Goal: Task Accomplishment & Management: Complete application form

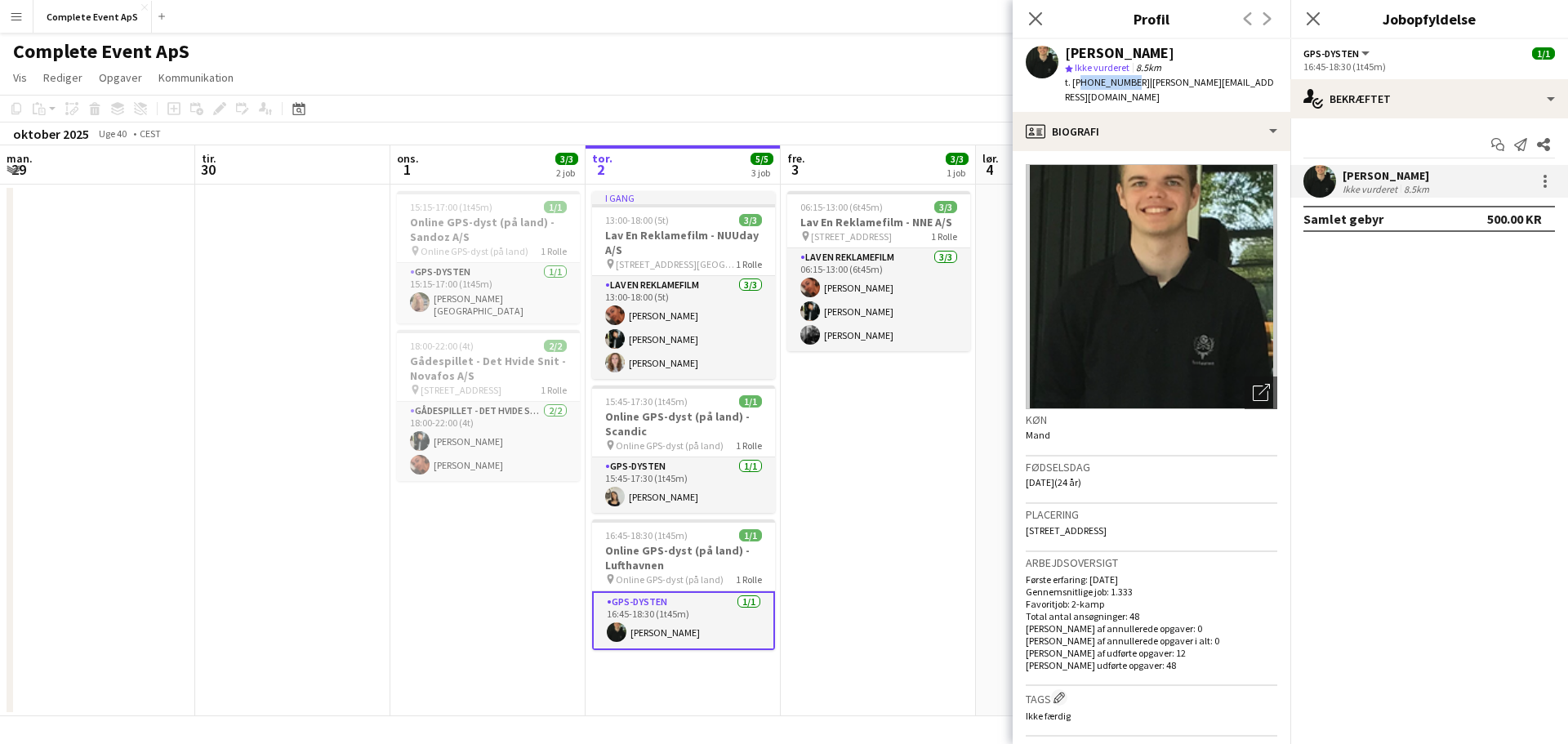
scroll to position [0, 390]
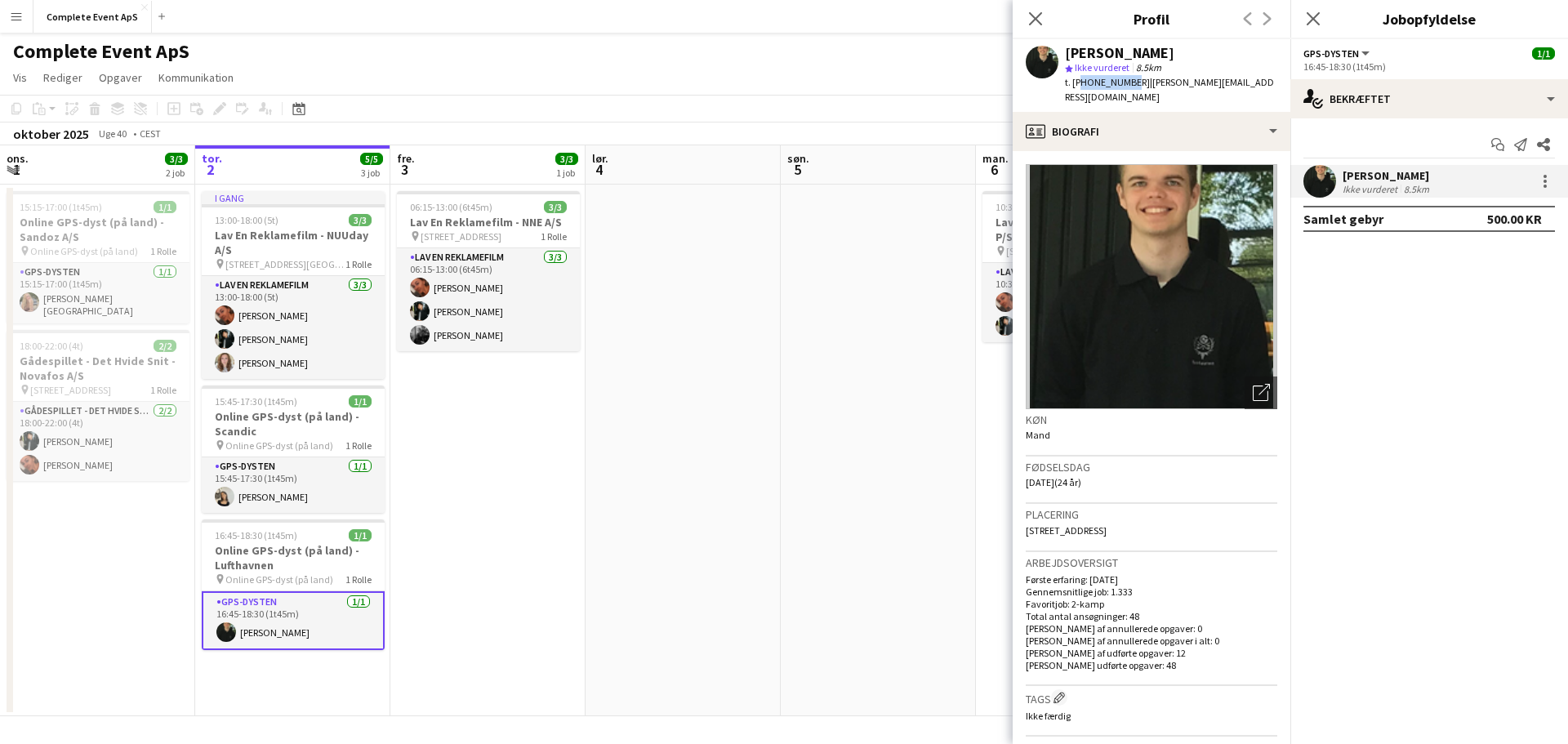
click at [744, 321] on app-date-cell at bounding box center [683, 450] width 195 height 532
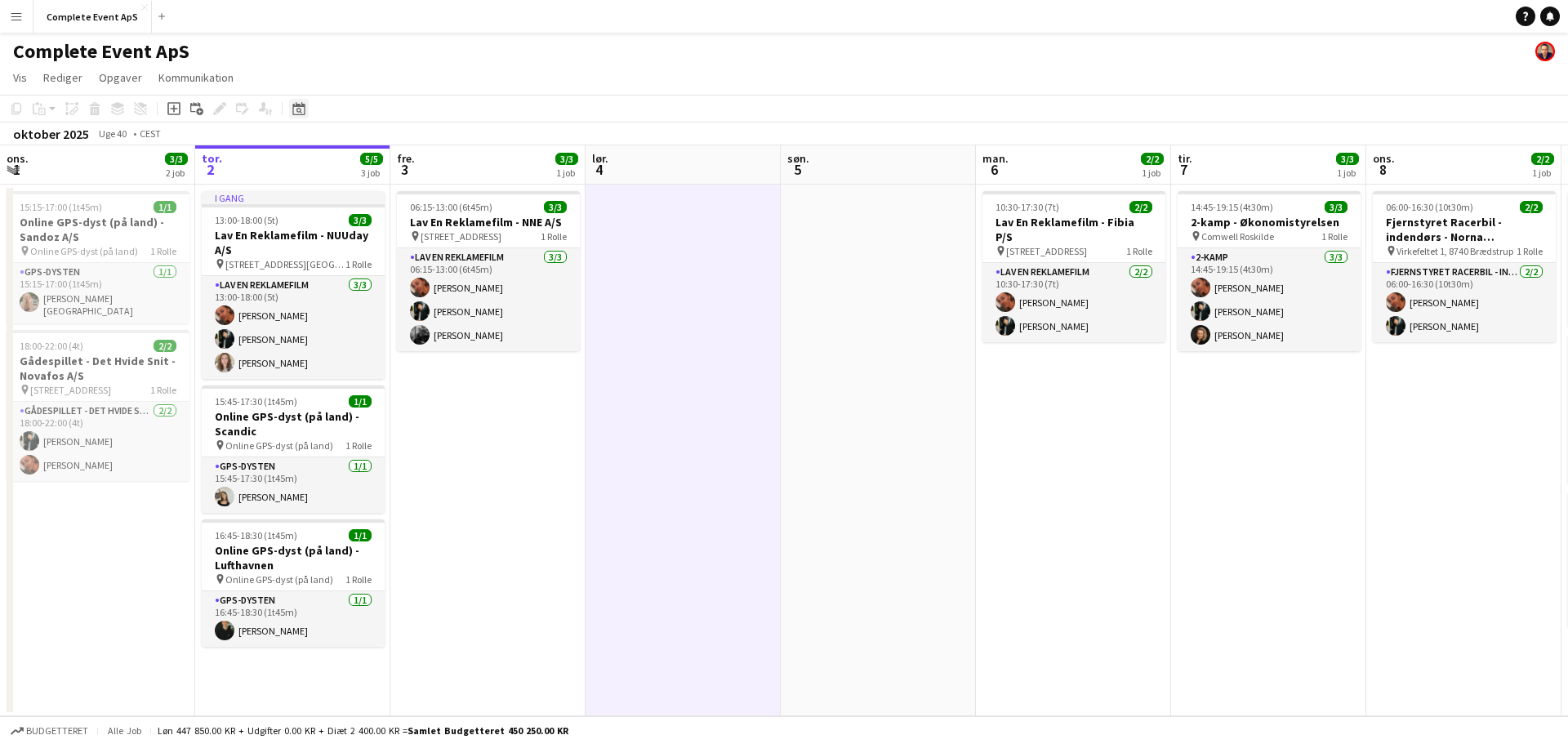
click at [303, 100] on div "Datovælger" at bounding box center [298, 108] width 20 height 20
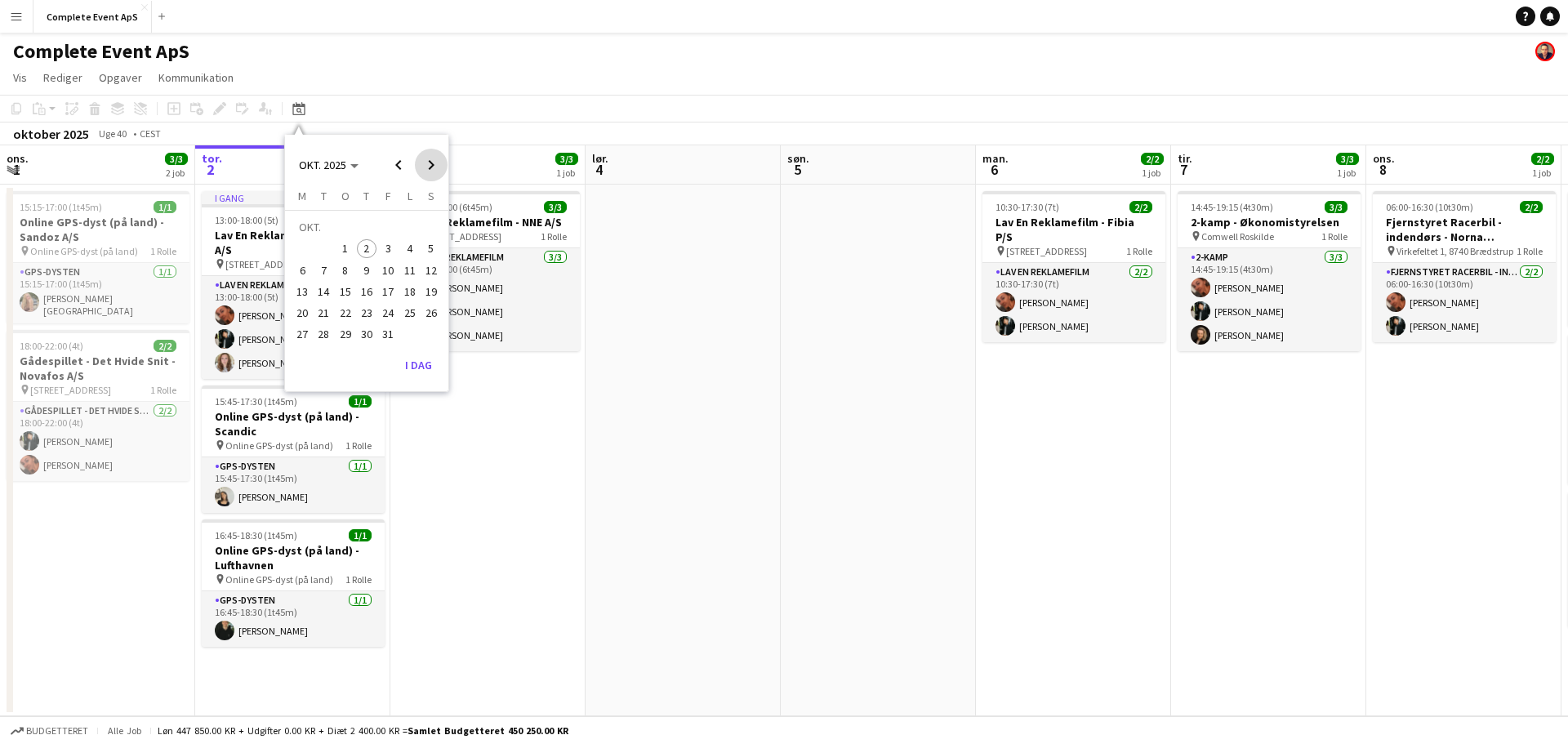
click at [434, 163] on span "Next month" at bounding box center [431, 165] width 33 height 33
click at [306, 257] on span "3" at bounding box center [302, 253] width 20 height 20
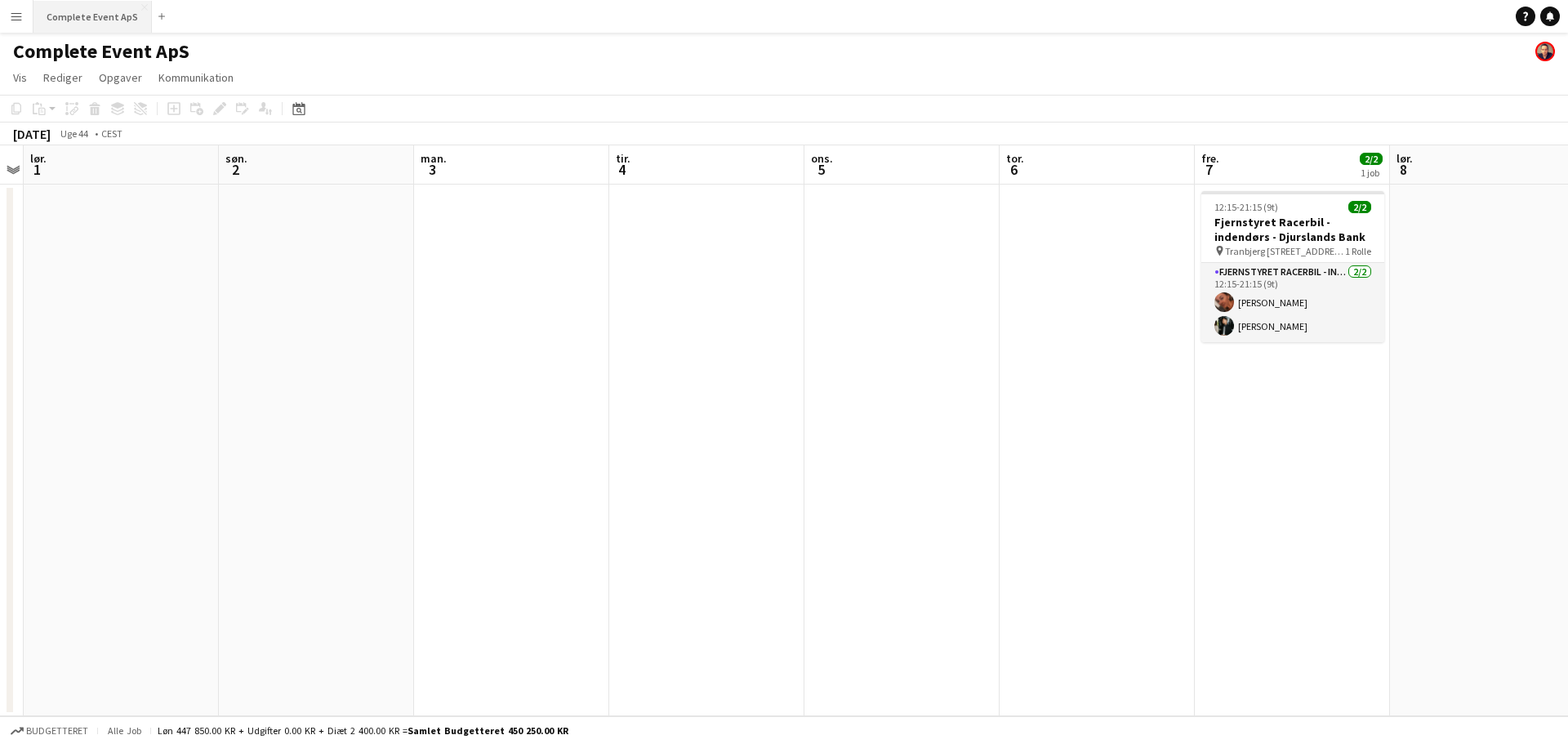
click at [104, 23] on button "Complete Event ApS Luk" at bounding box center [93, 16] width 119 height 32
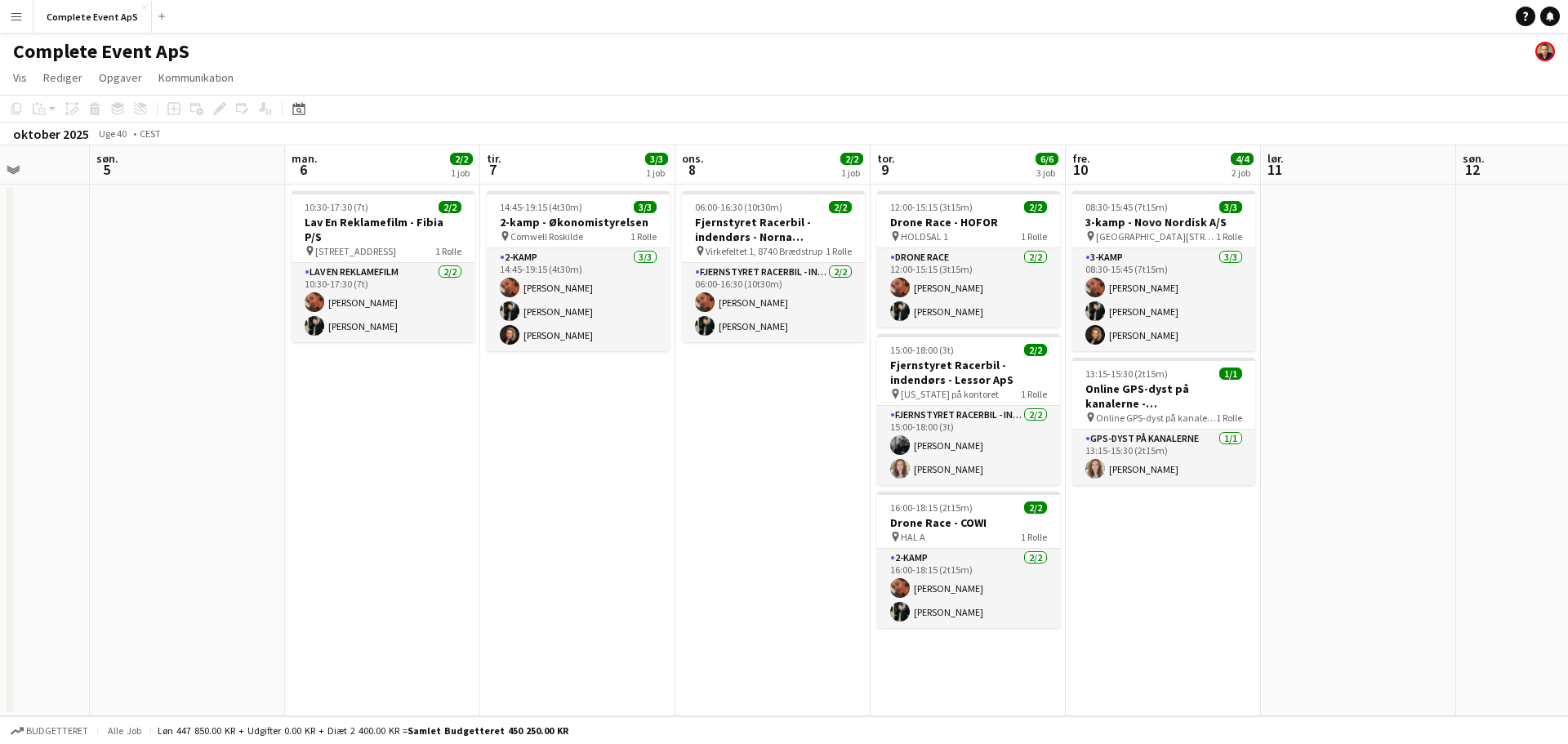
scroll to position [0, 497]
drag, startPoint x: 966, startPoint y: 409, endPoint x: 318, endPoint y: 395, distance: 648.2
click at [318, 395] on app-calendar-viewport "tor. 2 5/5 3 job fre. 3 3/3 1 job lør. 4 søn. 5 man. 6 2/2 1 job tir. 7 3/3 1 j…" at bounding box center [784, 430] width 1568 height 570
click at [1174, 216] on h3 "3-kamp - Novo Nordisk A/S" at bounding box center [1162, 222] width 183 height 15
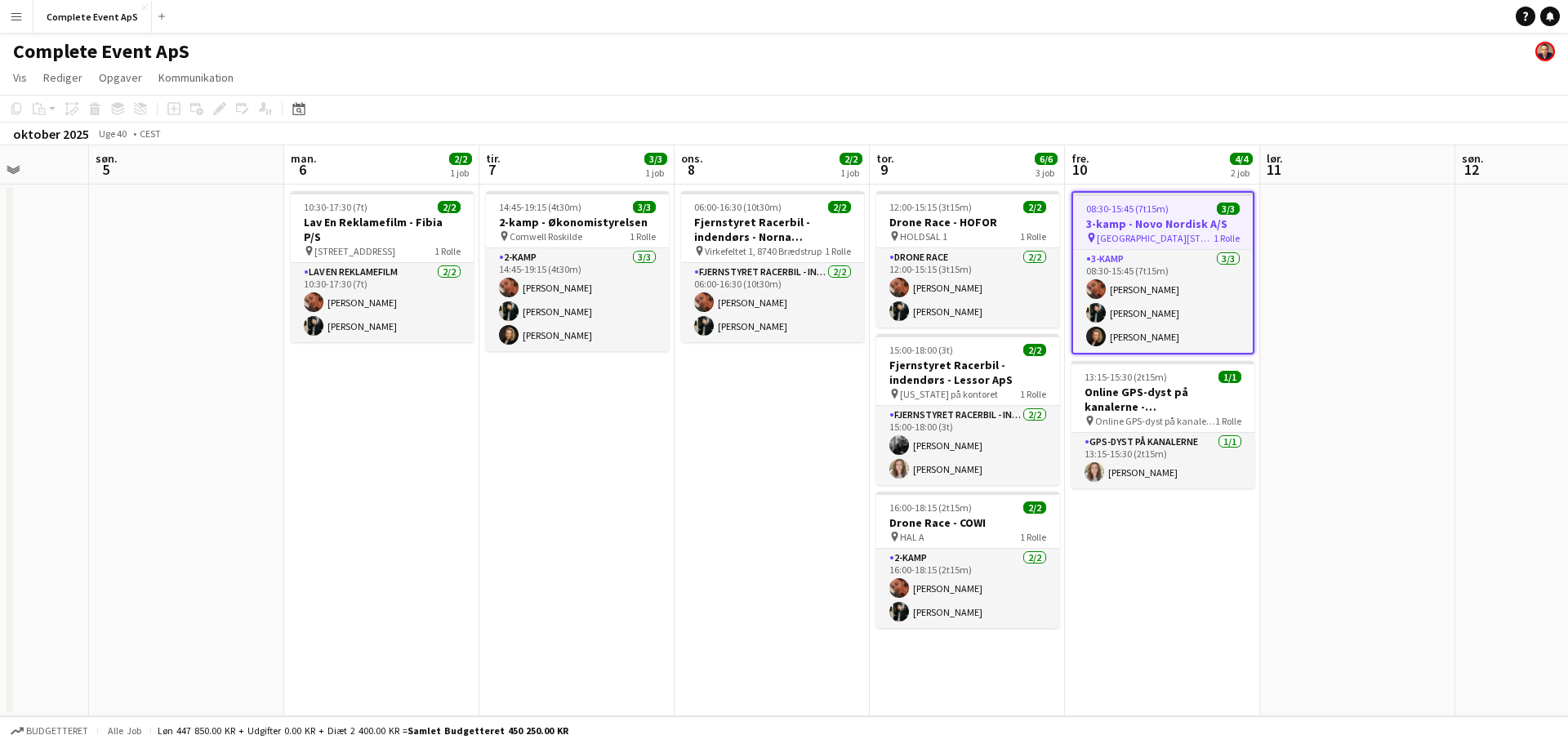
click at [1174, 216] on app-job-card "08:30-15:45 (7t15m) 3/3 3-kamp - Novo Nordisk A/S pin [GEOGRAPHIC_DATA][STREET_…" at bounding box center [1162, 272] width 183 height 163
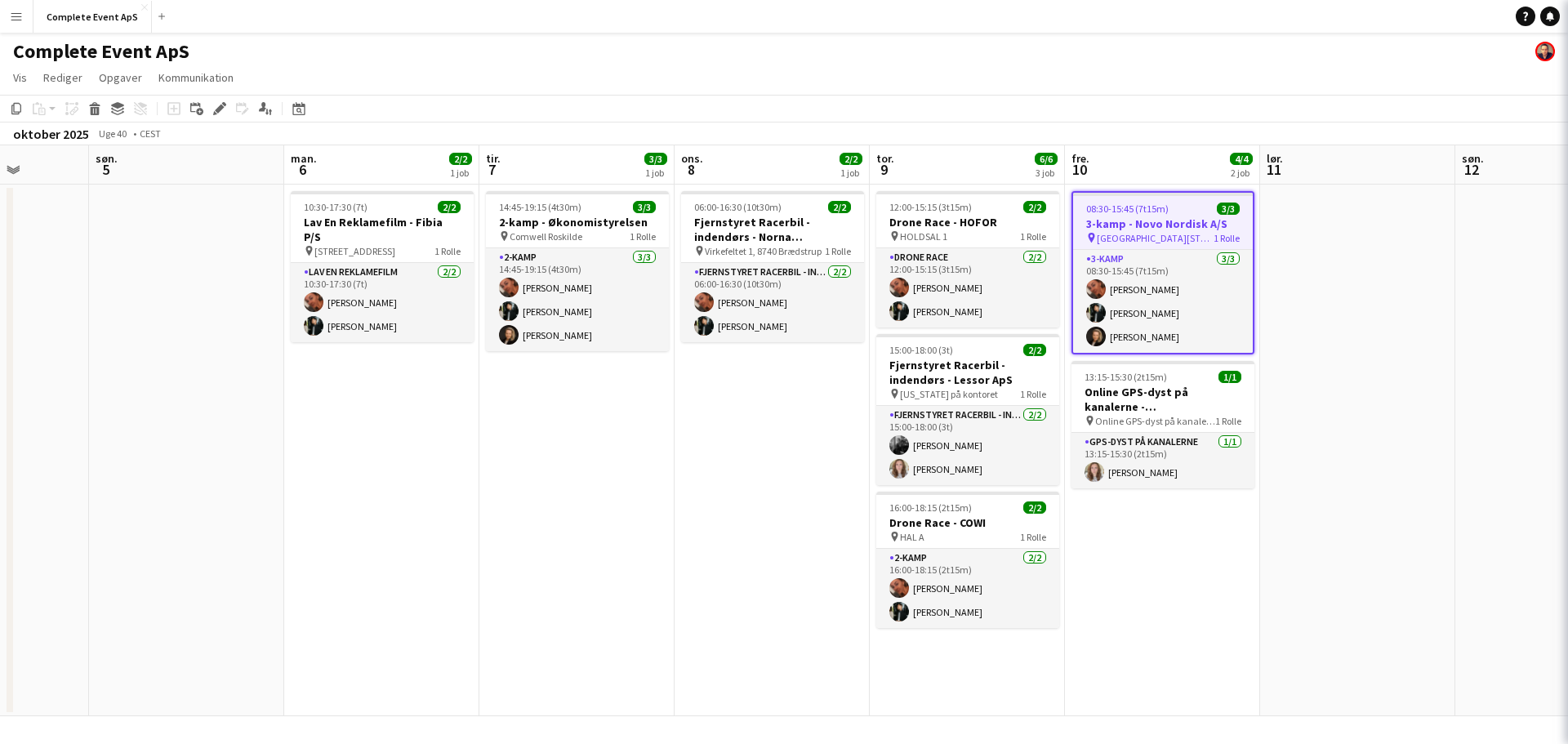
type input "**********"
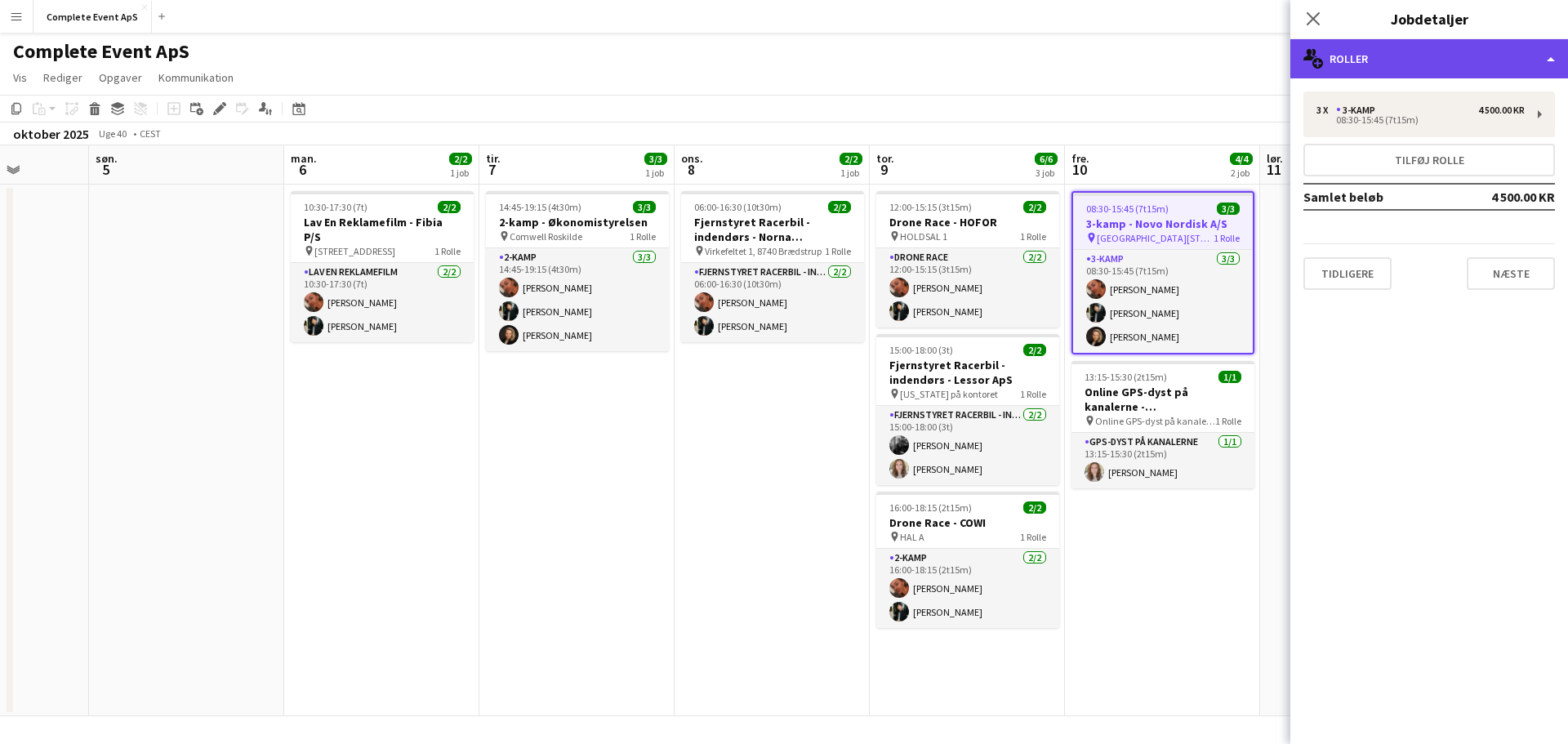
click at [1369, 64] on div "multiple-users-add Roller" at bounding box center [1429, 59] width 278 height 40
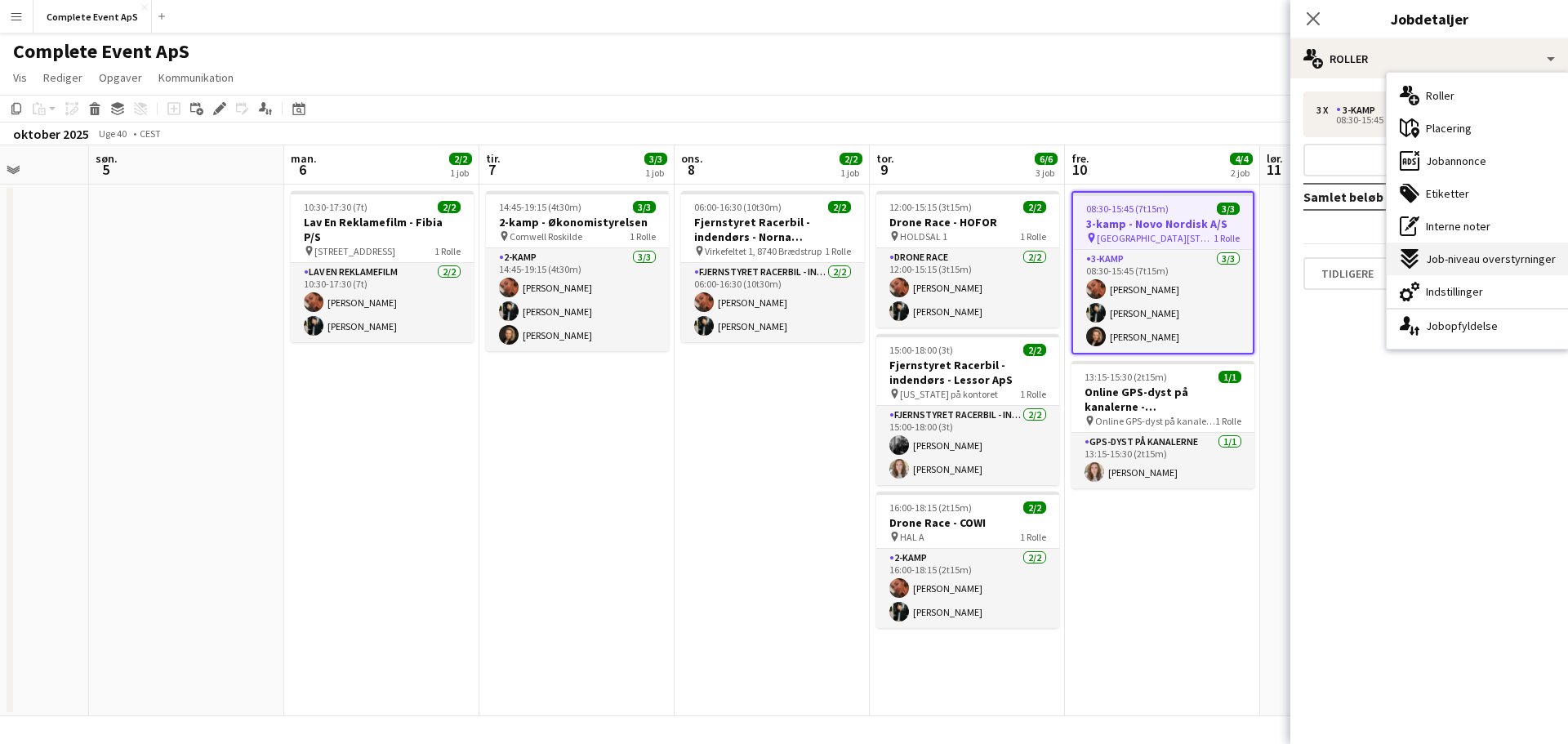
click at [1485, 256] on span "Job-niveau overstyrninger" at bounding box center [1491, 259] width 130 height 15
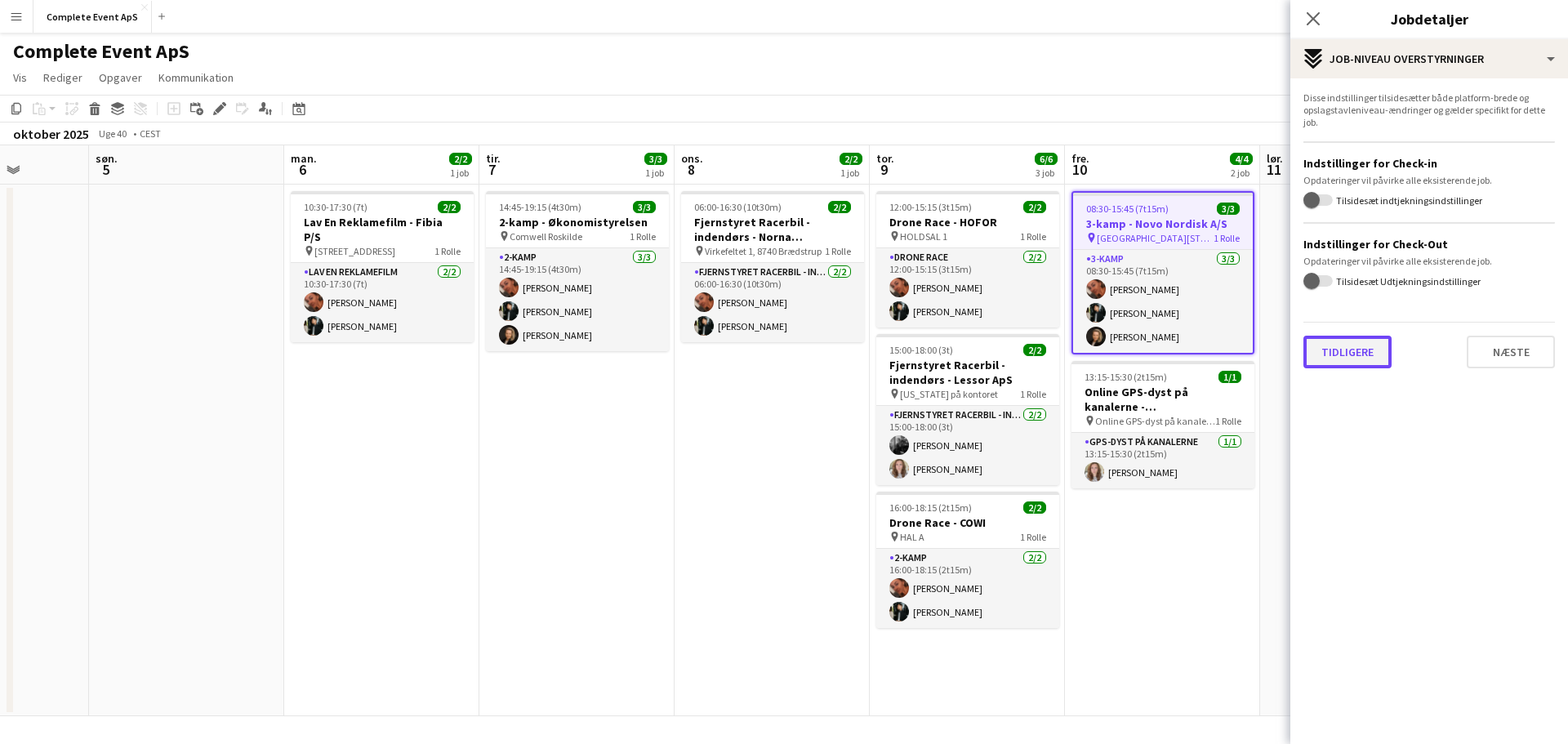
click at [1379, 352] on button "Tidligere" at bounding box center [1347, 352] width 88 height 33
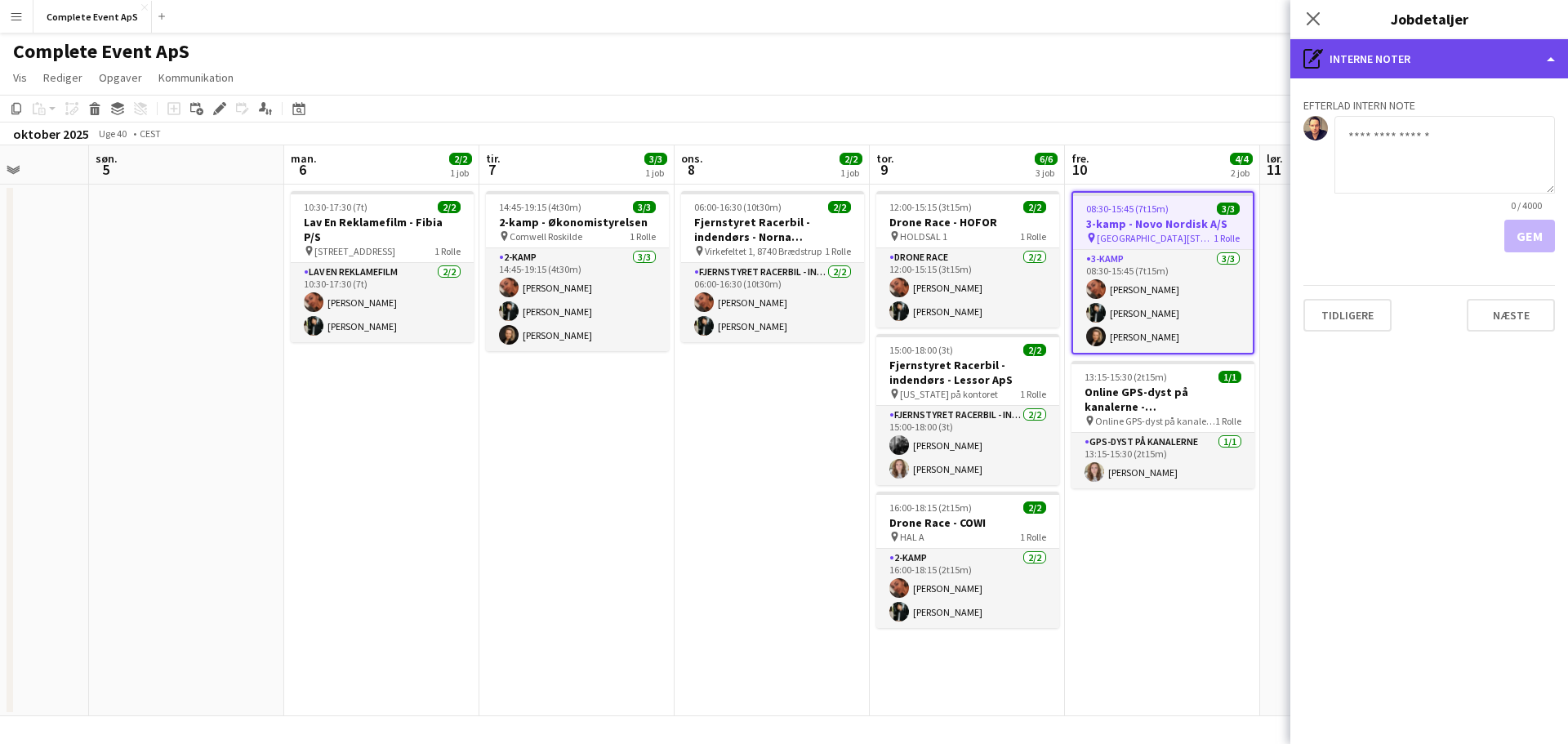
click at [1400, 56] on div "pen-write Interne noter" at bounding box center [1429, 59] width 278 height 40
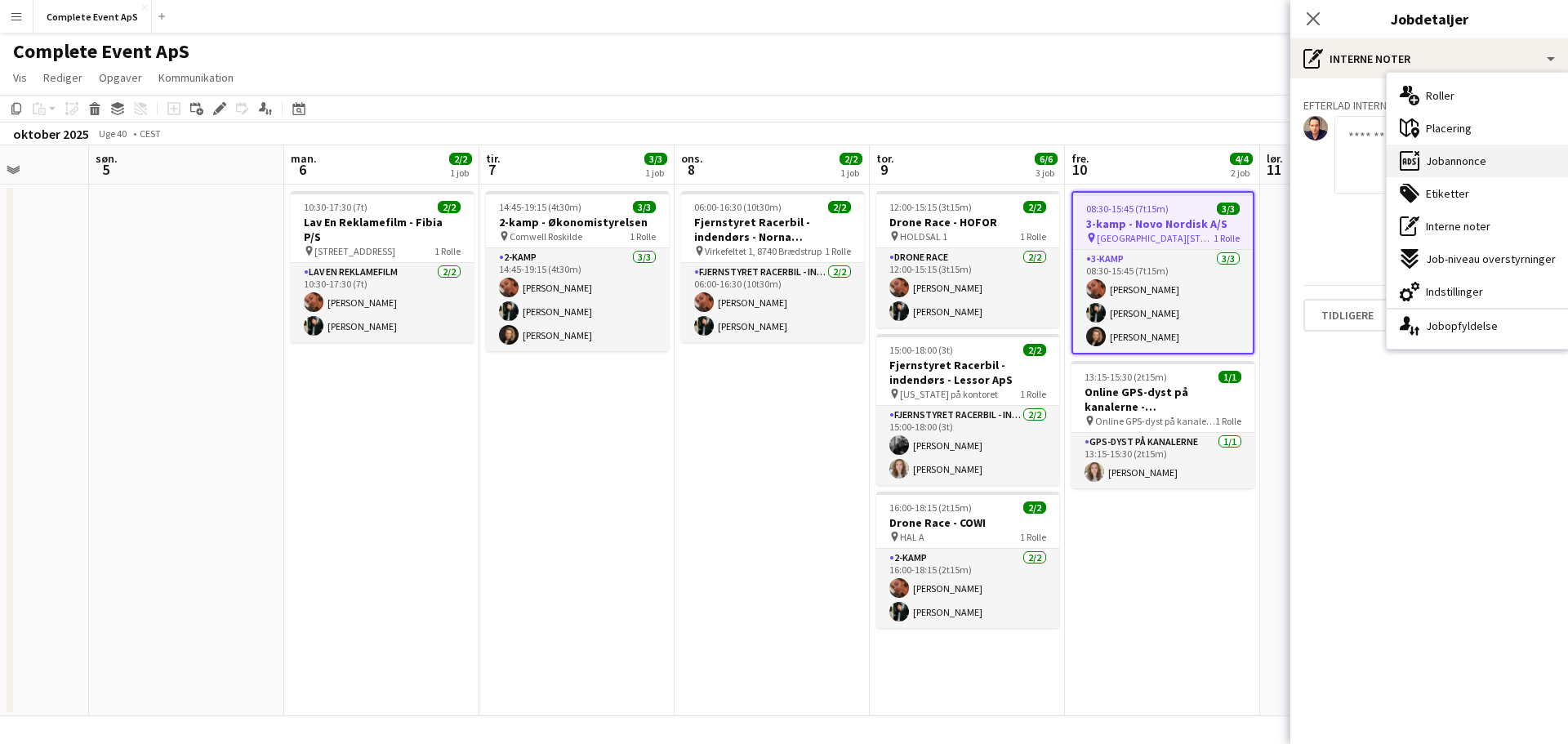
click at [1479, 159] on span "Jobannonce" at bounding box center [1456, 161] width 60 height 15
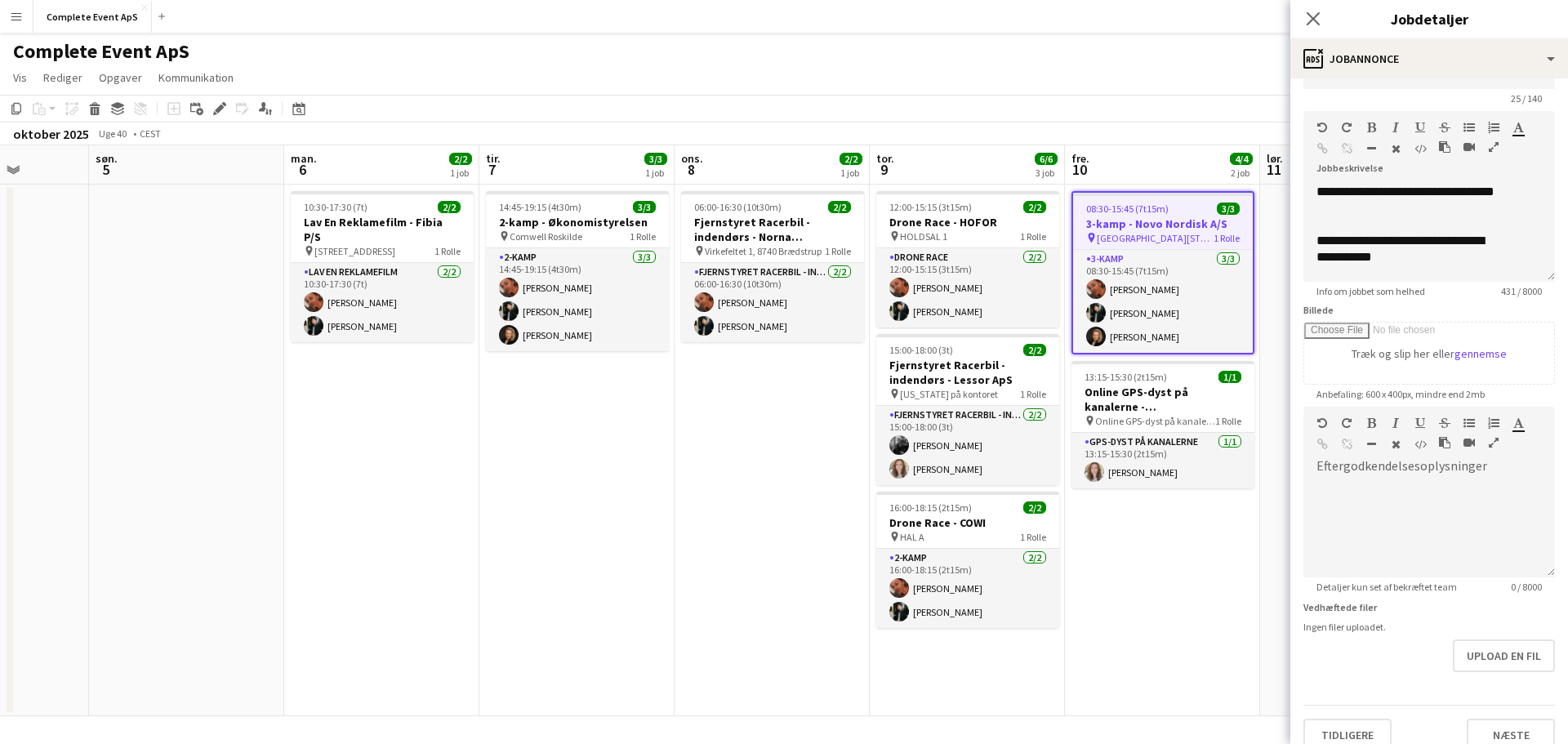
scroll to position [64, 0]
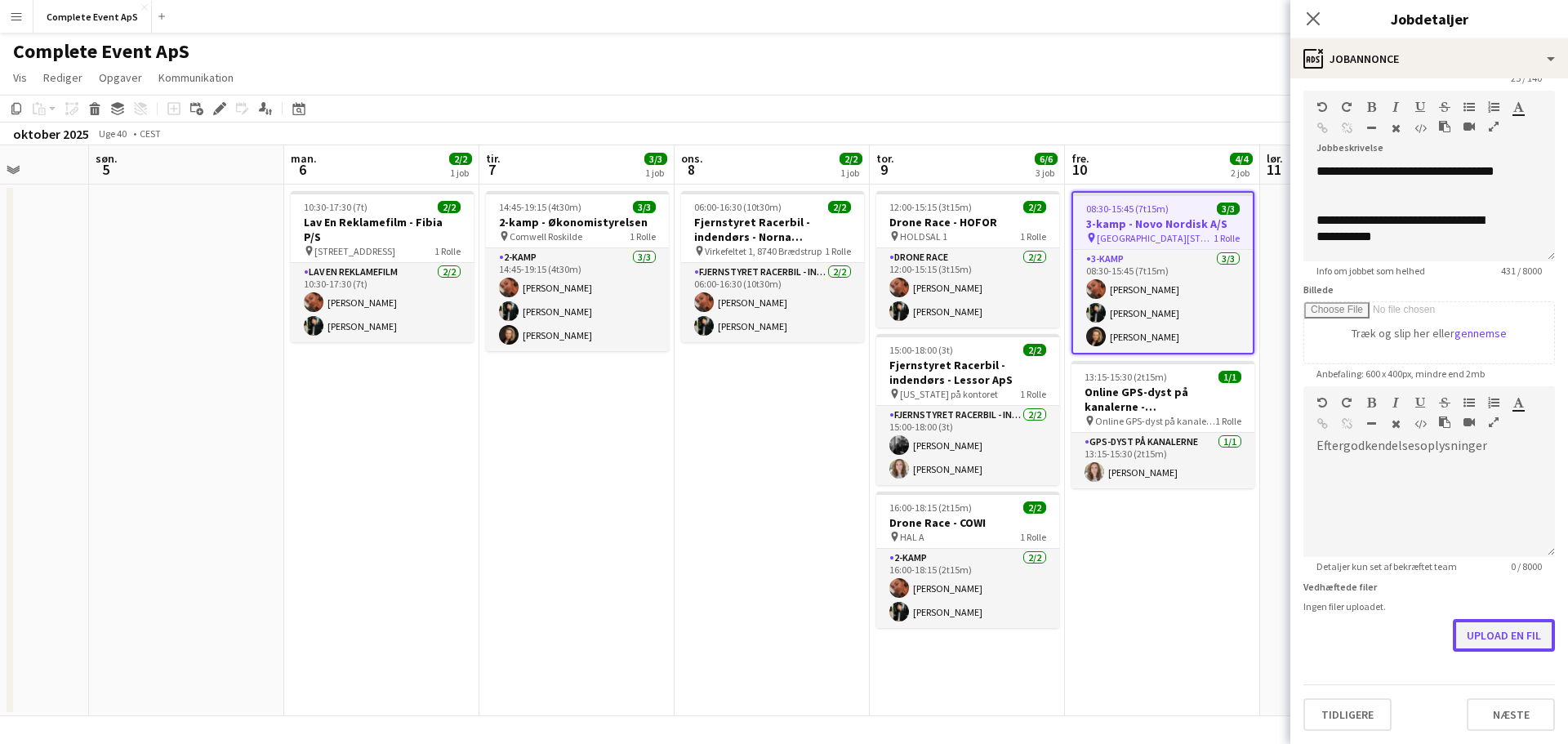
click at [1506, 625] on button "Upload en fil" at bounding box center [1504, 636] width 102 height 33
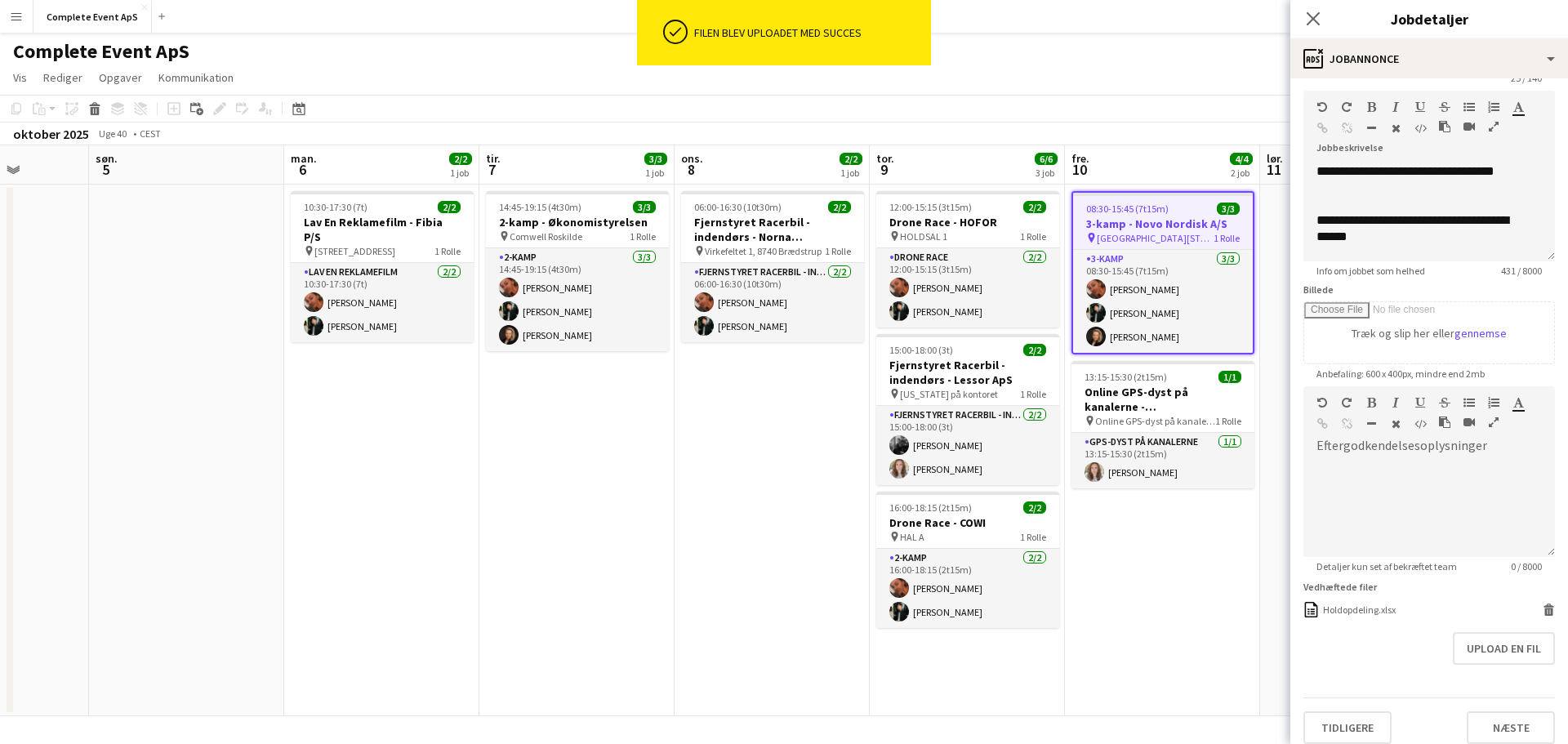
click at [668, 487] on app-date-cell "14:45-19:15 (4t30m) 3/3 2-kamp - Økonomistyrelsen pin Comwell Roskilde 1 Rolle …" at bounding box center [577, 450] width 195 height 532
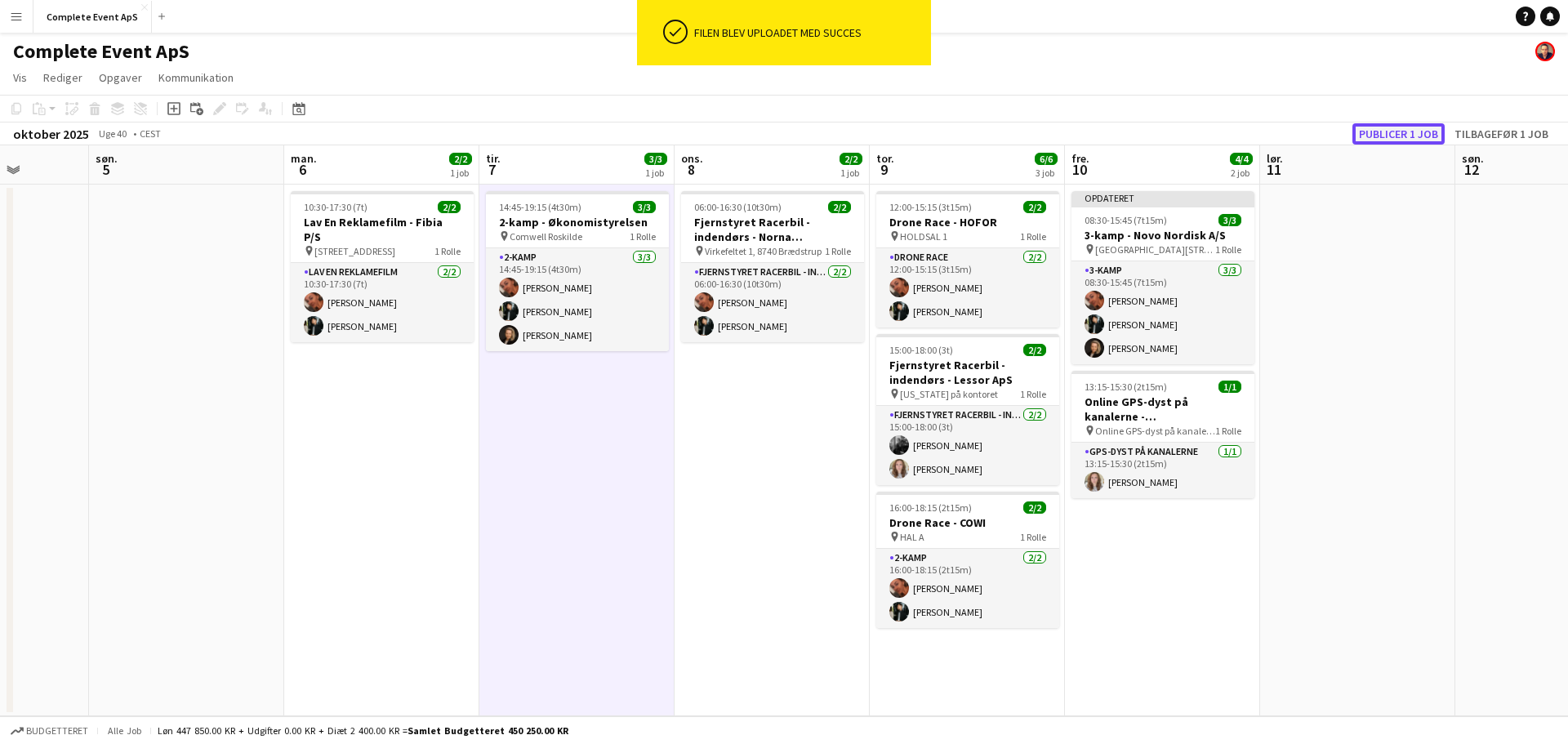
click at [1382, 131] on button "Publicer 1 job" at bounding box center [1398, 134] width 92 height 21
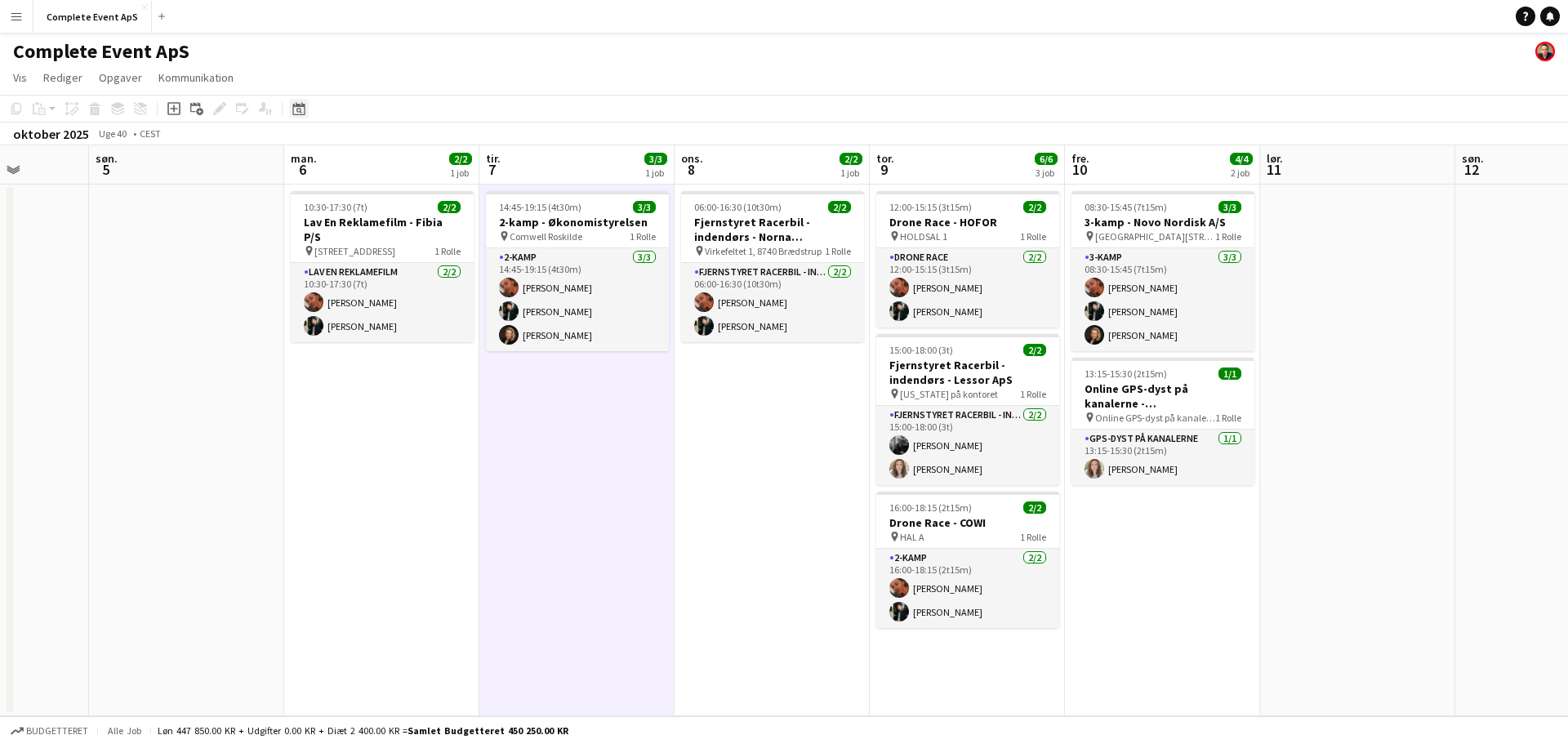
click at [297, 108] on icon "Datovælger" at bounding box center [298, 108] width 13 height 13
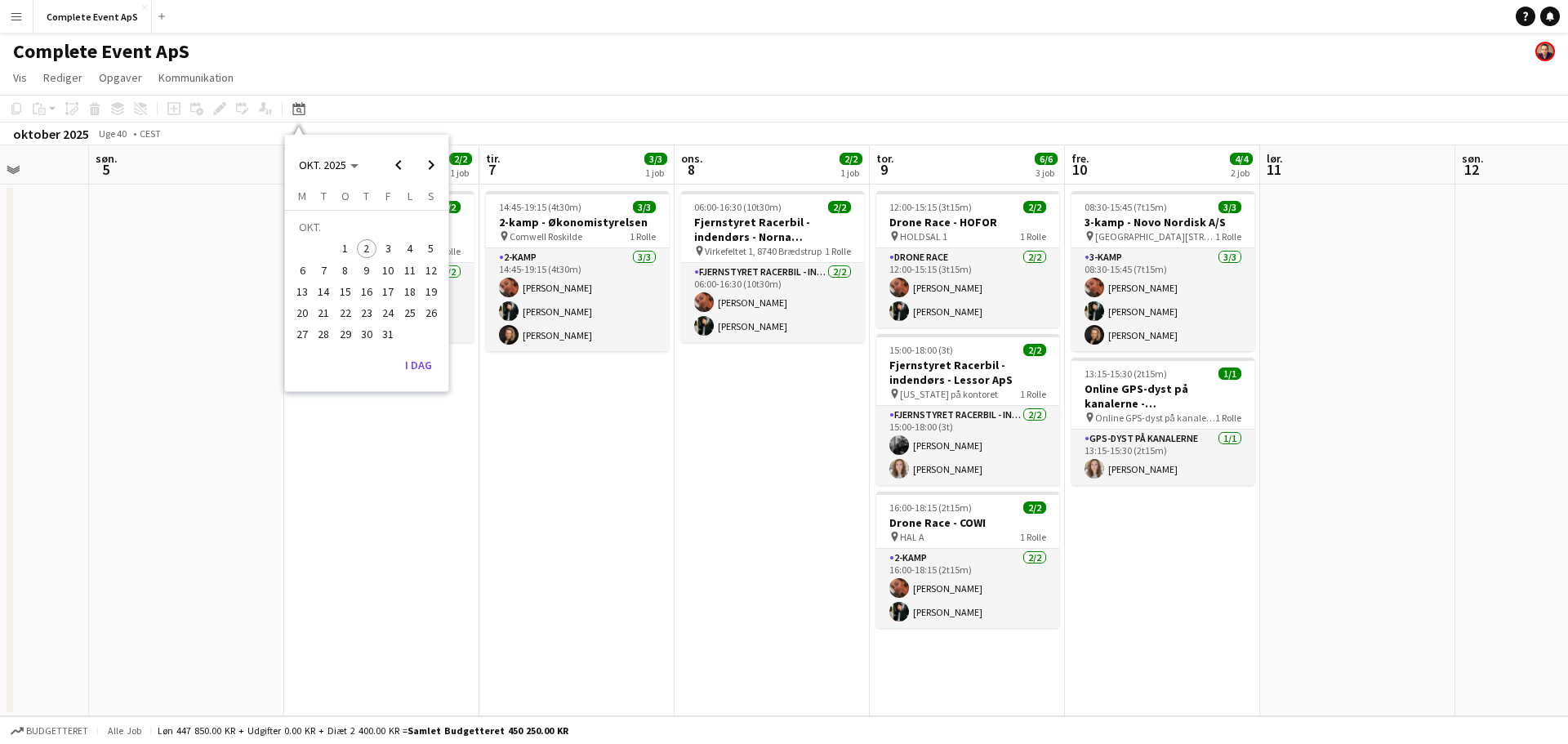
click at [405, 271] on span "11" at bounding box center [410, 270] width 20 height 20
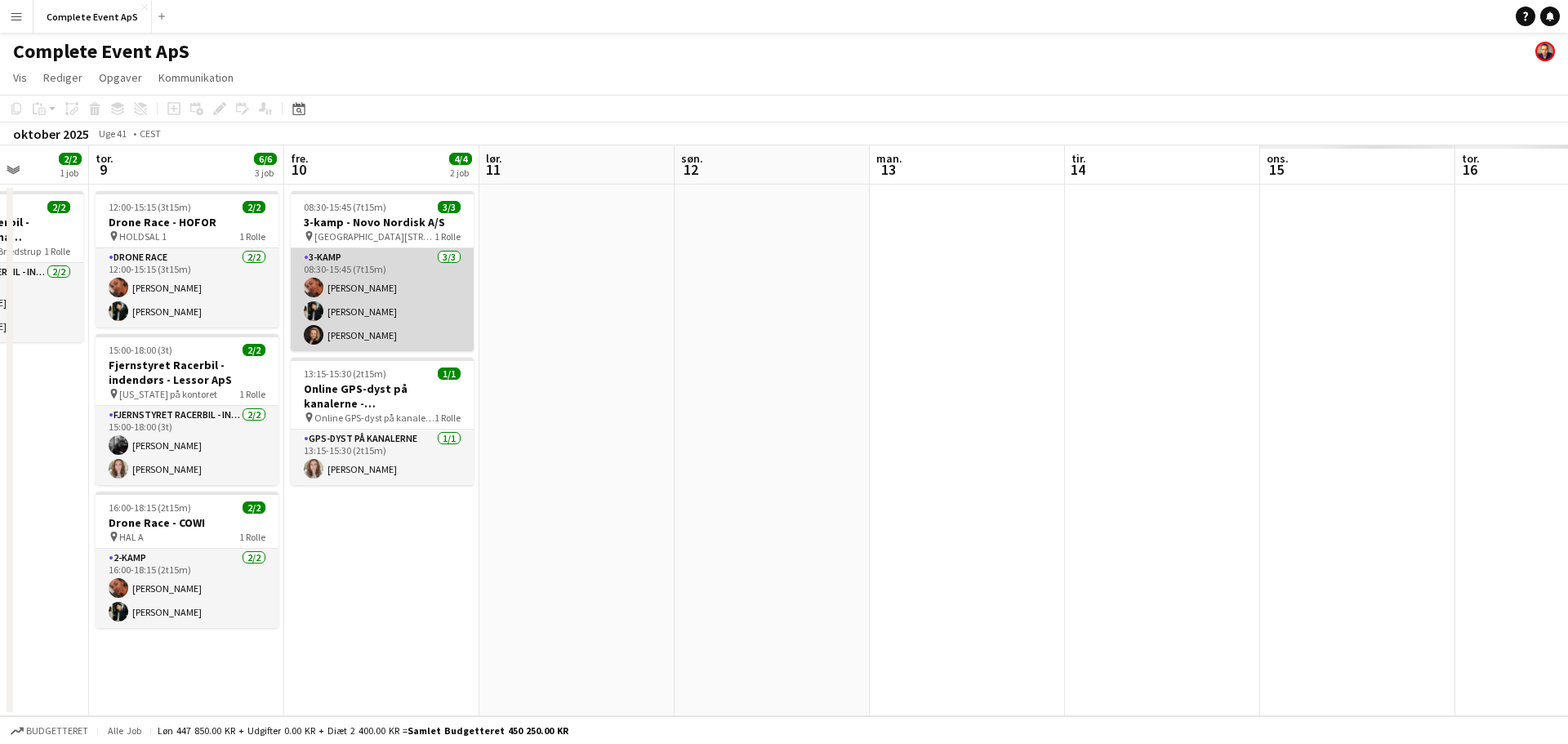
scroll to position [0, 562]
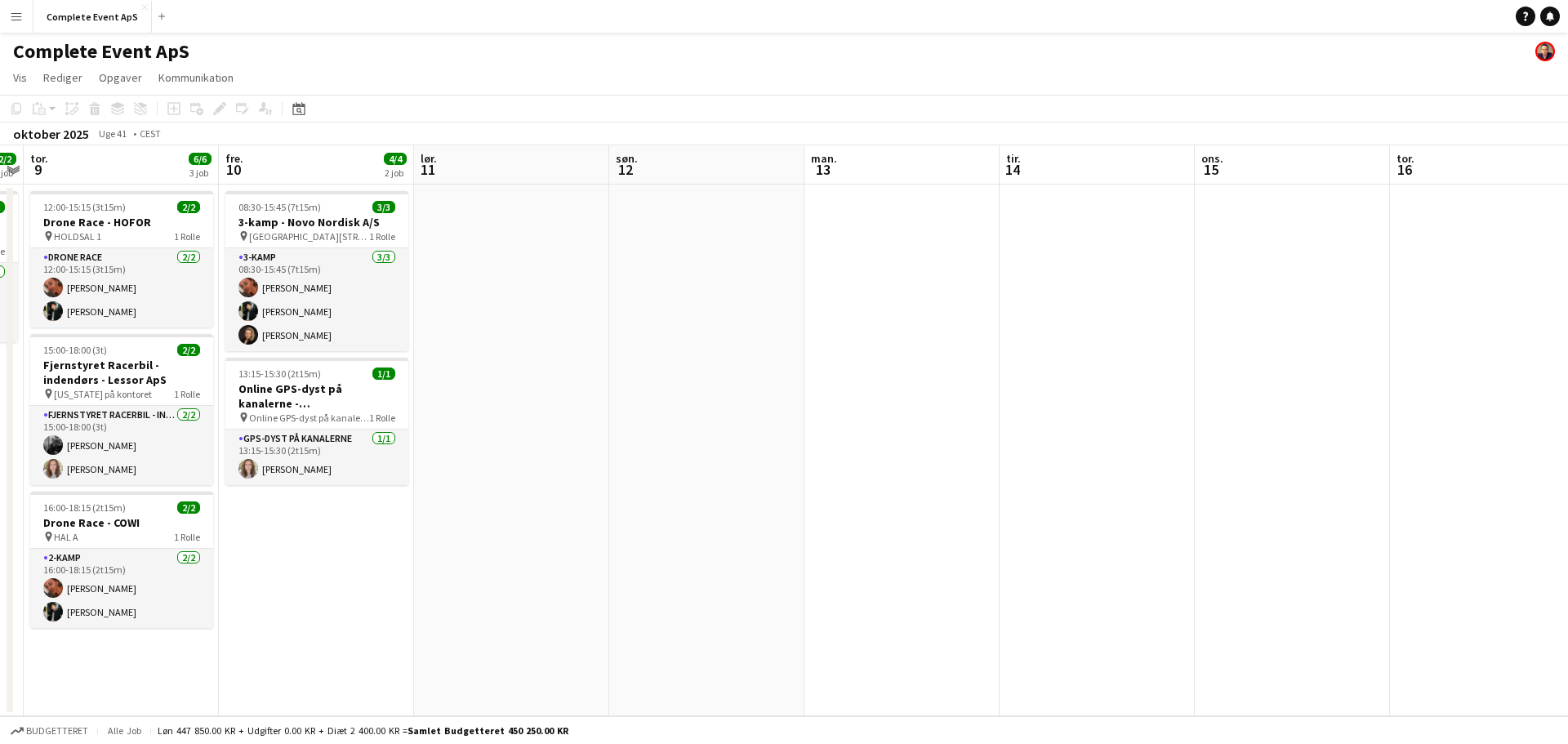
click at [534, 272] on app-date-cell at bounding box center [511, 450] width 195 height 532
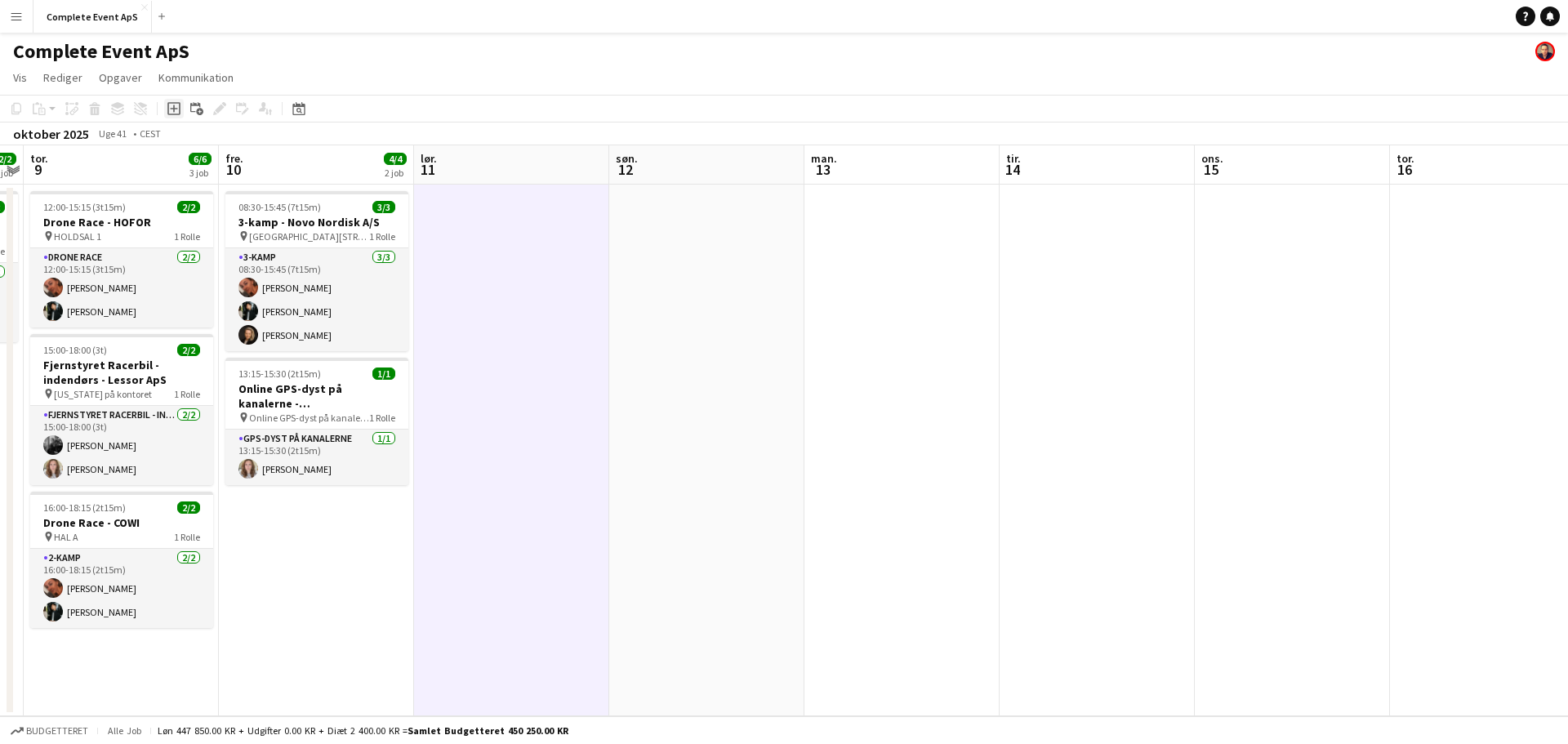
click at [174, 107] on icon "Tilføj opgave" at bounding box center [174, 108] width 13 height 13
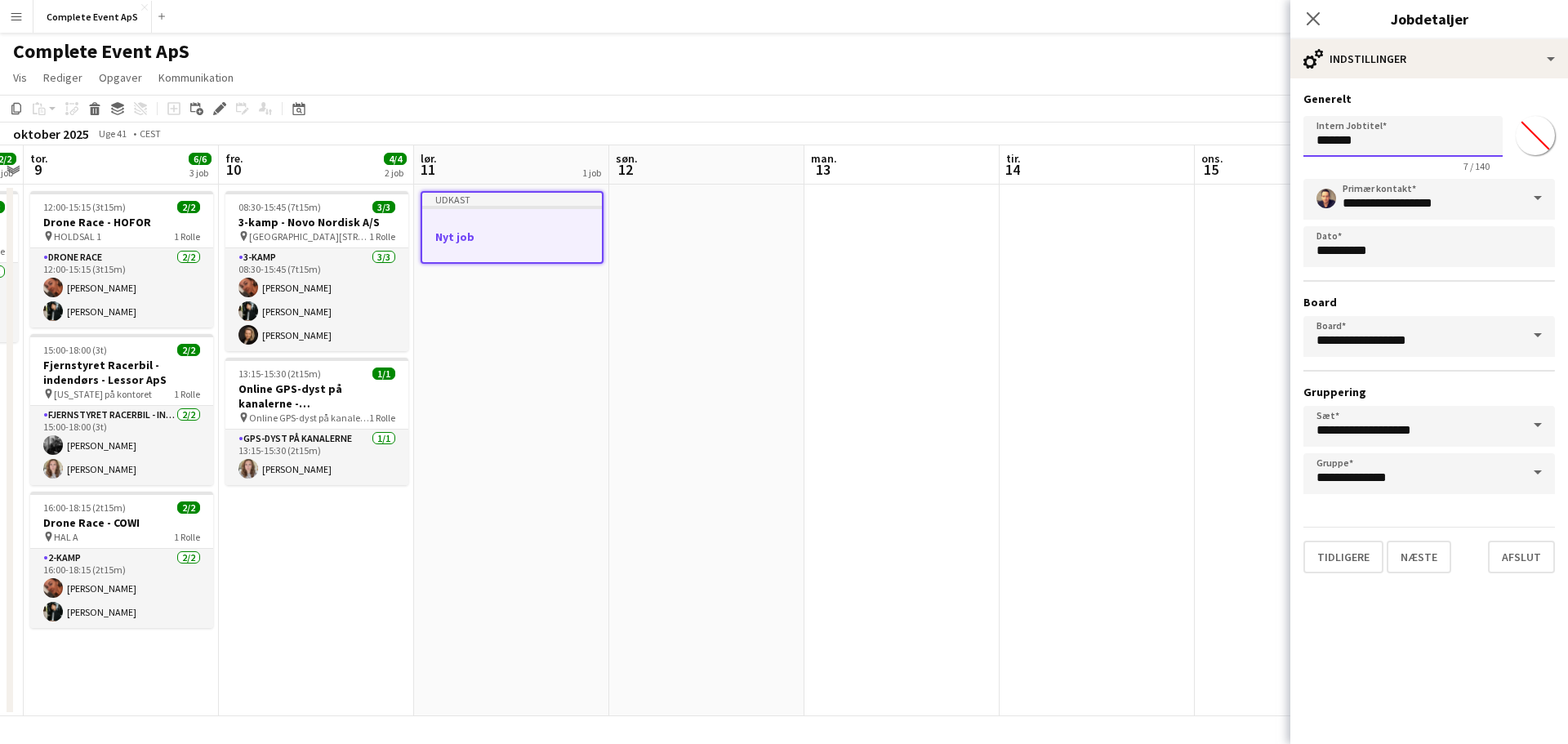
click at [1362, 140] on input "*******" at bounding box center [1403, 137] width 199 height 41
type input "**********"
click at [1421, 553] on button "Næste" at bounding box center [1419, 557] width 64 height 33
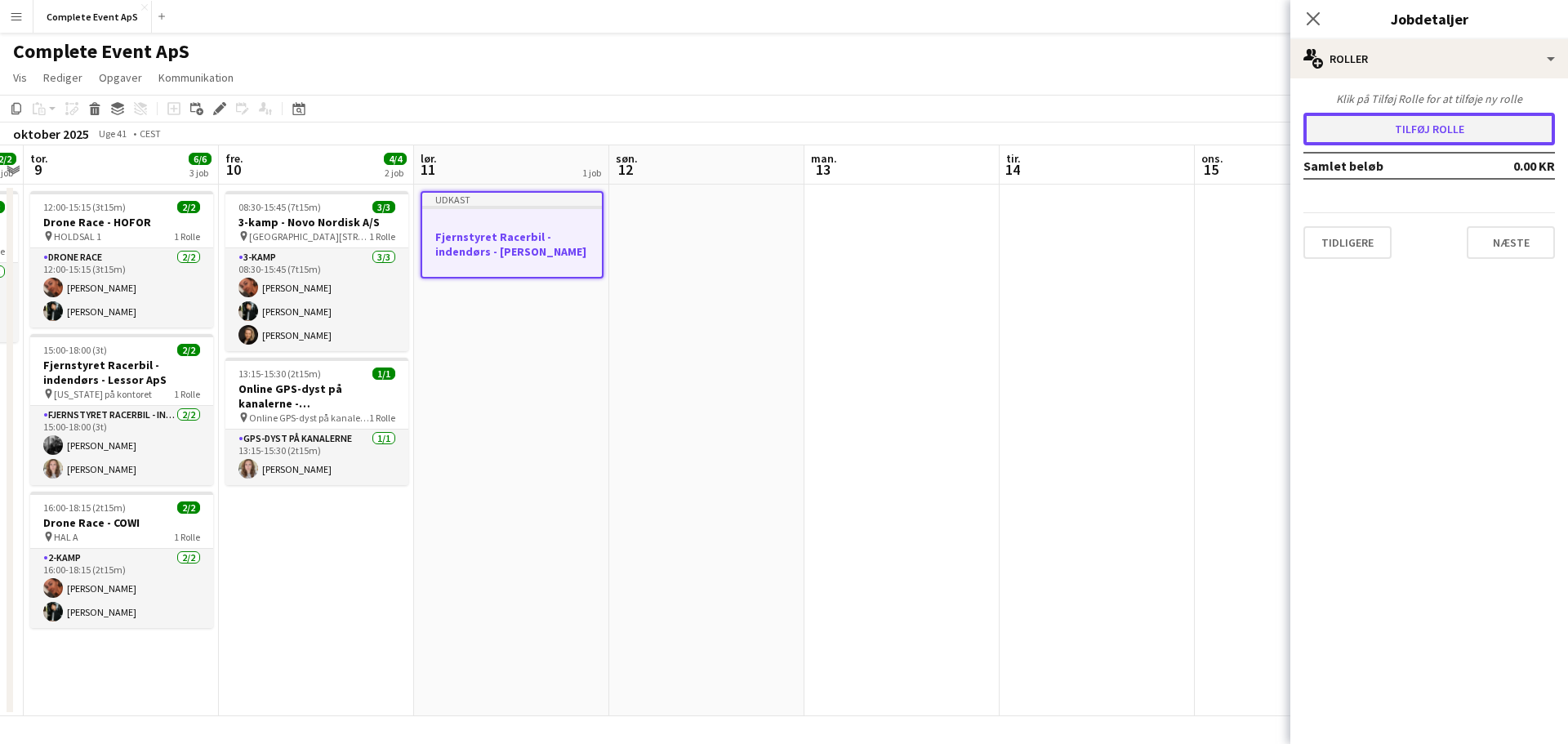
click at [1432, 126] on button "Tilføj rolle" at bounding box center [1429, 129] width 252 height 33
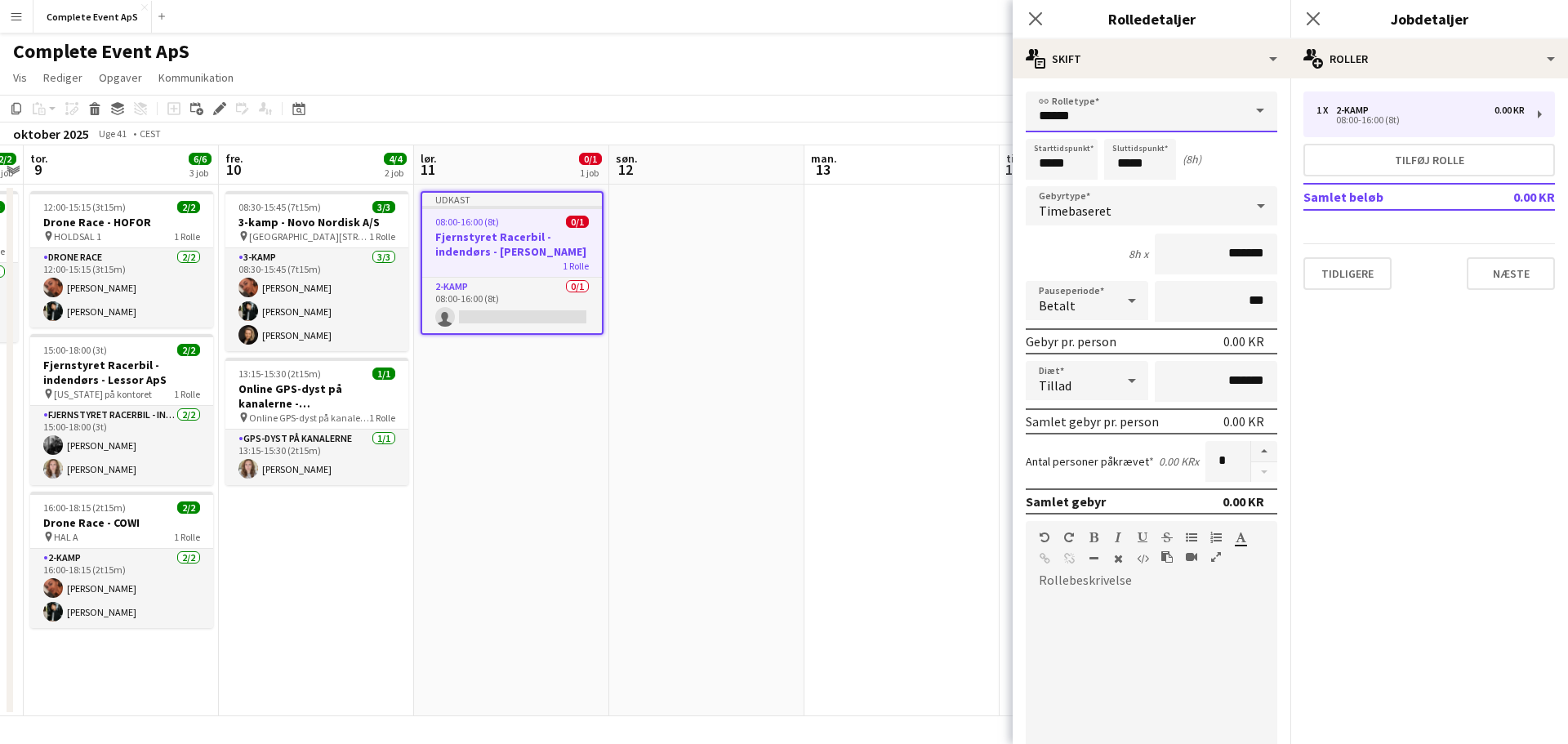
click at [1121, 107] on input "******" at bounding box center [1151, 112] width 252 height 41
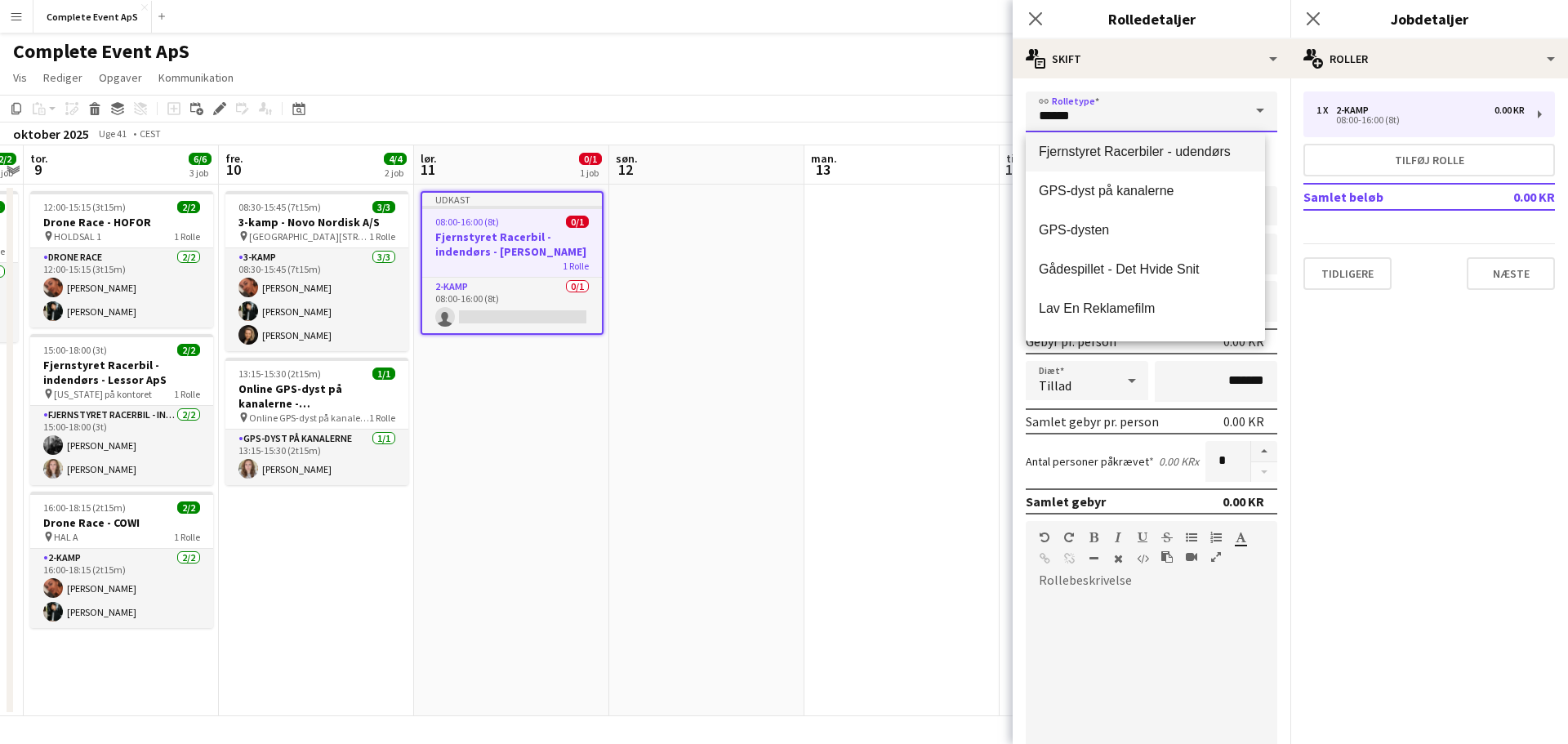
scroll to position [82, 0]
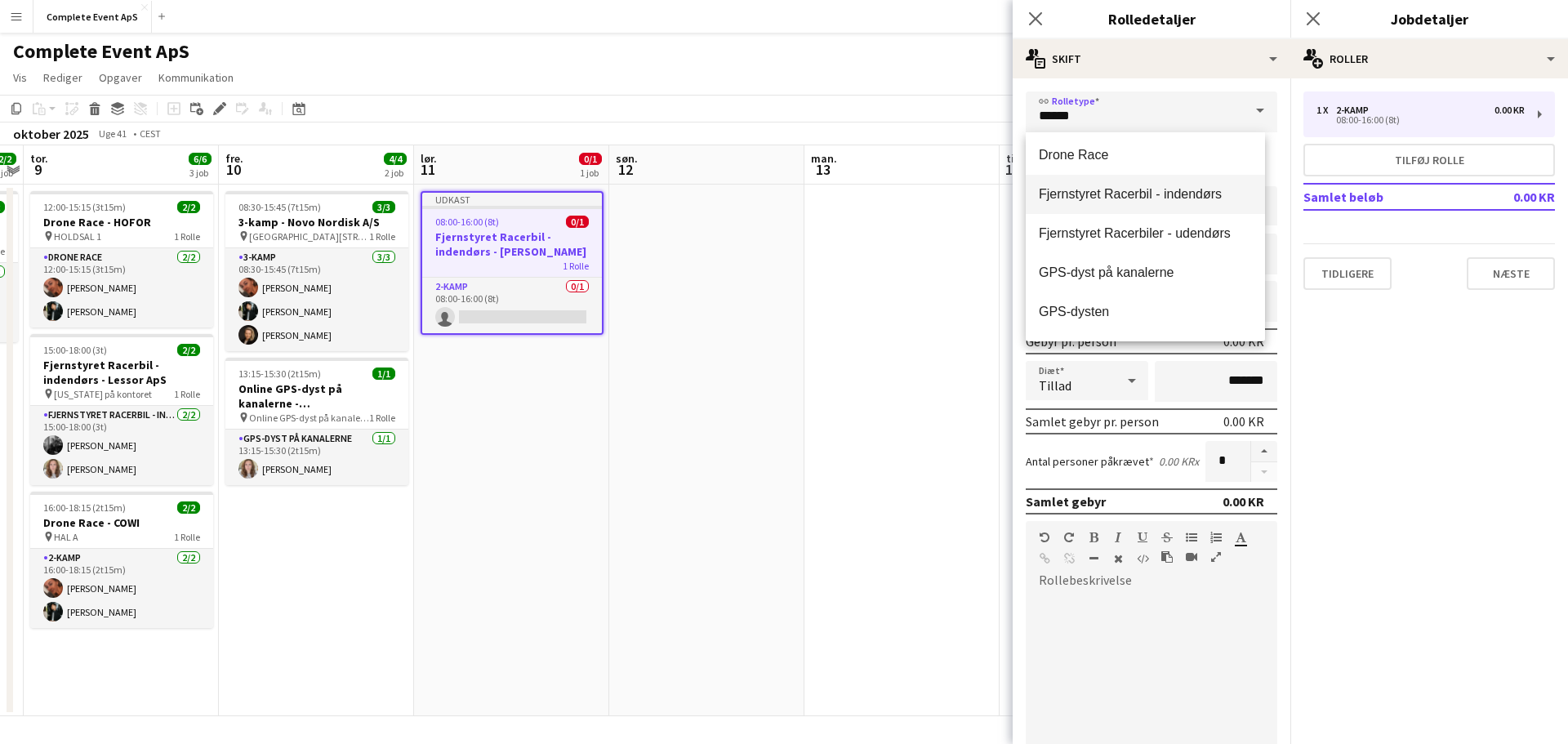
click at [1151, 196] on span "Fjernstyret Racerbil - indendørs" at bounding box center [1145, 194] width 213 height 15
type input "**********"
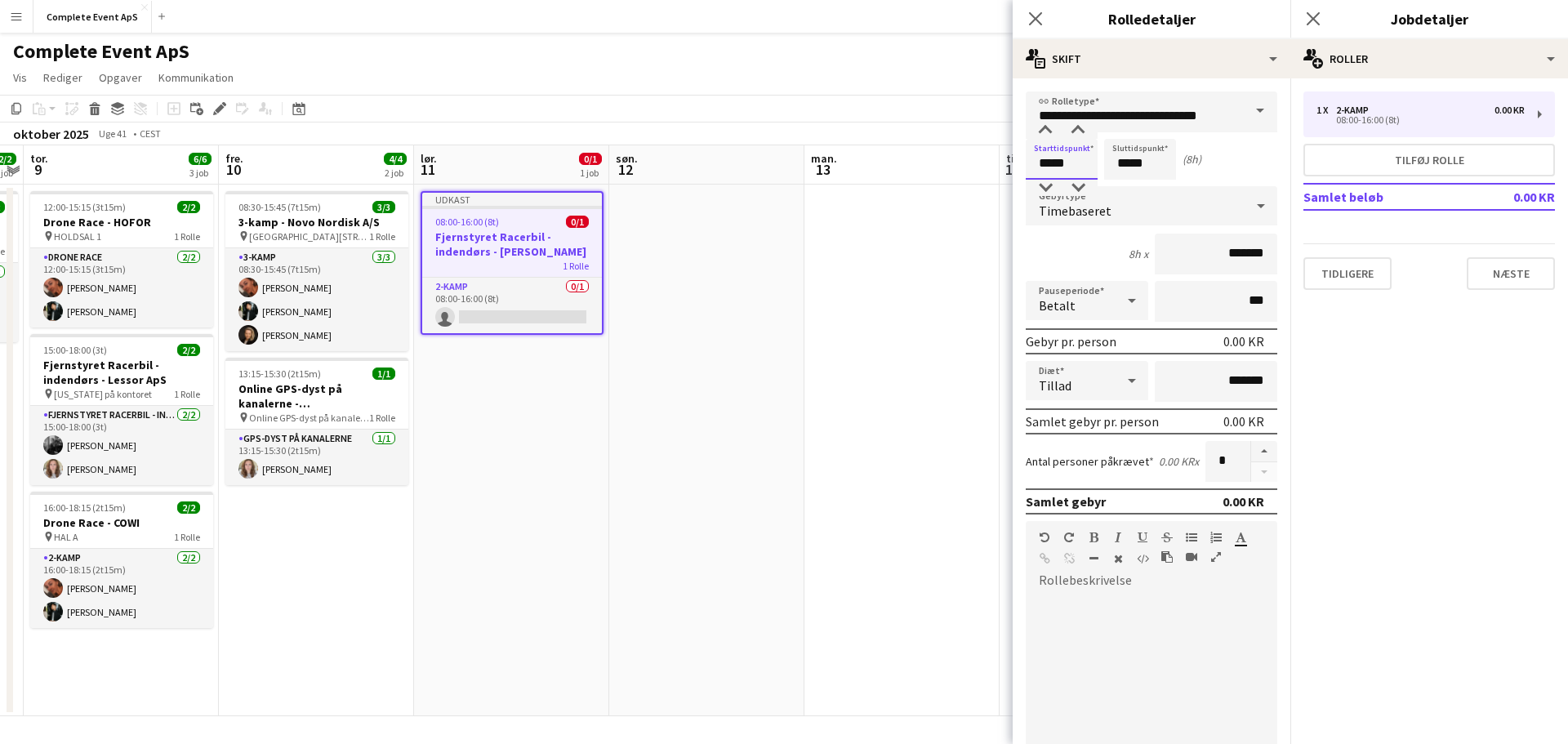
drag, startPoint x: 1083, startPoint y: 174, endPoint x: 1073, endPoint y: 196, distance: 24.2
click at [994, 170] on body "Menu Boards Boards Boards Alle job Status Arbejdsstyrke Arbejdsstyrke Min arbej…" at bounding box center [784, 372] width 1568 height 744
type input "*****"
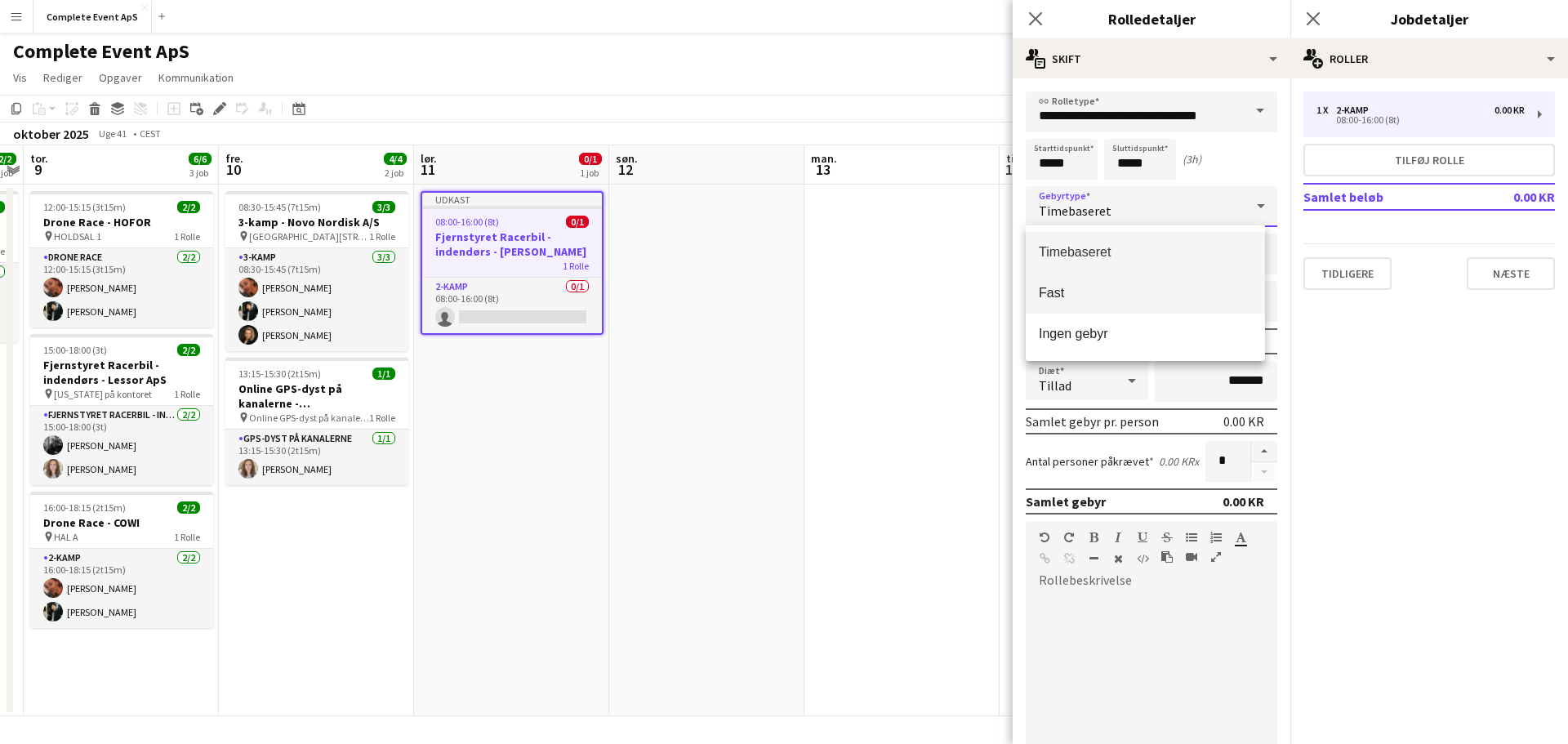
click at [1081, 284] on mat-option "Fast" at bounding box center [1145, 293] width 240 height 41
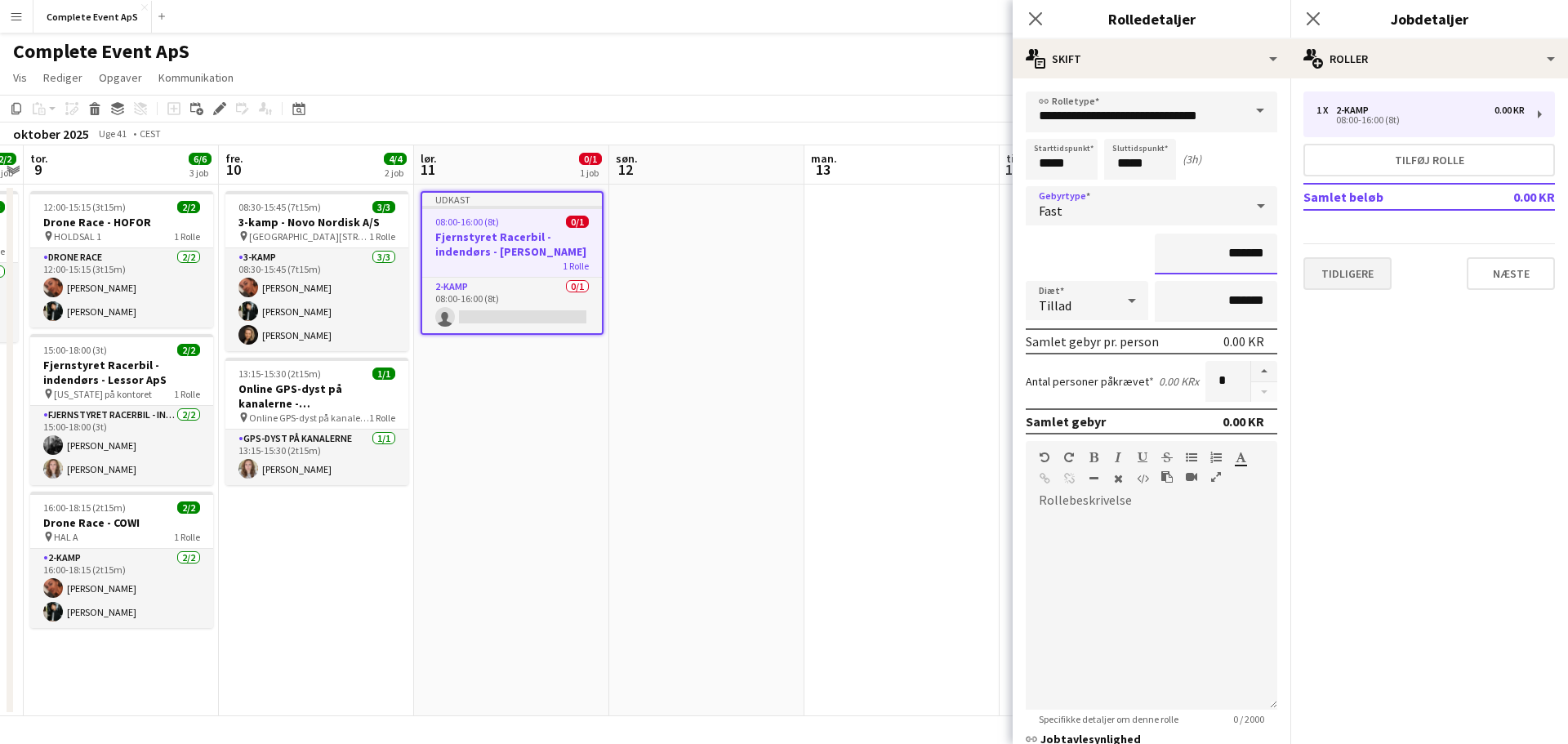
drag, startPoint x: 1309, startPoint y: 263, endPoint x: 1335, endPoint y: 266, distance: 26.2
click at [1315, 264] on body "Menu Boards Boards Boards Alle job Status Arbejdsstyrke Arbejdsstyrke Min arbej…" at bounding box center [784, 372] width 1568 height 744
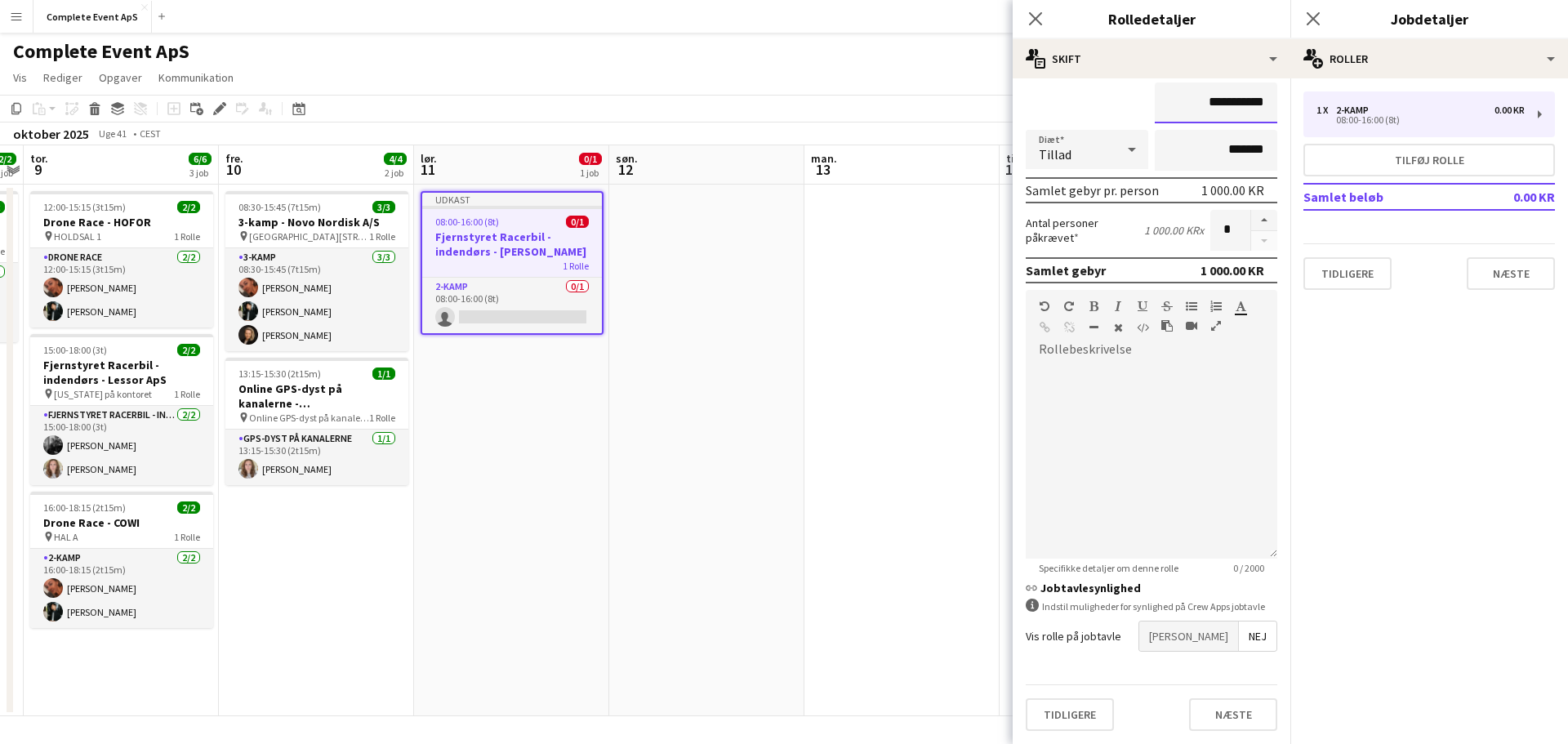
type input "**********"
click at [1204, 636] on span "[PERSON_NAME]" at bounding box center [1188, 636] width 99 height 29
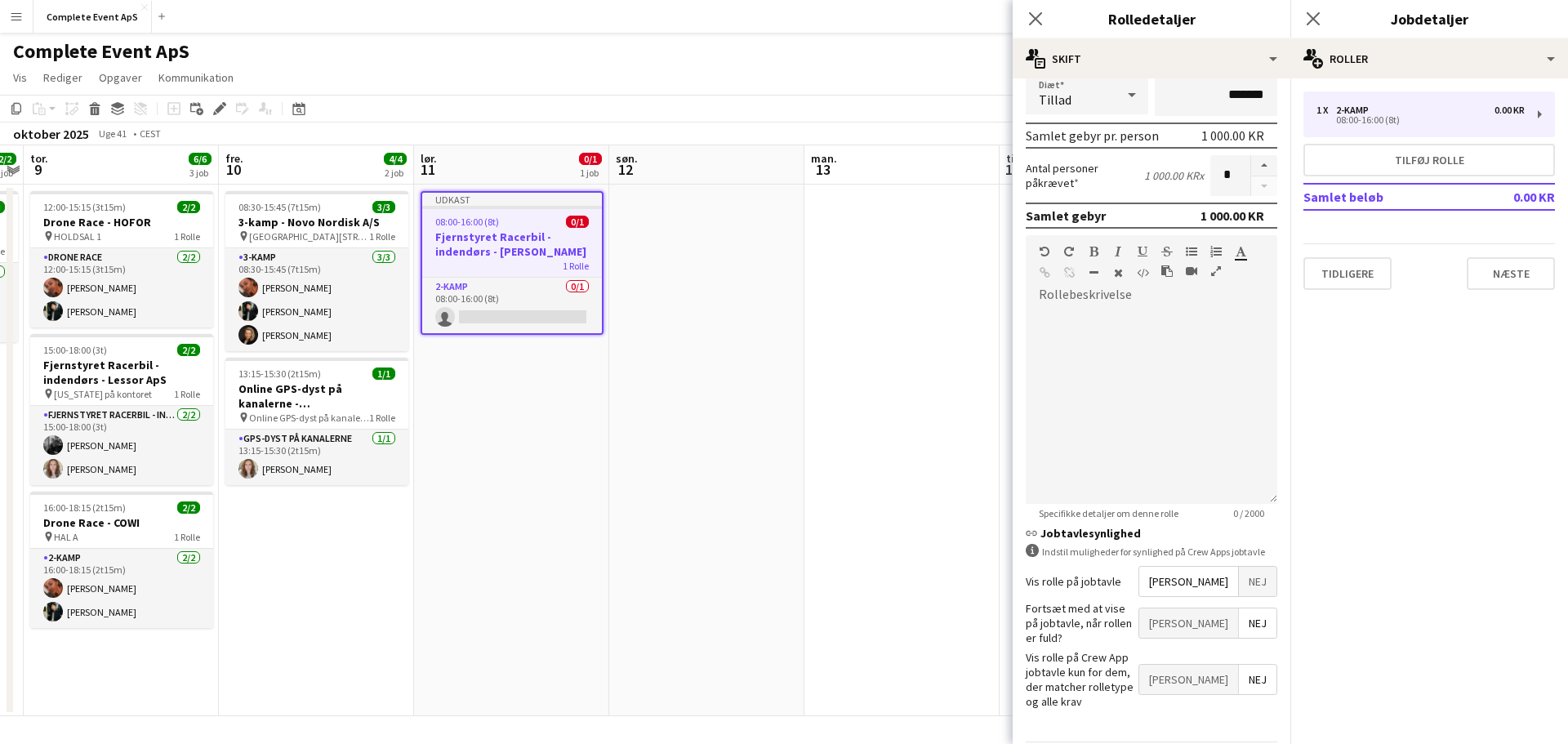
scroll to position [235, 0]
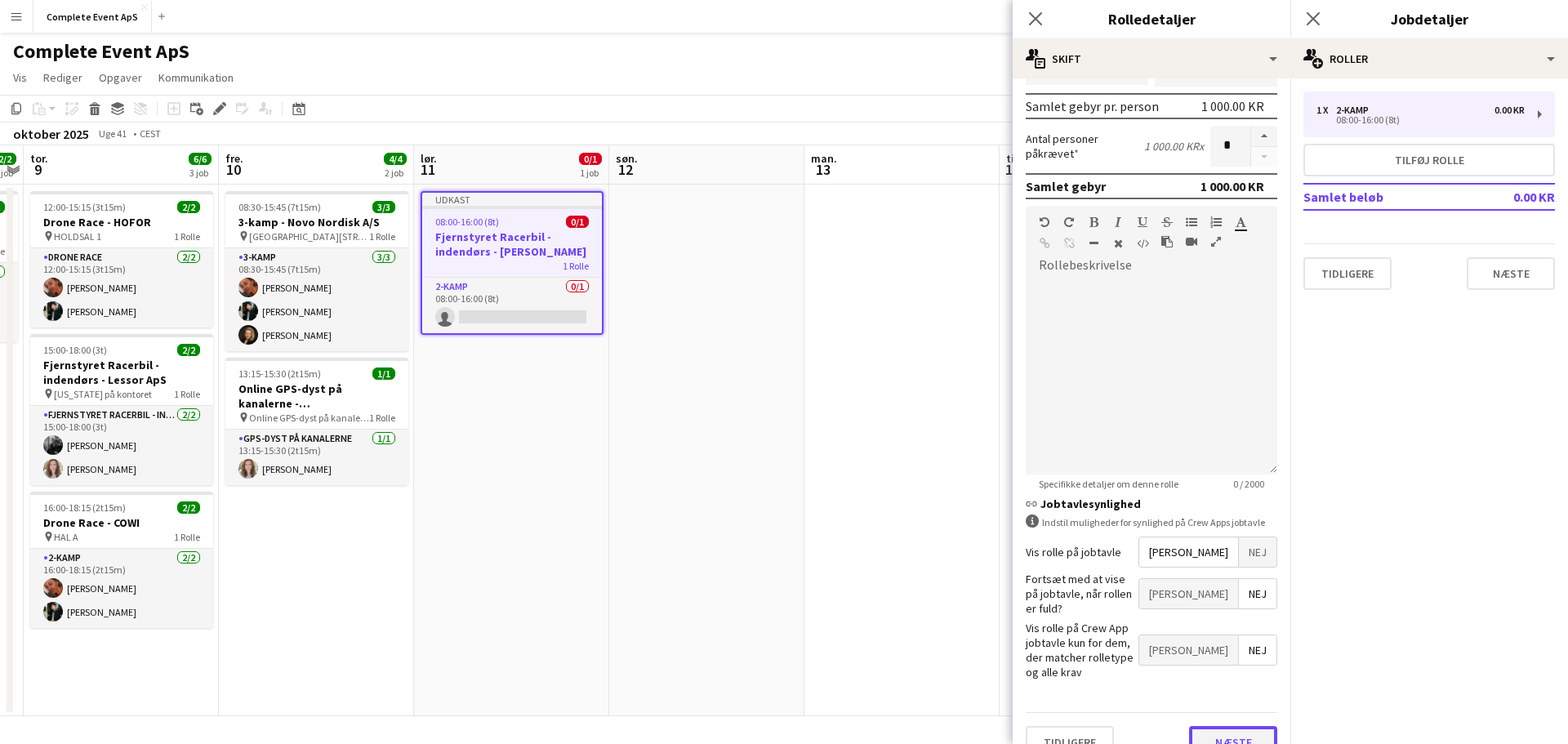
click at [1231, 726] on button "Næste" at bounding box center [1233, 742] width 88 height 33
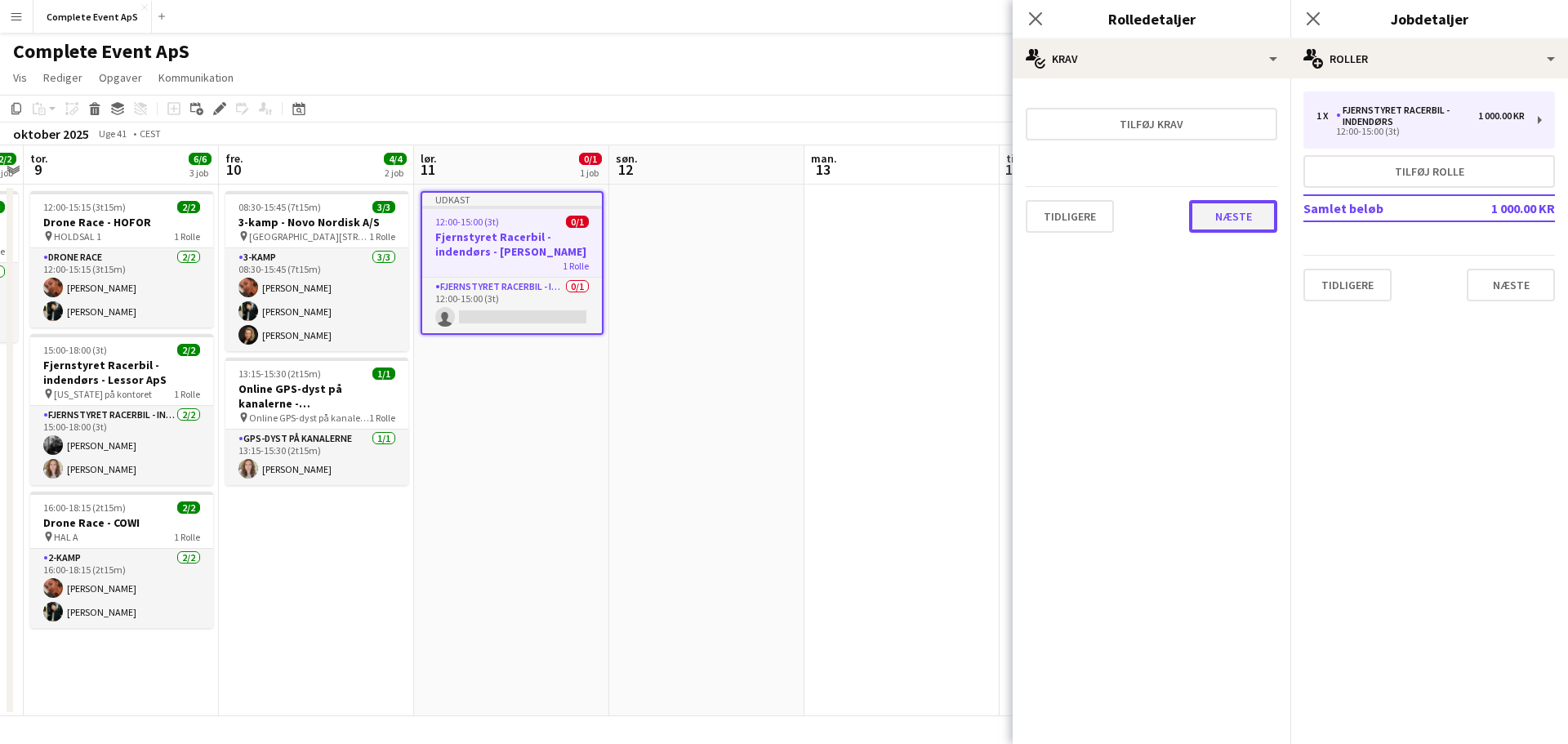
click at [1226, 223] on button "Næste" at bounding box center [1233, 216] width 88 height 33
click at [1253, 221] on button "Afslut" at bounding box center [1244, 219] width 67 height 33
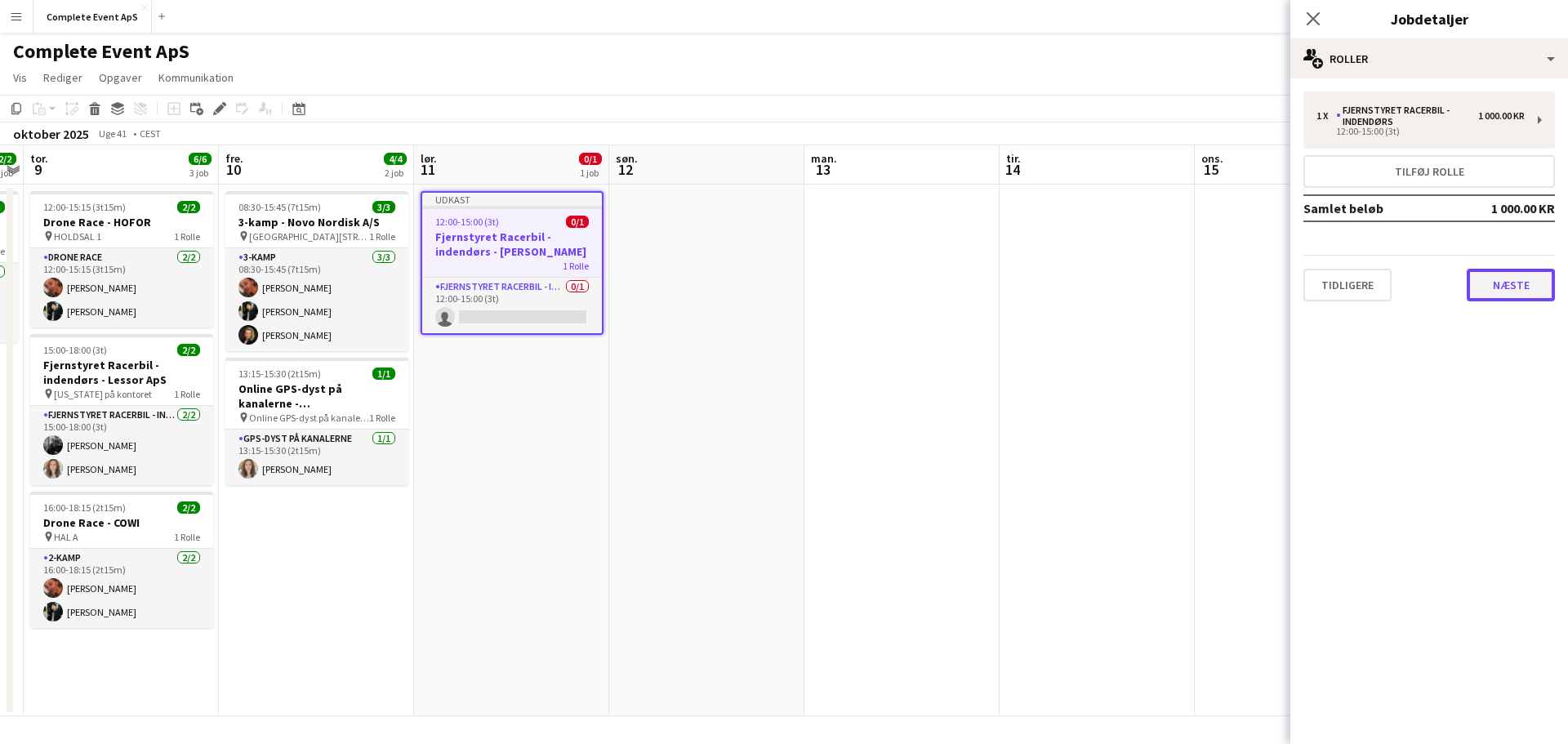
click at [1510, 281] on button "Næste" at bounding box center [1510, 285] width 88 height 33
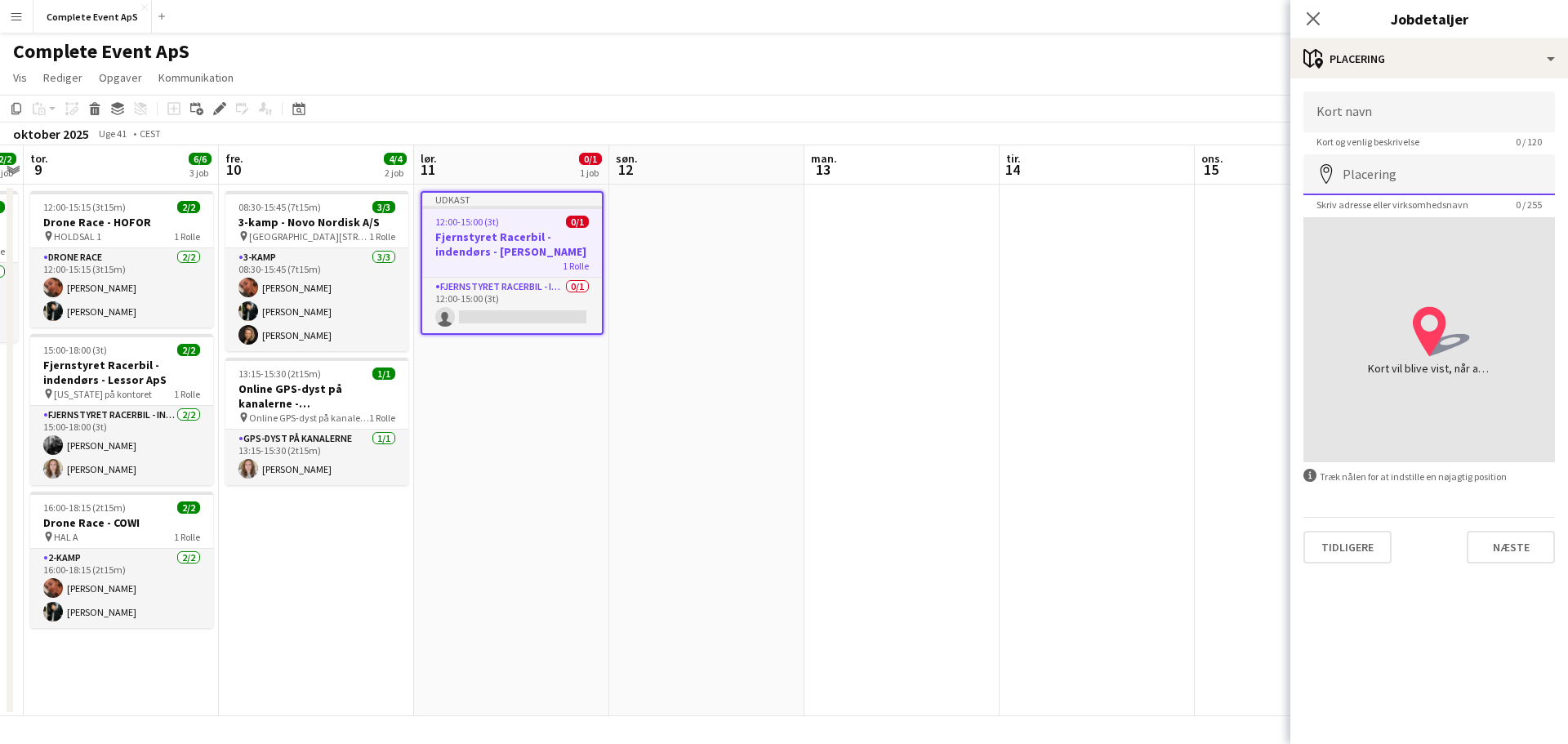
click at [1407, 167] on input "Placering" at bounding box center [1429, 175] width 252 height 41
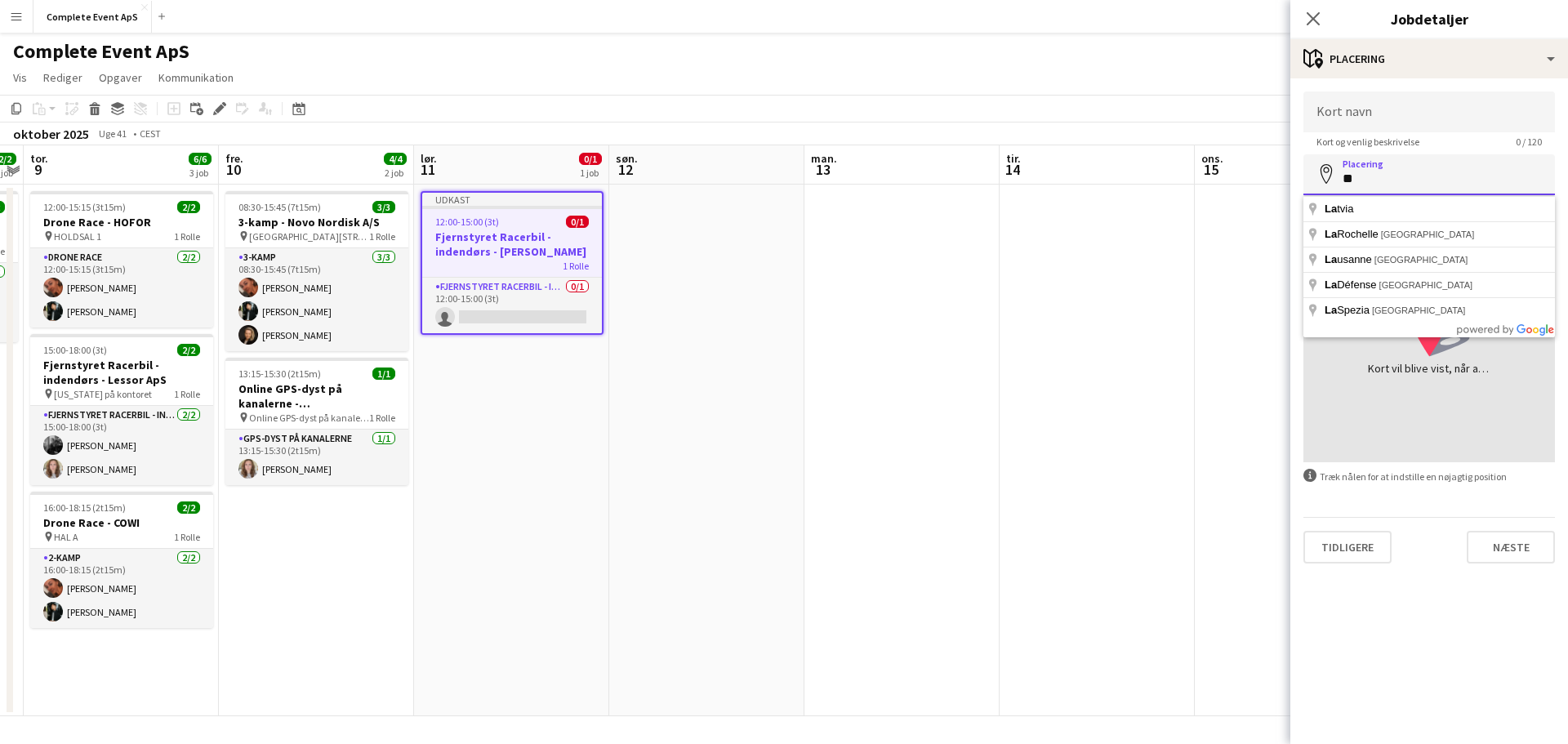
type input "*"
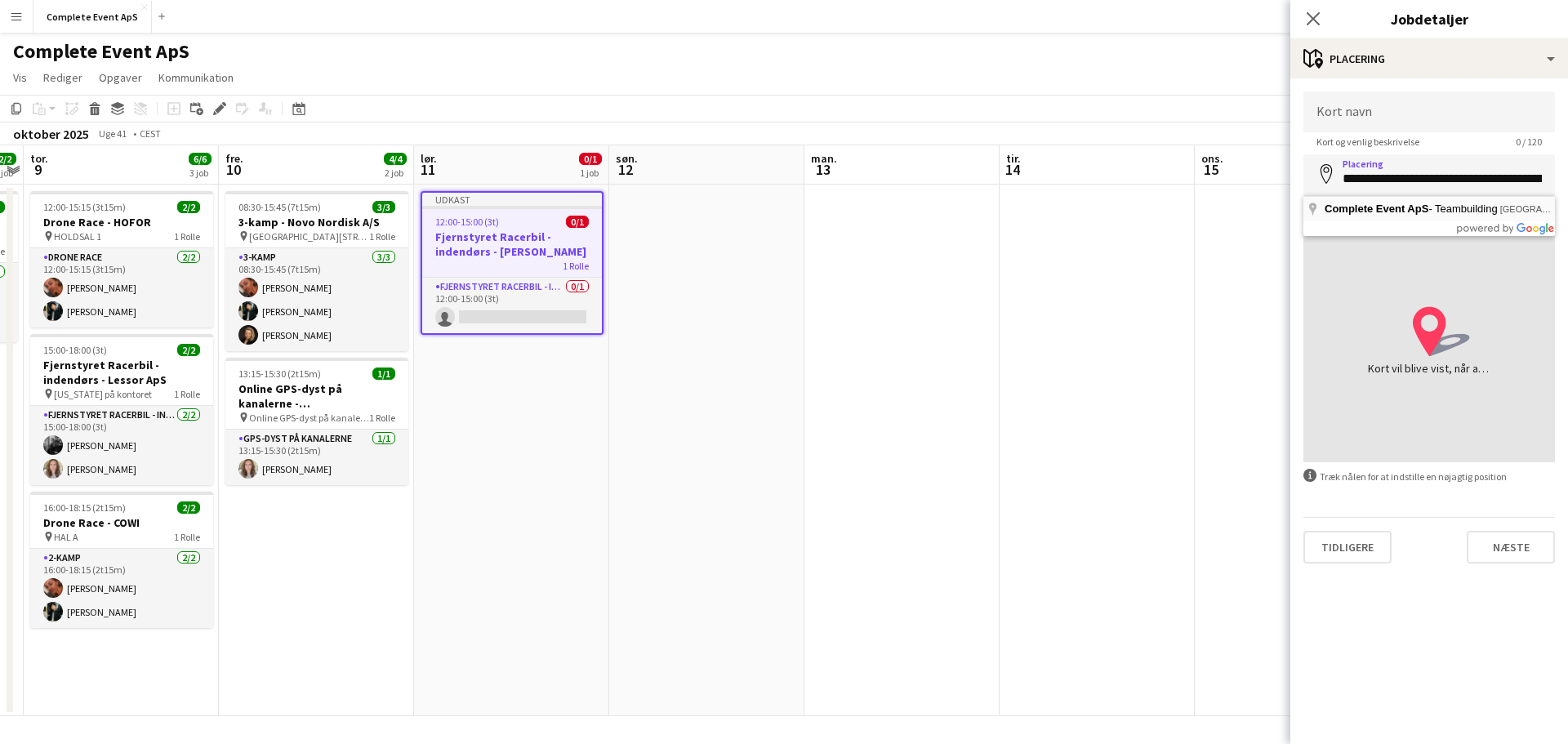
type input "**********"
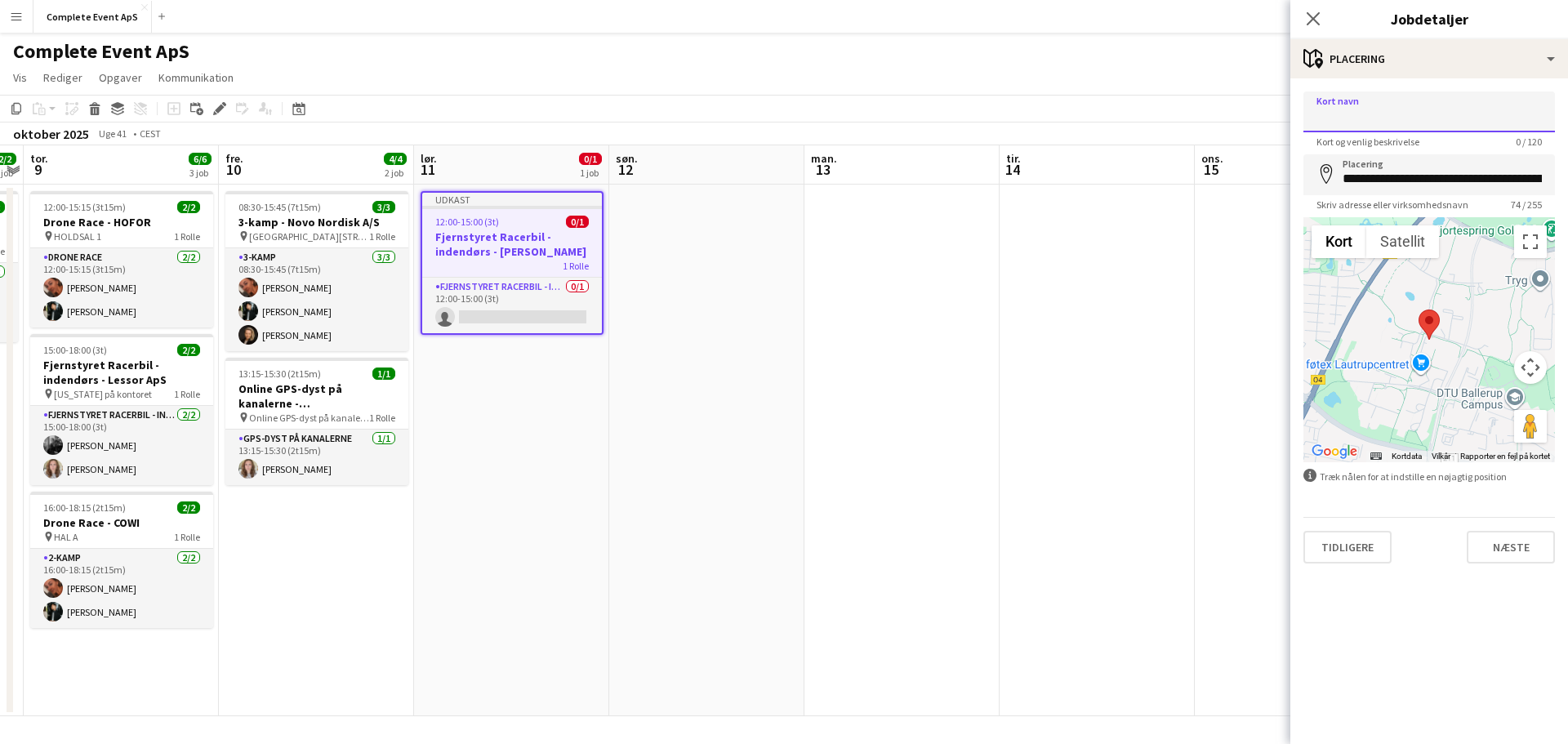
click at [1417, 119] on input "Kort navn" at bounding box center [1429, 112] width 252 height 41
type input "**********"
click at [1513, 546] on button "Næste" at bounding box center [1510, 547] width 88 height 33
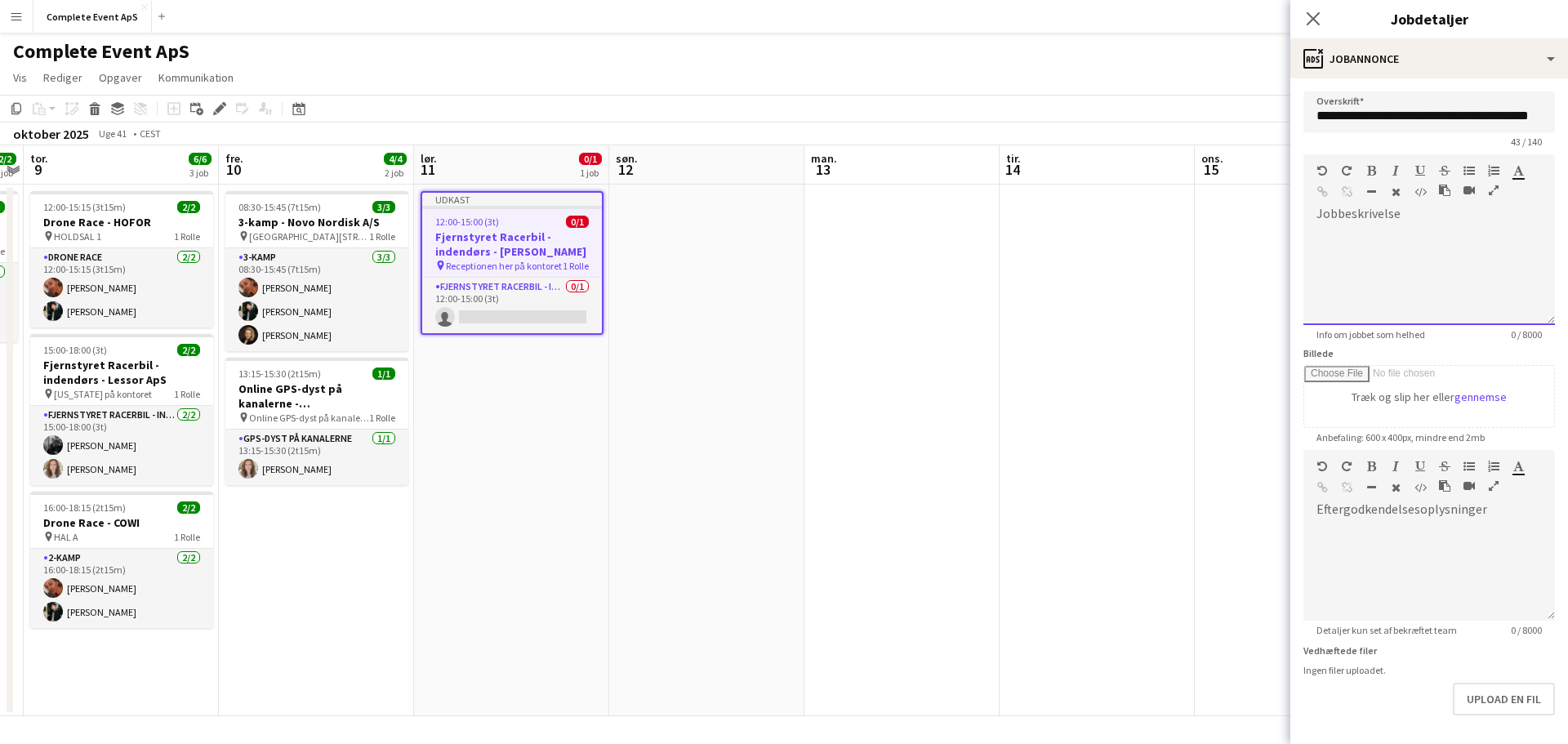
click at [1351, 223] on div at bounding box center [1429, 270] width 252 height 109
paste div
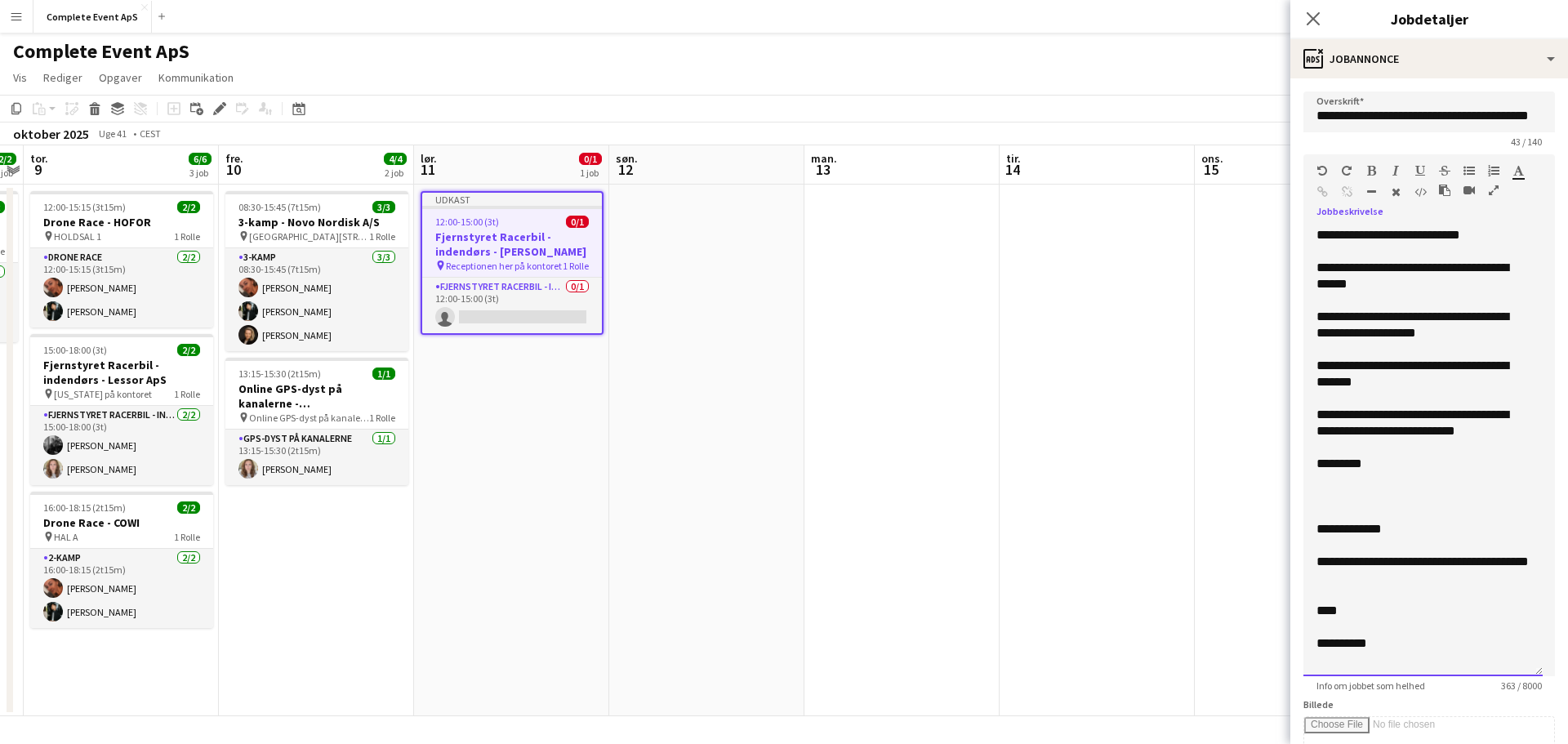
drag, startPoint x: 1541, startPoint y: 320, endPoint x: 1588, endPoint y: 685, distance: 368.0
click at [1567, 685] on html "Menu Boards Boards Boards Alle job Status Arbejdsstyrke Arbejdsstyrke Min arbej…" at bounding box center [784, 372] width 1568 height 744
click at [1504, 233] on div "**********" at bounding box center [1423, 235] width 213 height 16
click at [1406, 238] on div "**********" at bounding box center [1423, 235] width 213 height 16
click at [1412, 369] on div "**********" at bounding box center [1423, 374] width 213 height 33
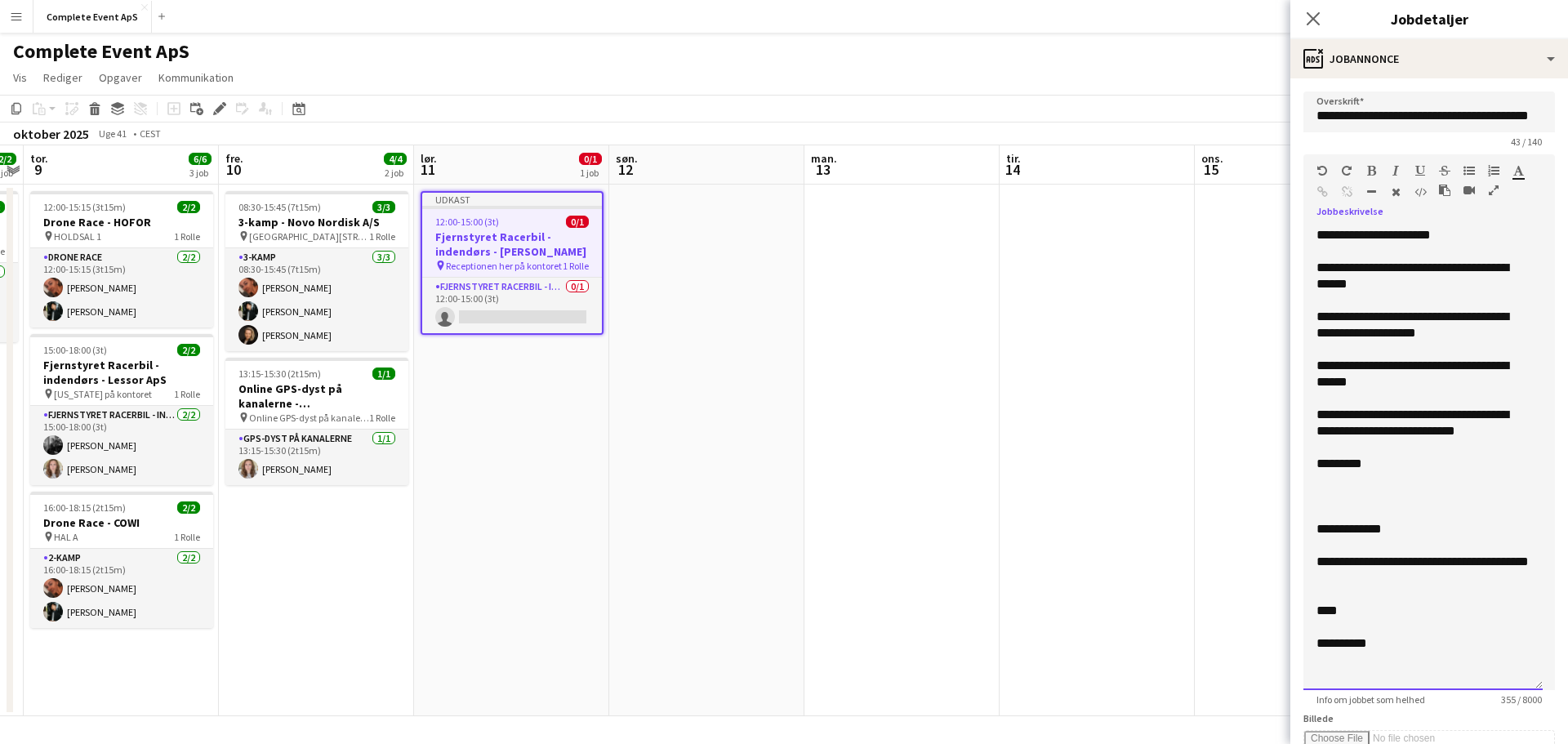
click at [1325, 383] on div "**********" at bounding box center [1423, 374] width 213 height 33
click at [1514, 437] on div "**********" at bounding box center [1423, 423] width 213 height 33
click at [1351, 411] on div "**********" at bounding box center [1423, 423] width 213 height 33
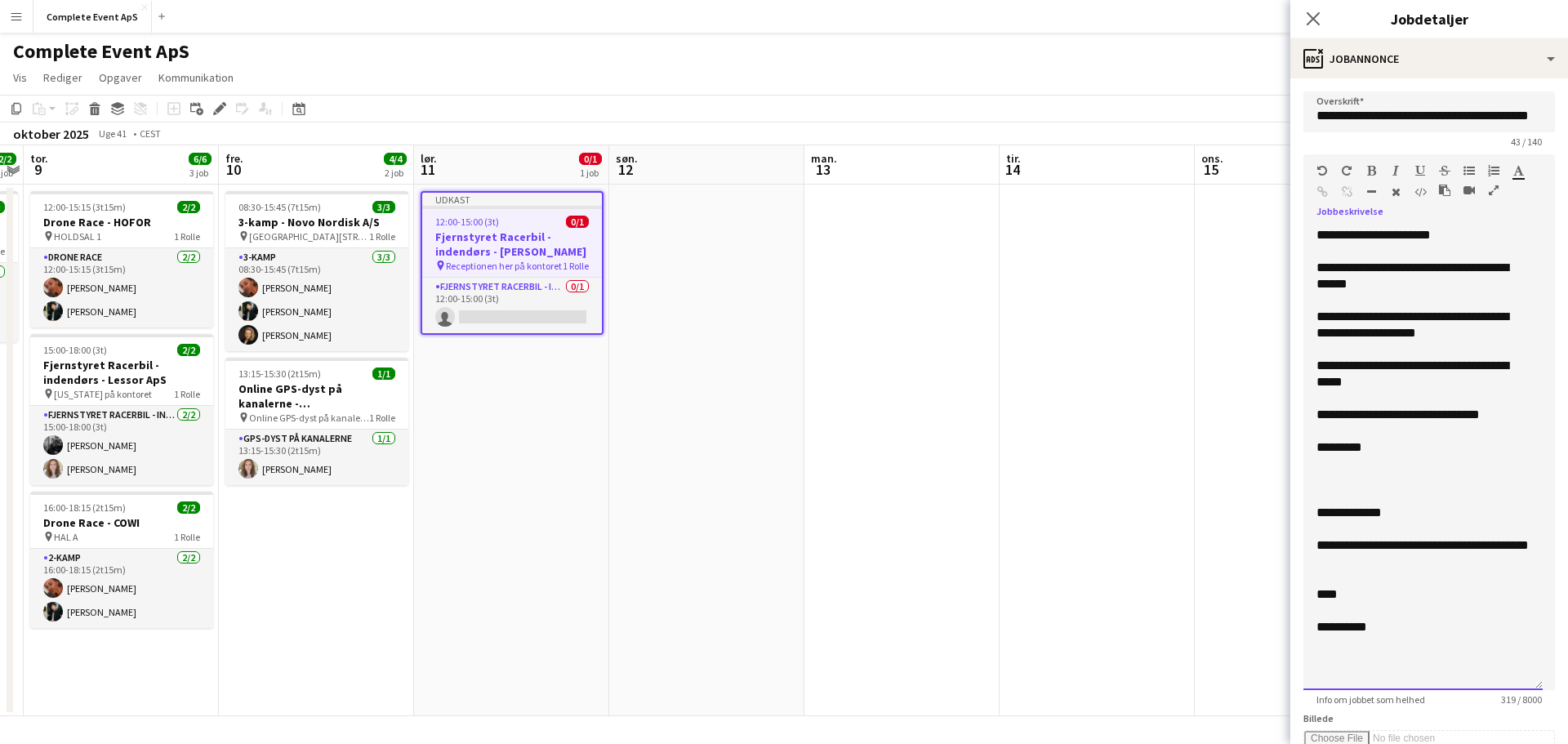
click at [1393, 489] on div at bounding box center [1423, 496] width 213 height 16
click at [1358, 472] on div at bounding box center [1423, 479] width 213 height 16
click at [1351, 468] on div at bounding box center [1423, 463] width 213 height 16
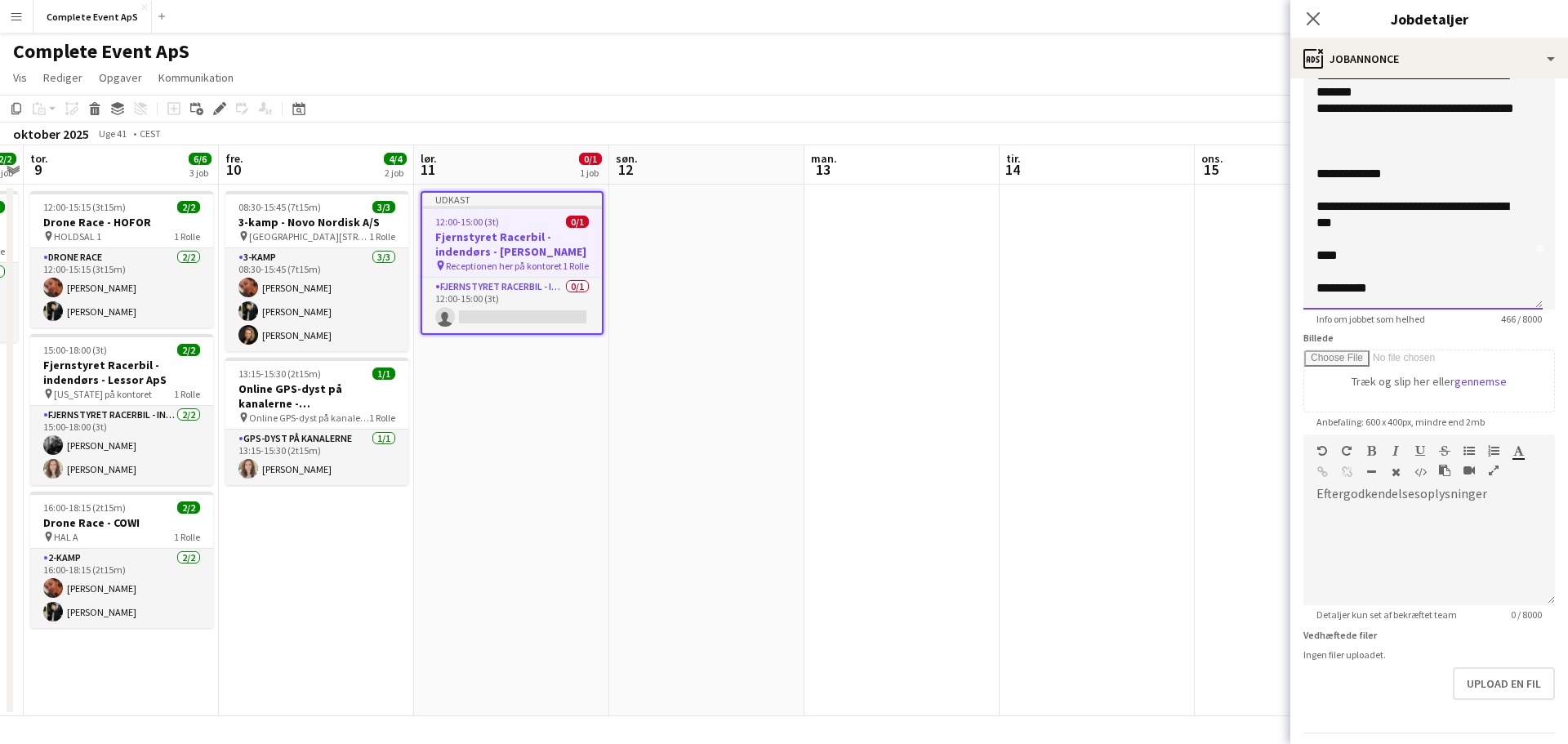
scroll to position [408, 0]
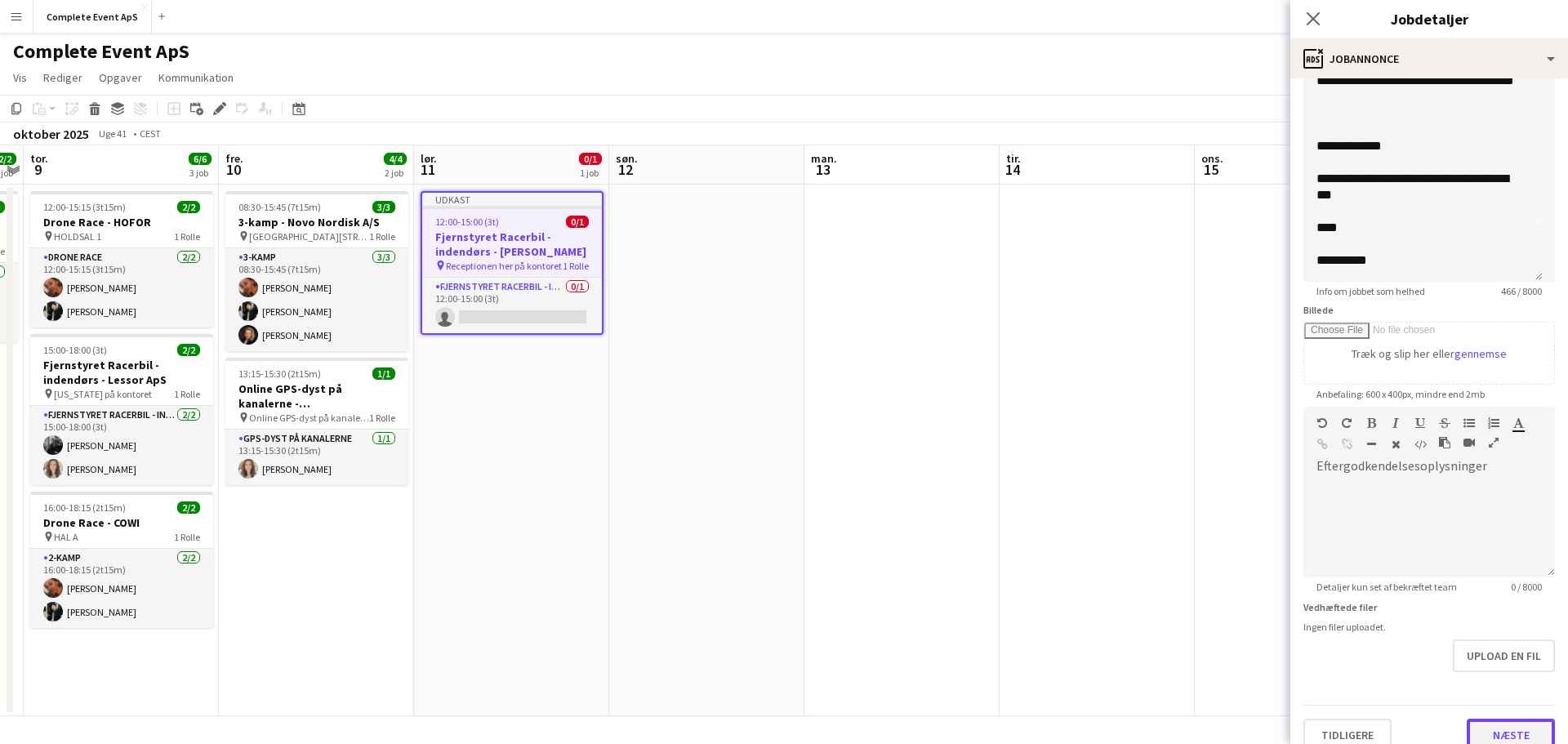
click at [1507, 728] on button "Næste" at bounding box center [1510, 735] width 88 height 33
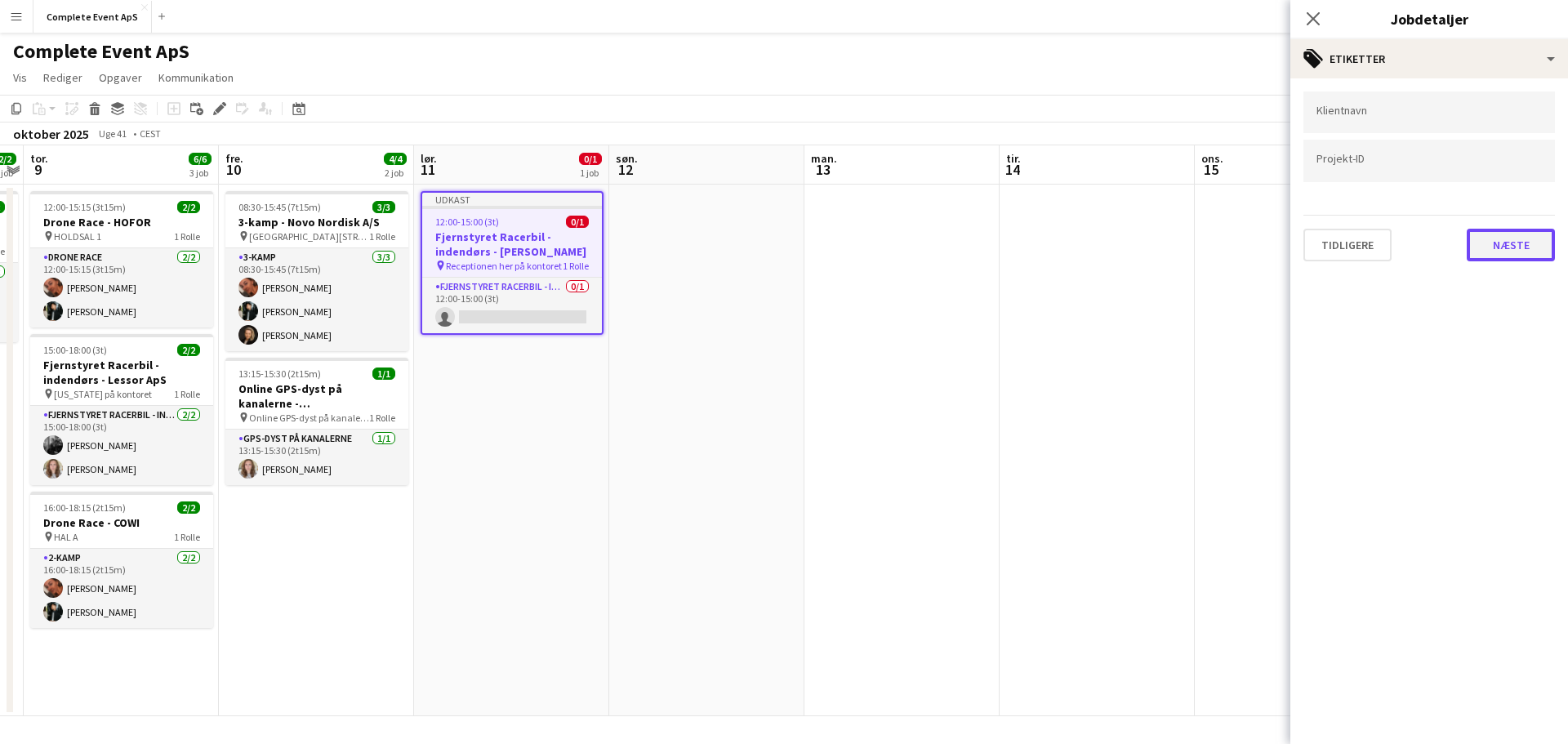
click at [1513, 243] on button "Næste" at bounding box center [1510, 245] width 88 height 33
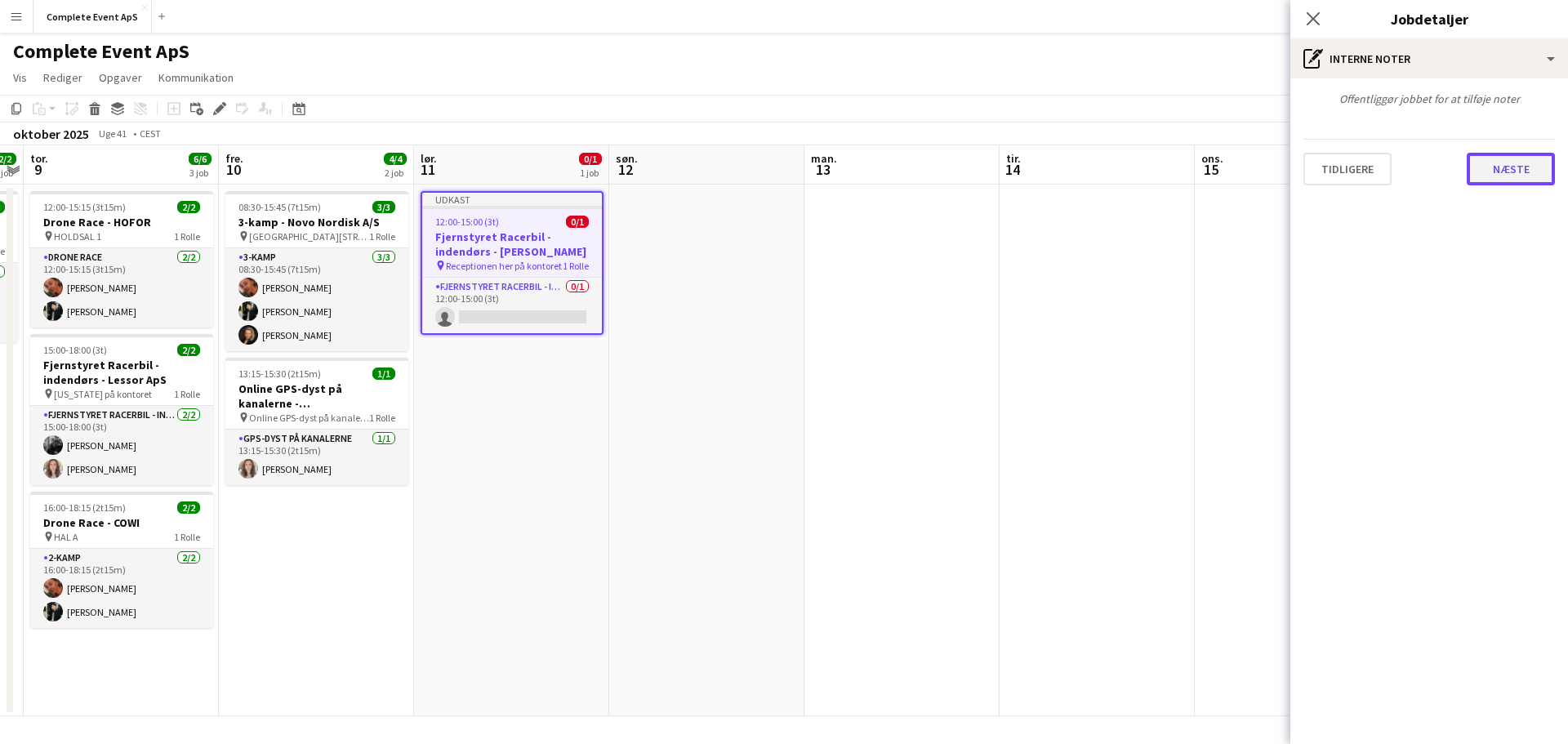
click at [1523, 177] on button "Næste" at bounding box center [1510, 169] width 88 height 33
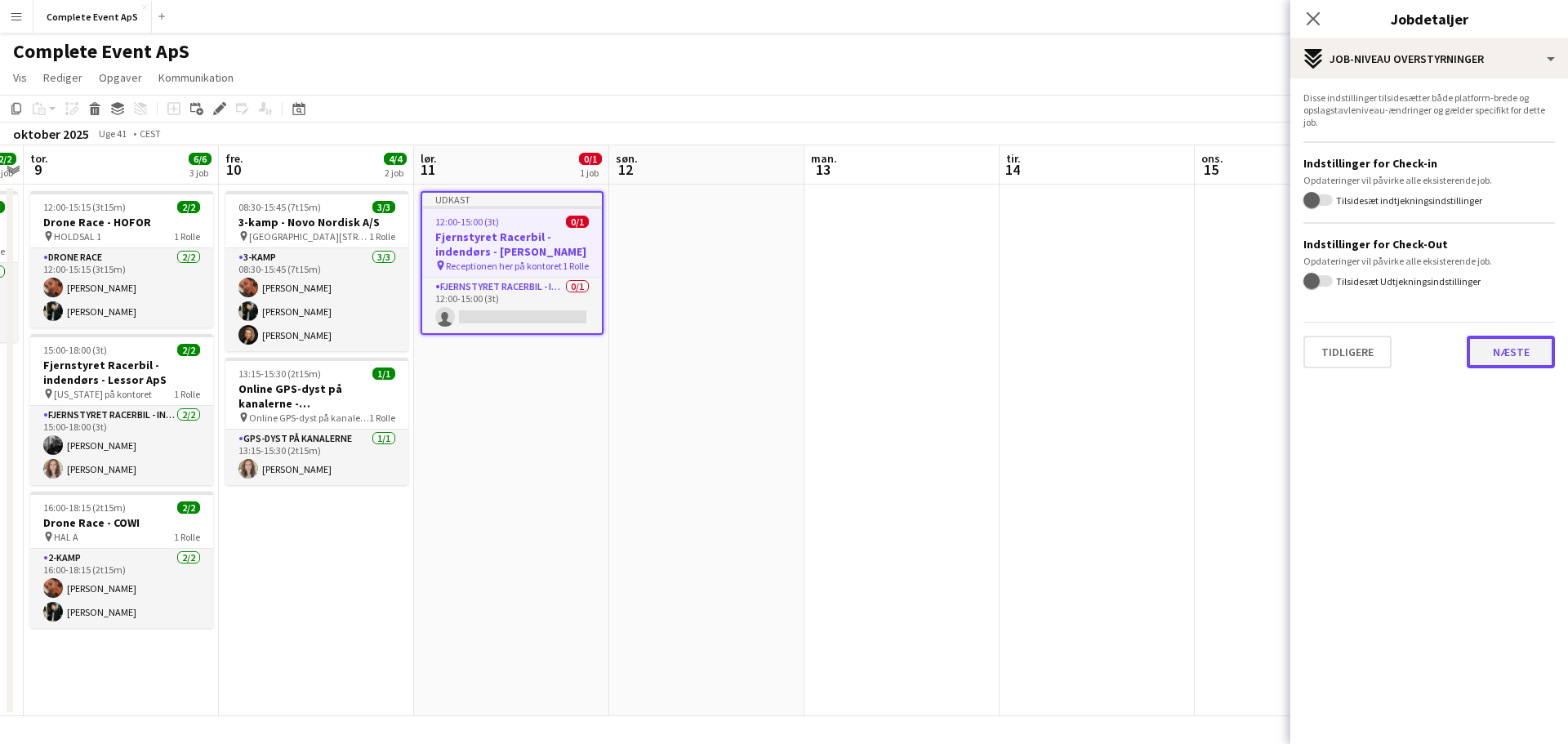
click at [1528, 351] on button "Næste" at bounding box center [1510, 352] width 88 height 33
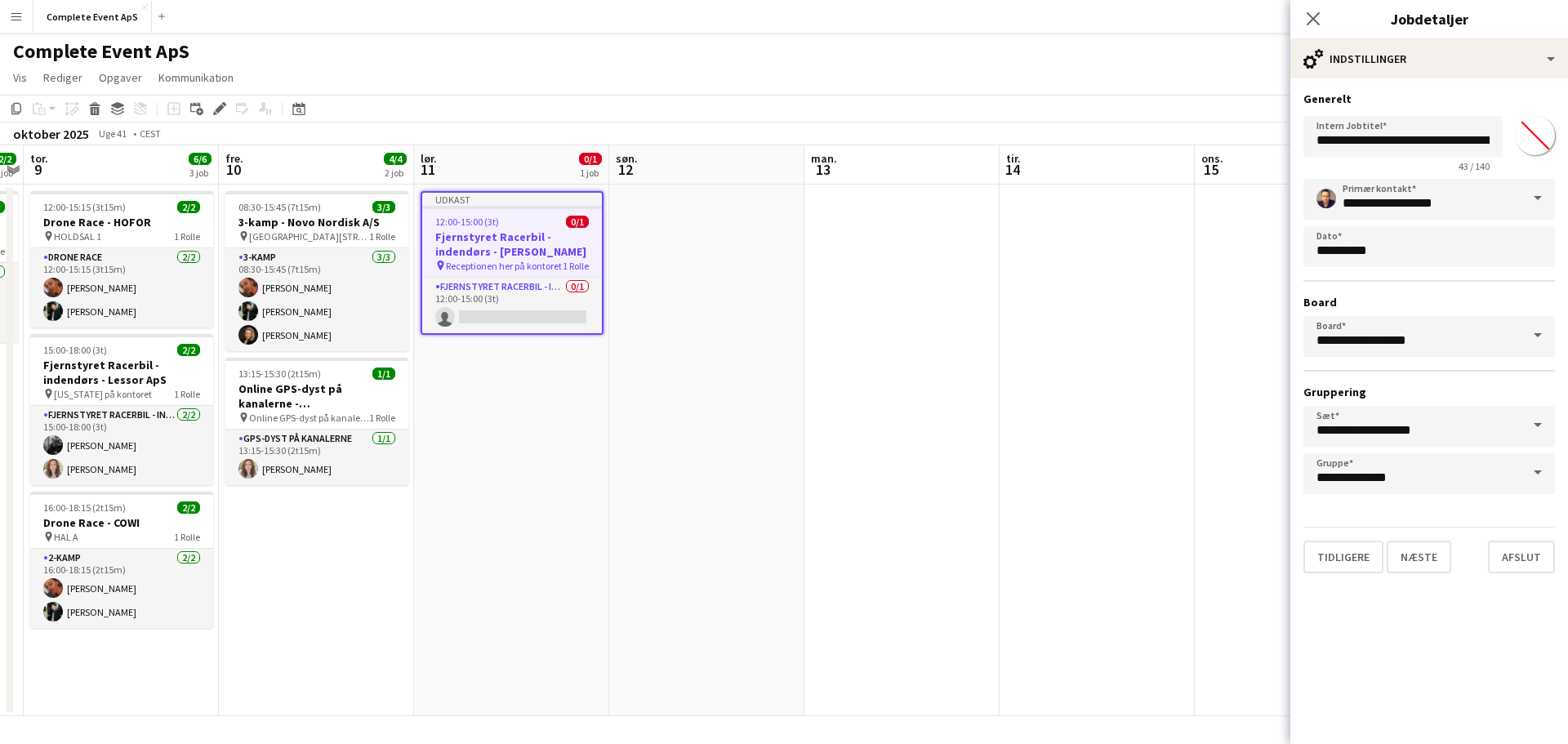
drag, startPoint x: 1165, startPoint y: 290, endPoint x: 1181, endPoint y: 272, distance: 24.1
click at [1165, 289] on app-date-cell at bounding box center [1096, 450] width 195 height 532
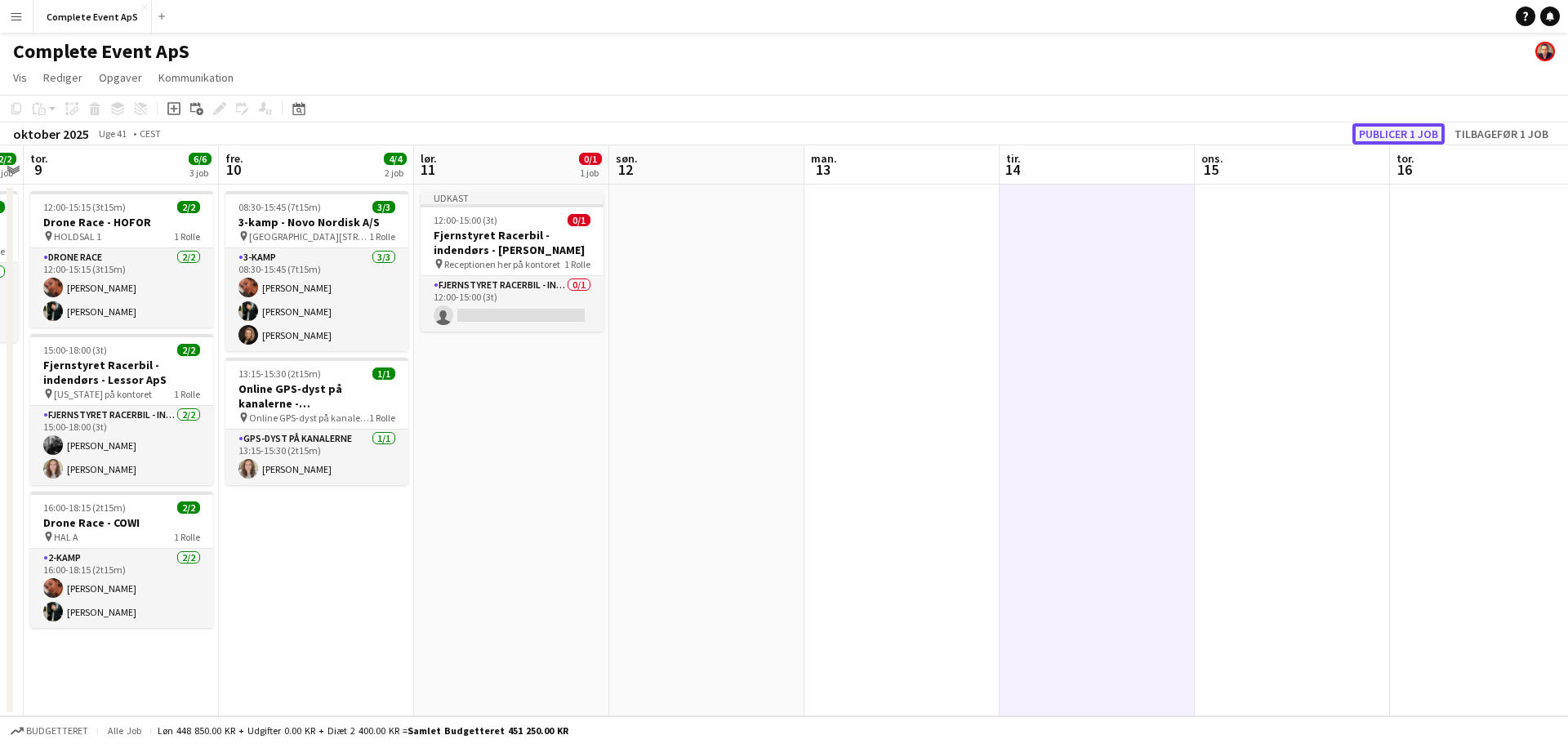
click at [1386, 127] on button "Publicer 1 job" at bounding box center [1398, 134] width 92 height 21
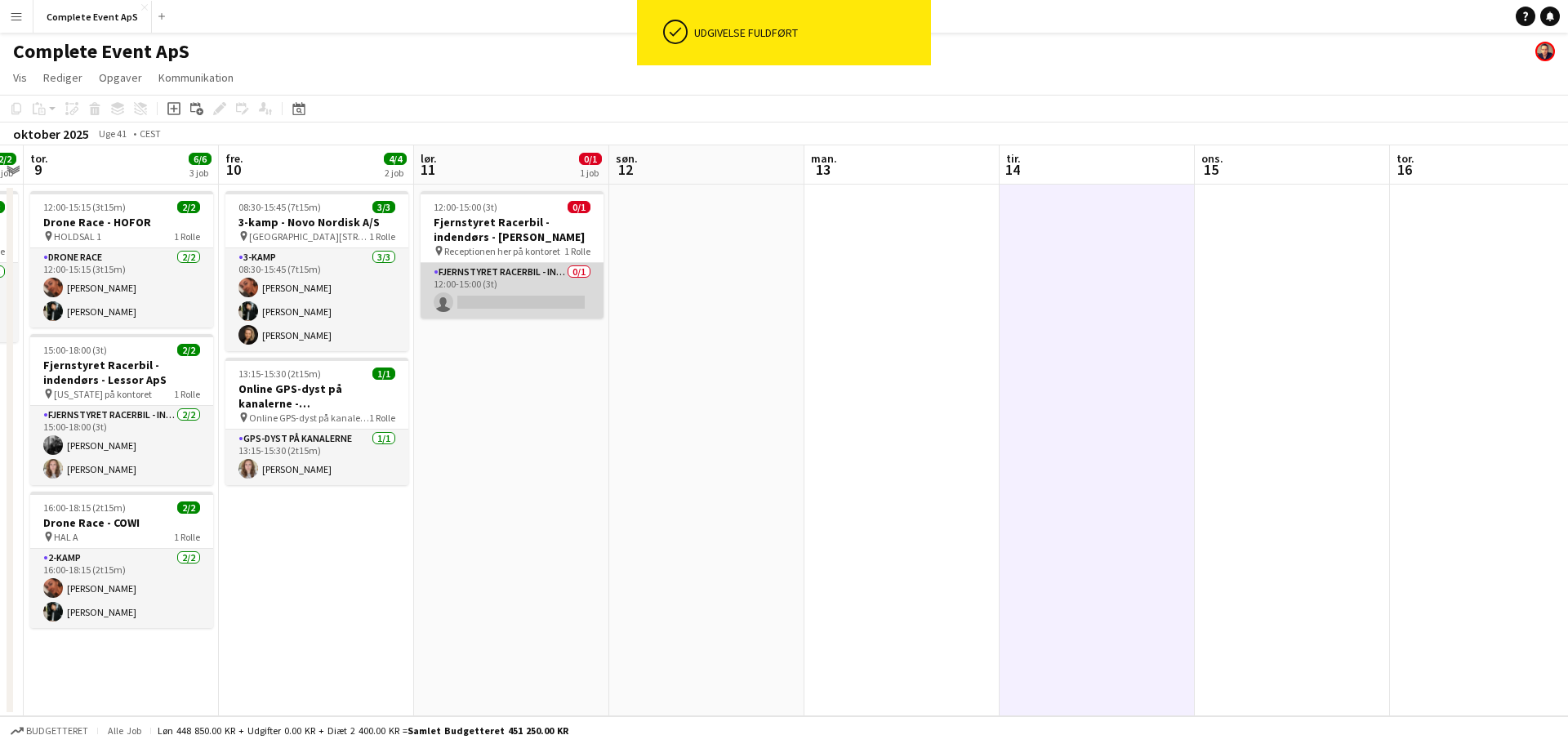
click at [519, 294] on app-card-role "Fjernstyret Racerbil - indendørs 0/1 12:00-15:00 (3t) single-neutral-actions" at bounding box center [512, 290] width 183 height 56
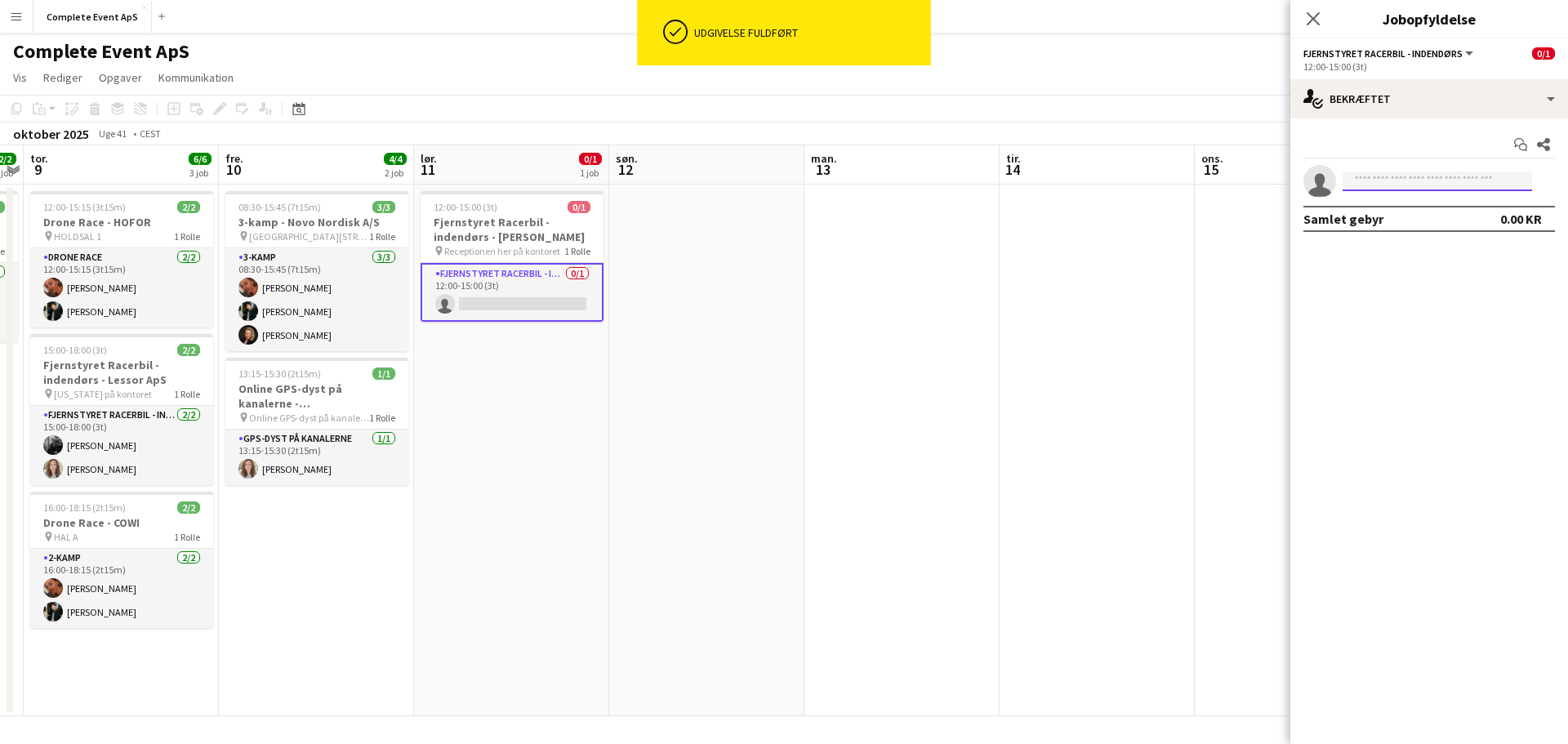
click at [1391, 180] on input at bounding box center [1437, 181] width 190 height 20
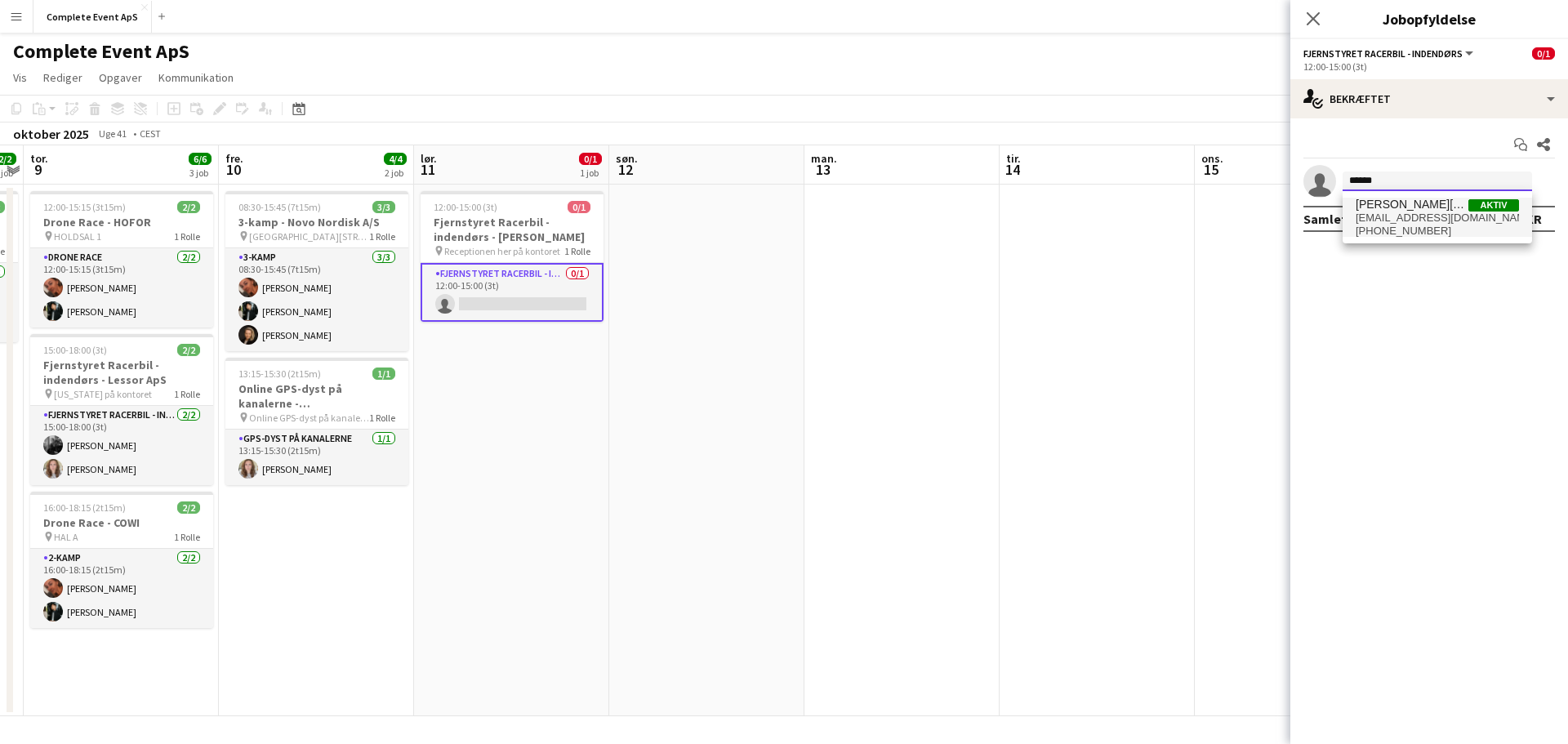
type input "******"
click at [1382, 210] on span "[PERSON_NAME][GEOGRAPHIC_DATA]" at bounding box center [1412, 204] width 113 height 14
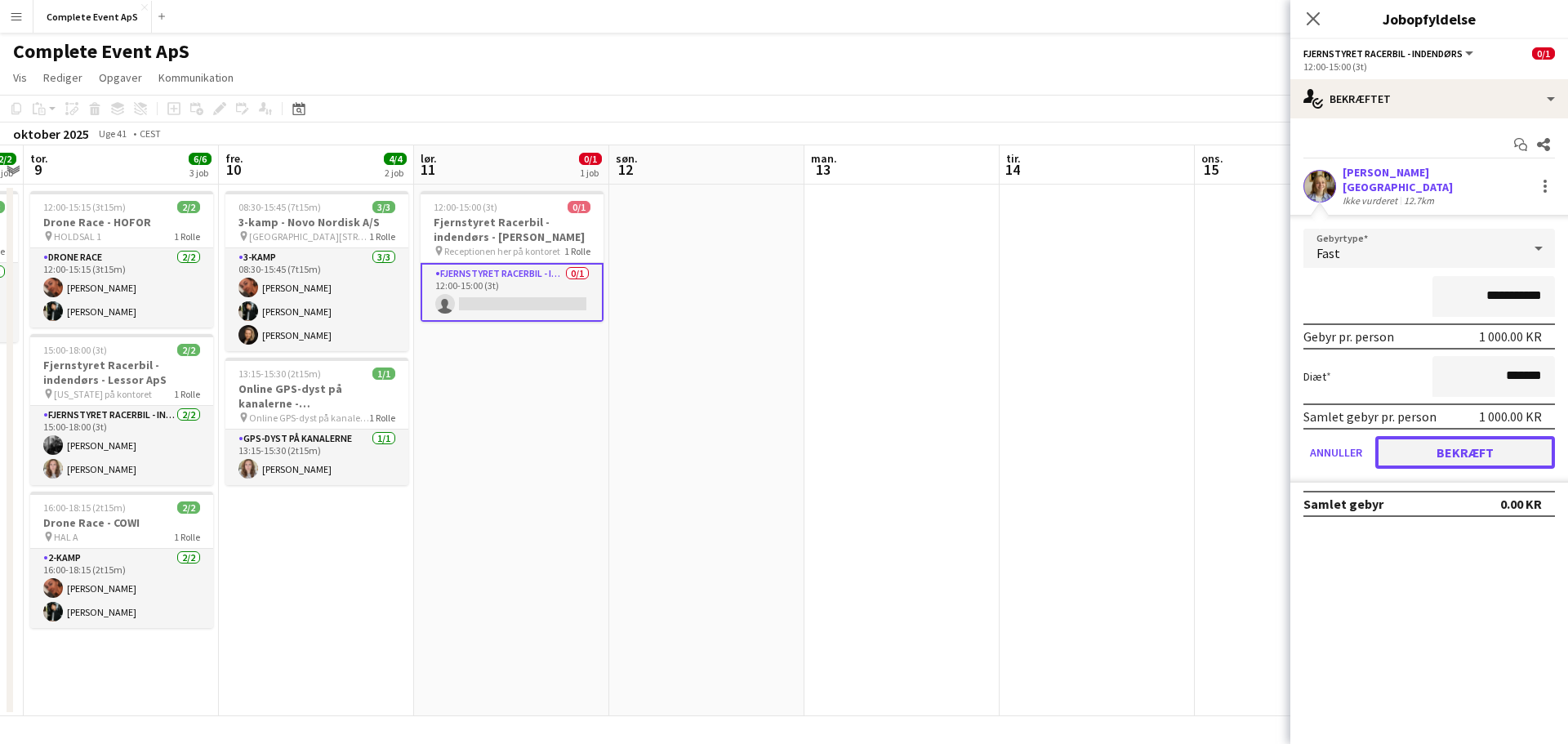
click at [1467, 440] on button "Bekræft" at bounding box center [1465, 453] width 180 height 33
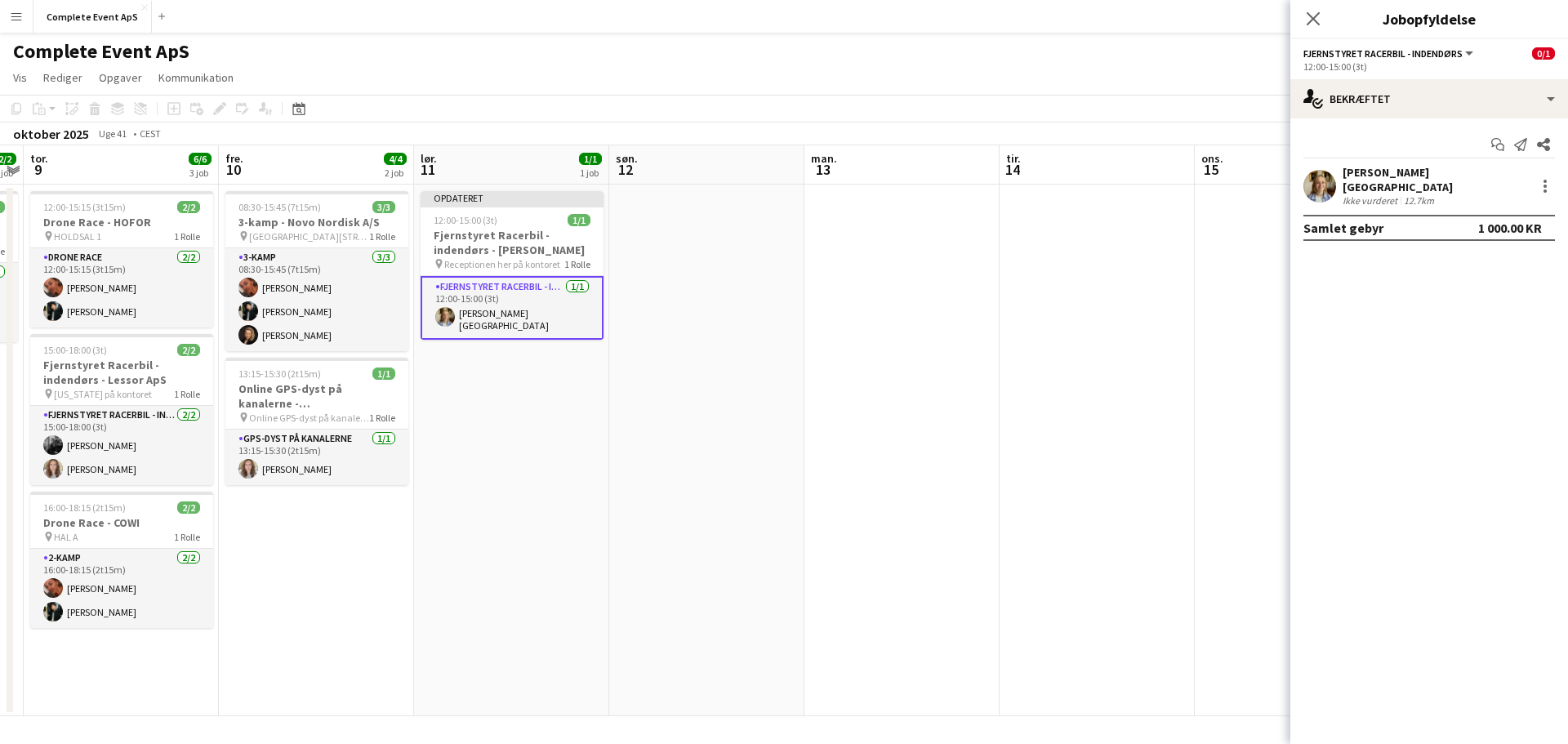
click at [1156, 388] on app-date-cell at bounding box center [1096, 450] width 195 height 532
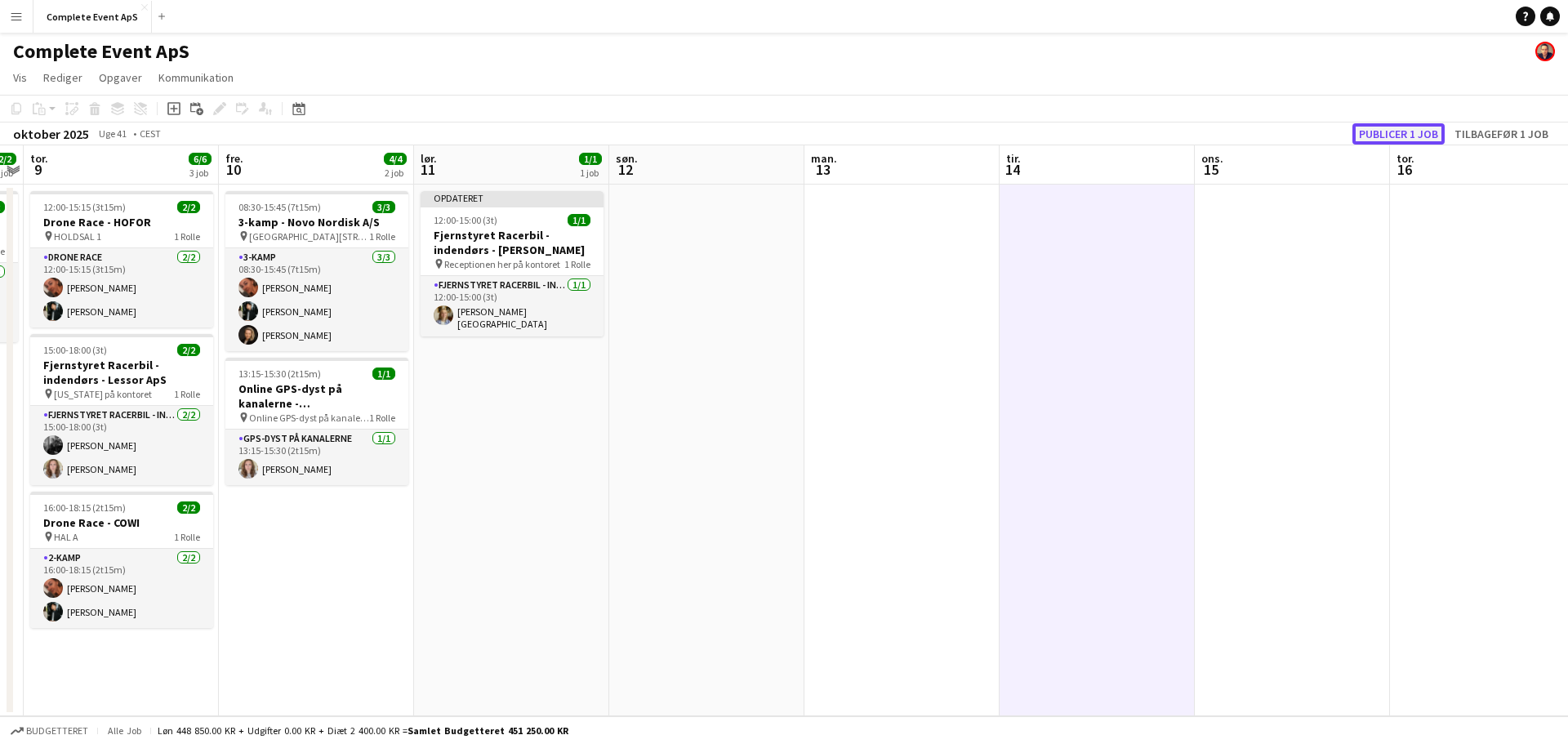
click at [1408, 130] on button "Publicer 1 job" at bounding box center [1398, 134] width 92 height 21
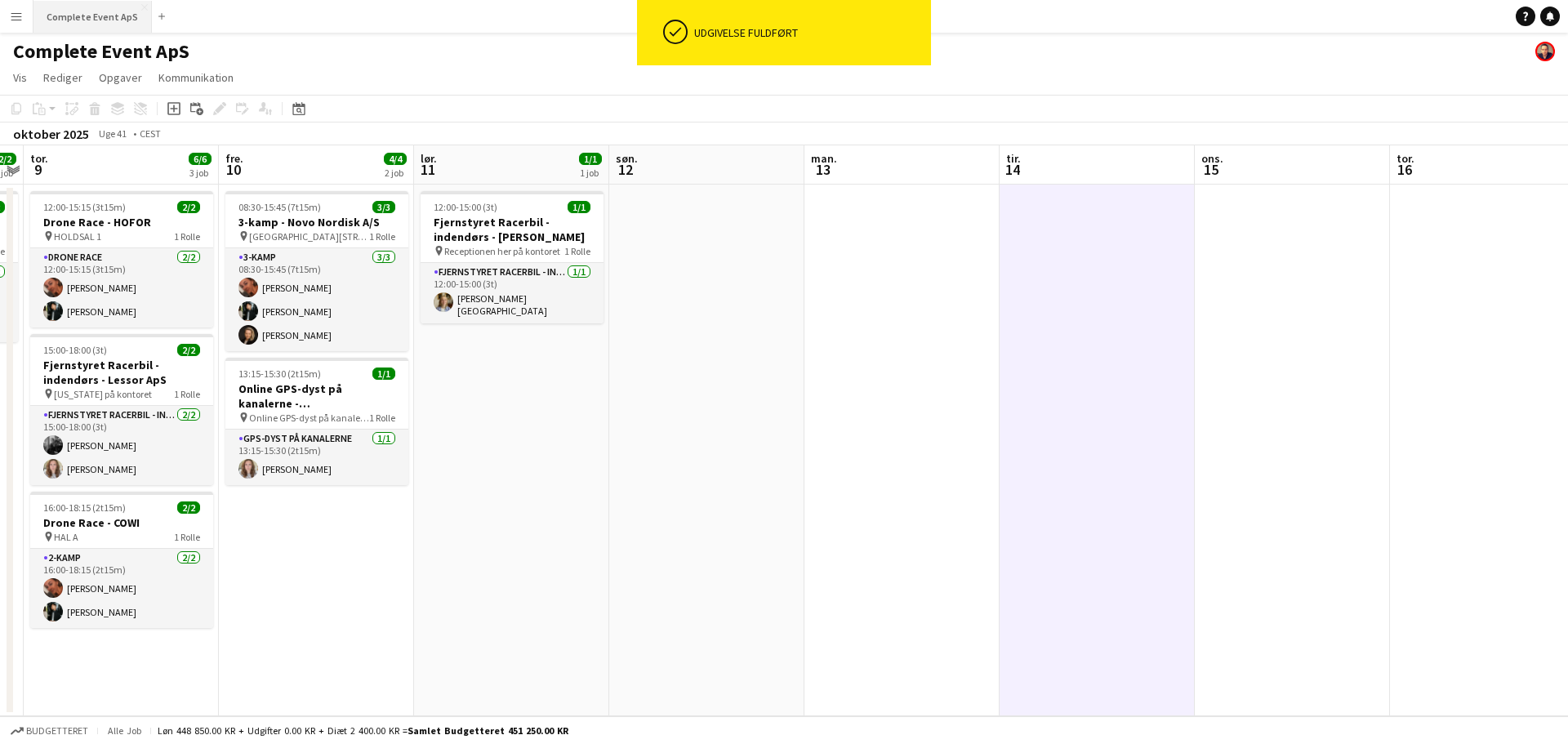
click at [82, 15] on button "Complete Event ApS Luk" at bounding box center [93, 16] width 119 height 32
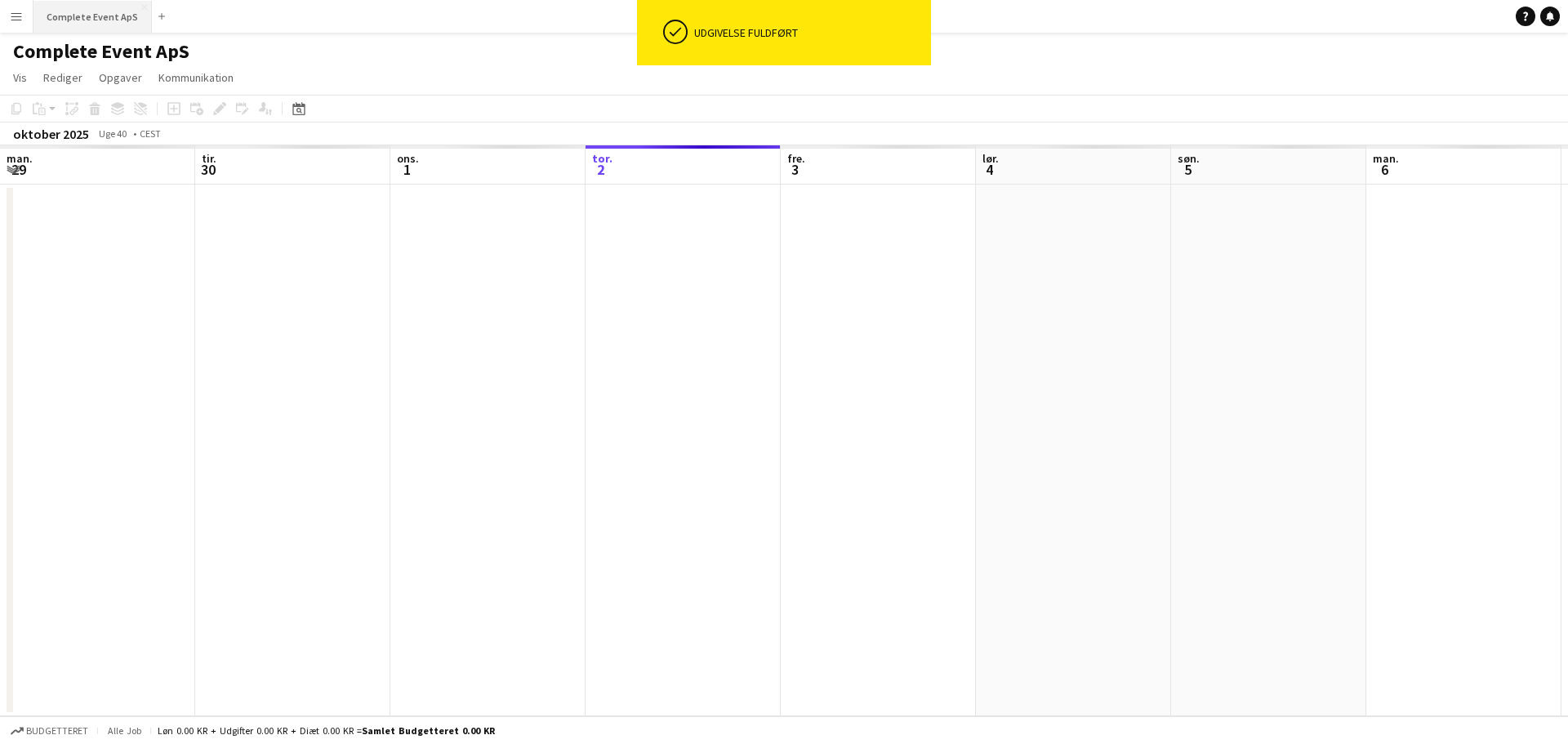
scroll to position [0, 390]
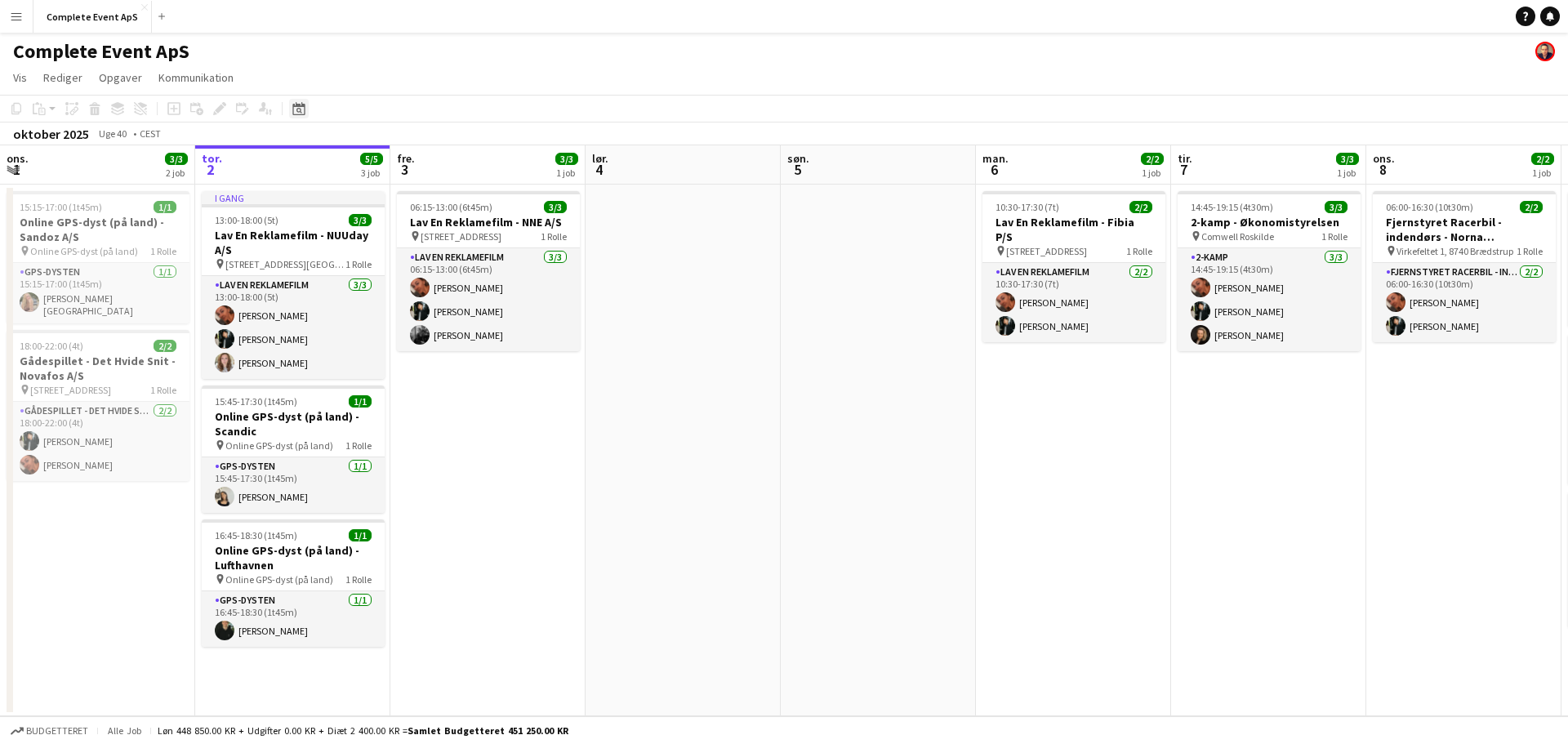
click at [293, 114] on icon at bounding box center [298, 108] width 12 height 13
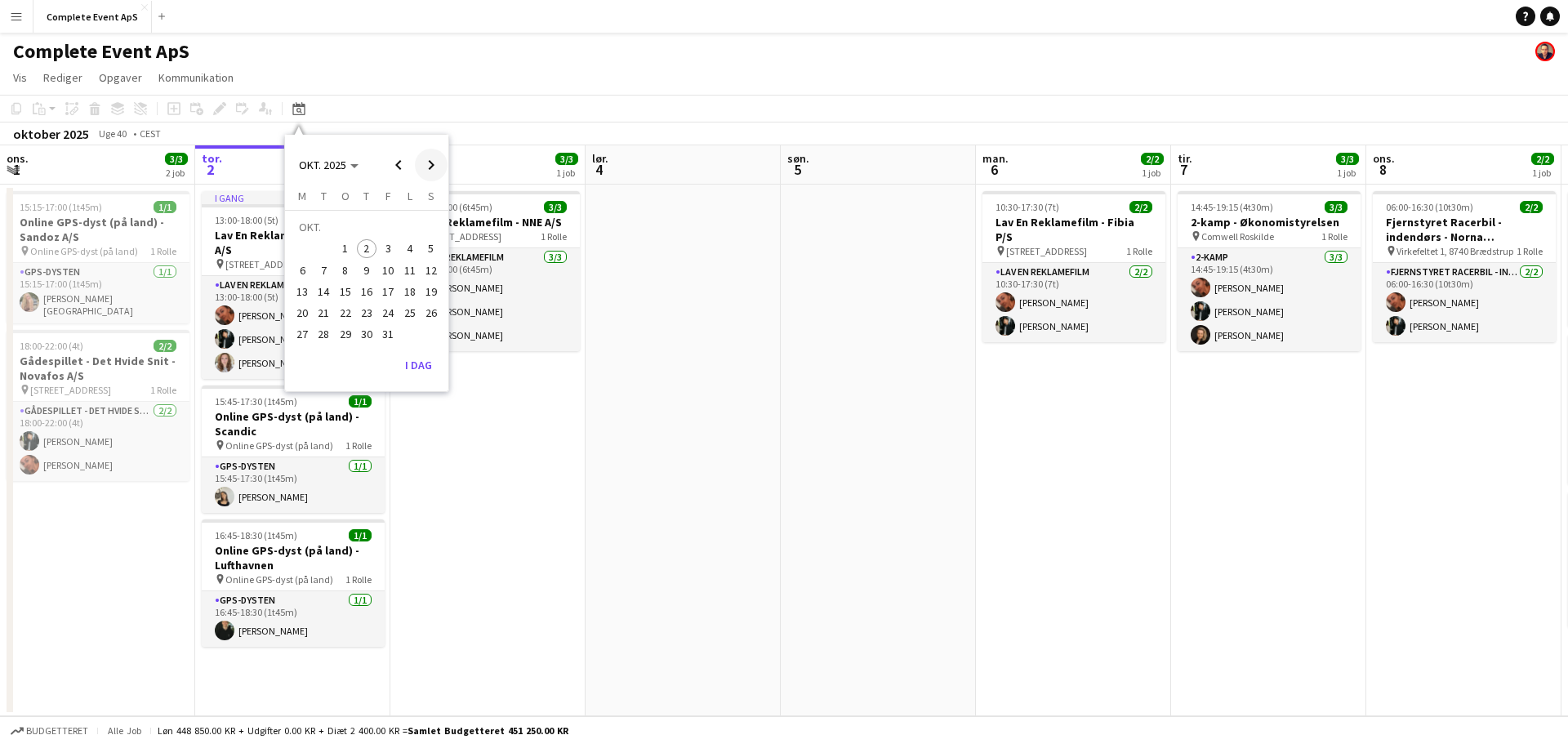
click at [439, 163] on span "Next month" at bounding box center [431, 165] width 33 height 33
click at [400, 167] on span "Previous month" at bounding box center [399, 165] width 33 height 33
click at [366, 338] on span "30" at bounding box center [366, 334] width 20 height 20
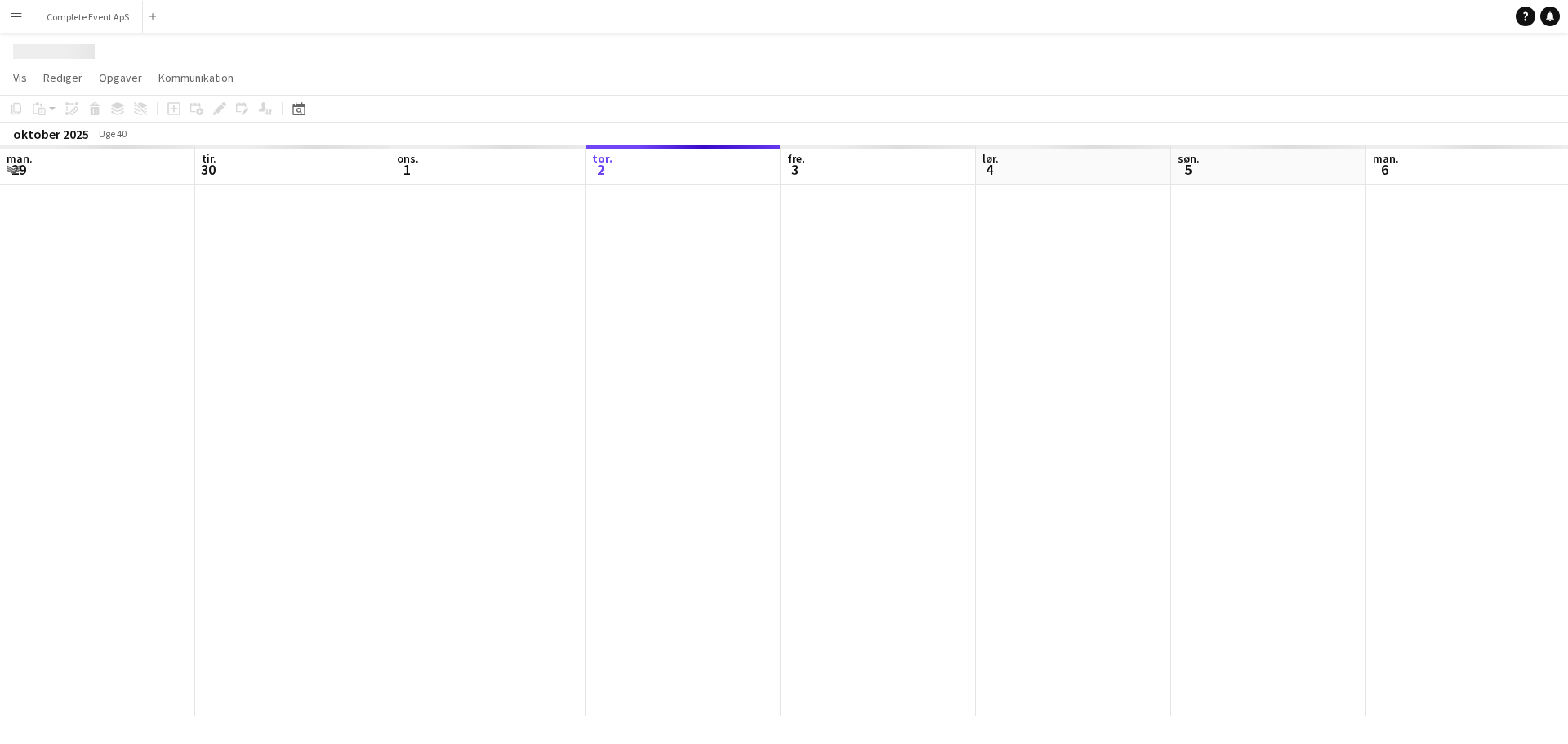
scroll to position [0, 390]
